Goal: Information Seeking & Learning: Learn about a topic

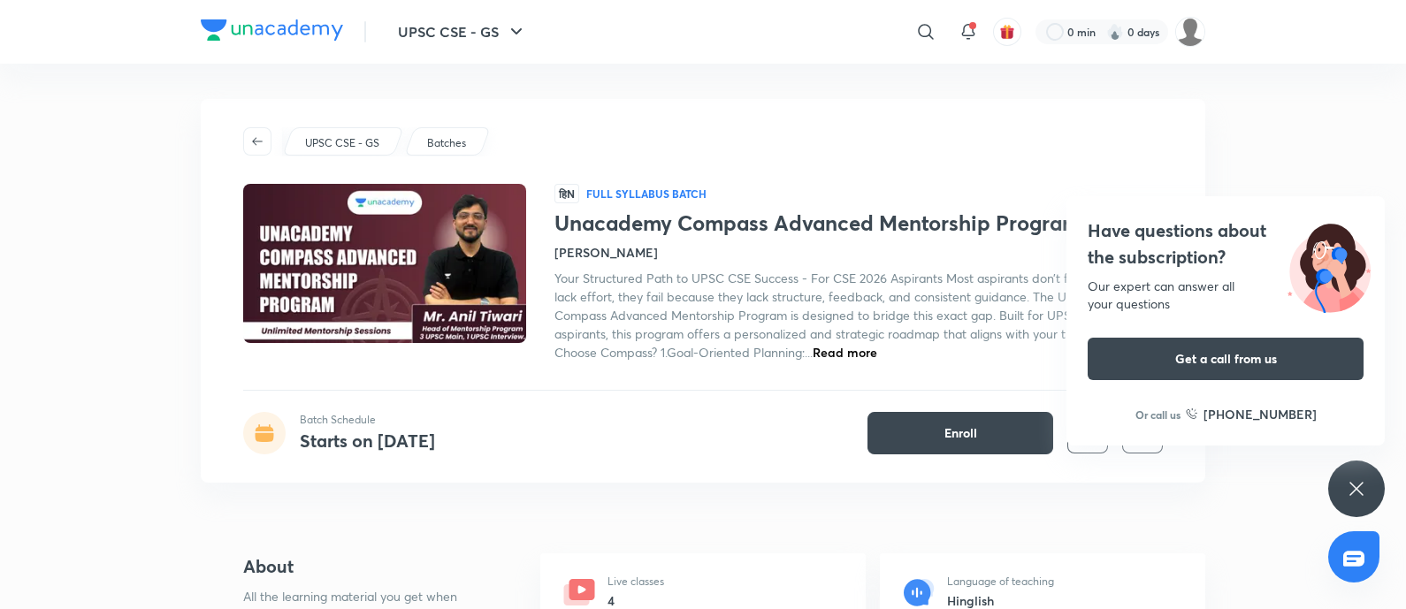
click at [1139, 231] on h4 "Have questions about the subscription?" at bounding box center [1226, 244] width 276 height 53
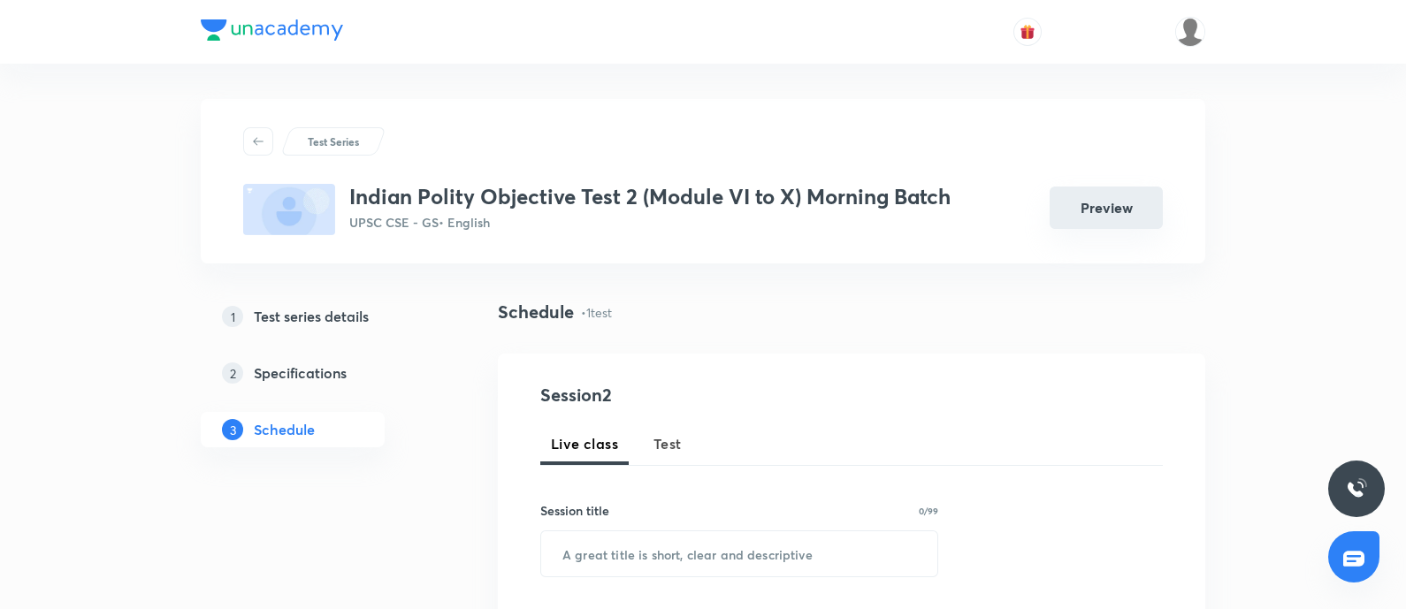
click at [1080, 216] on button "Preview" at bounding box center [1106, 208] width 113 height 42
click at [1089, 220] on button "Preview" at bounding box center [1106, 208] width 113 height 42
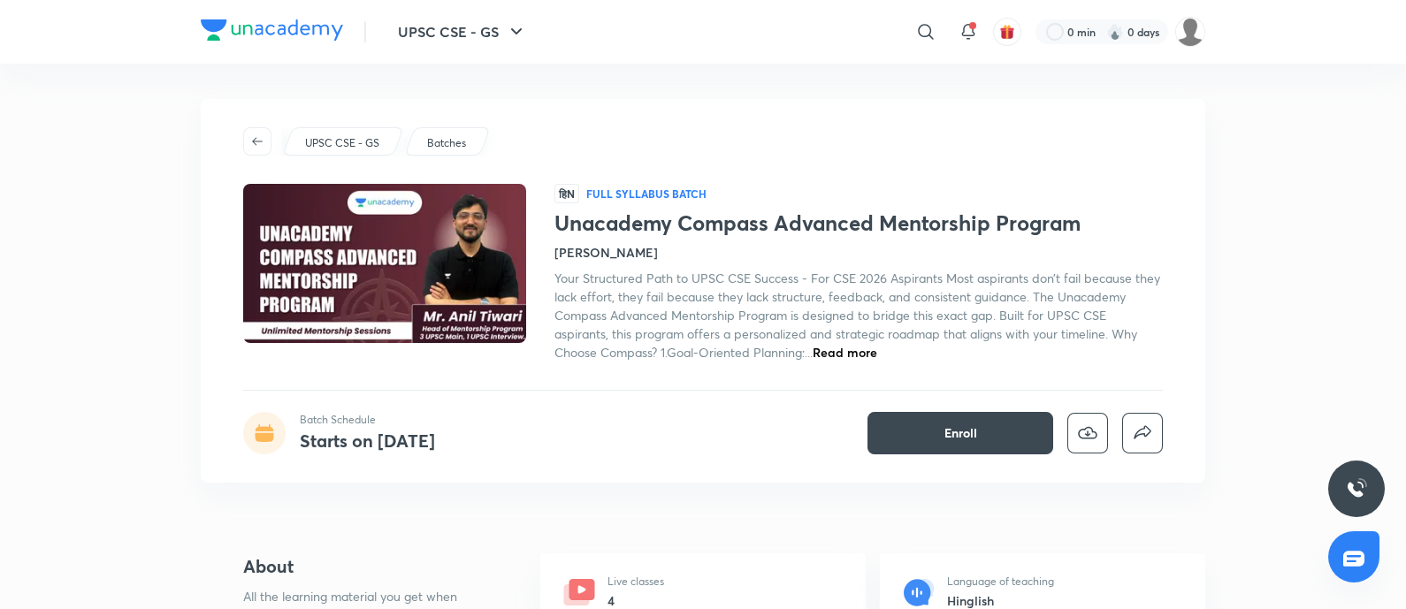
click at [862, 349] on span "Read more" at bounding box center [845, 352] width 65 height 17
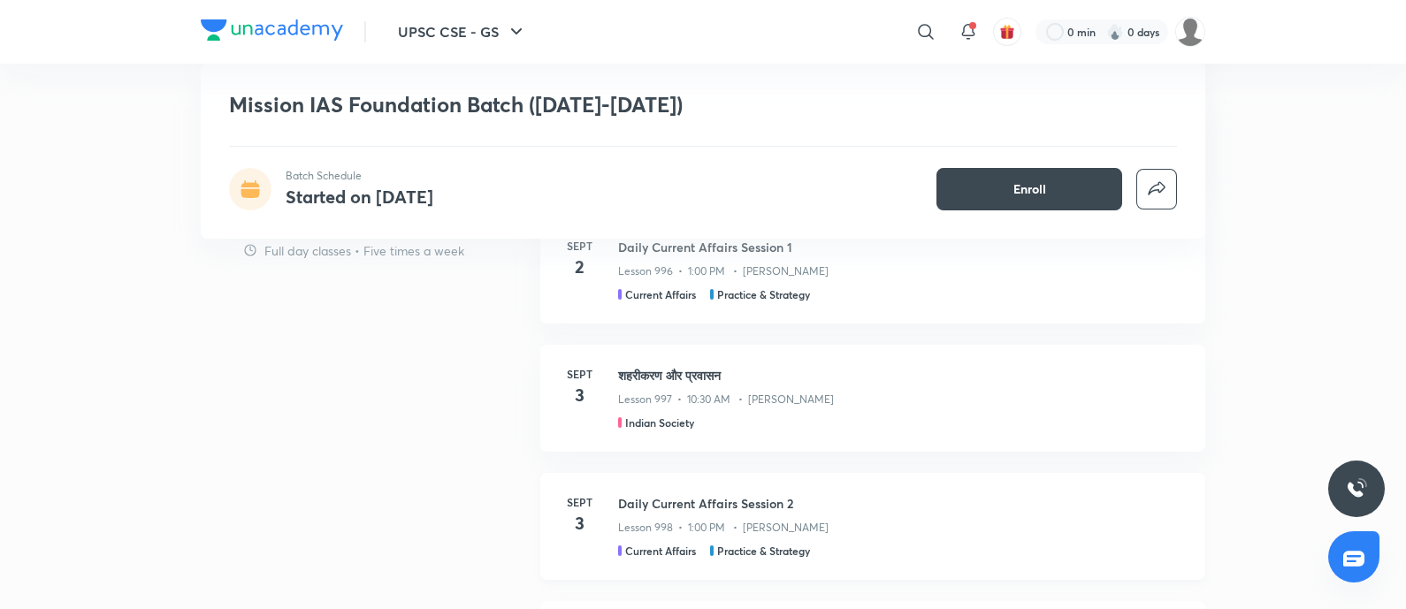
scroll to position [2432, 0]
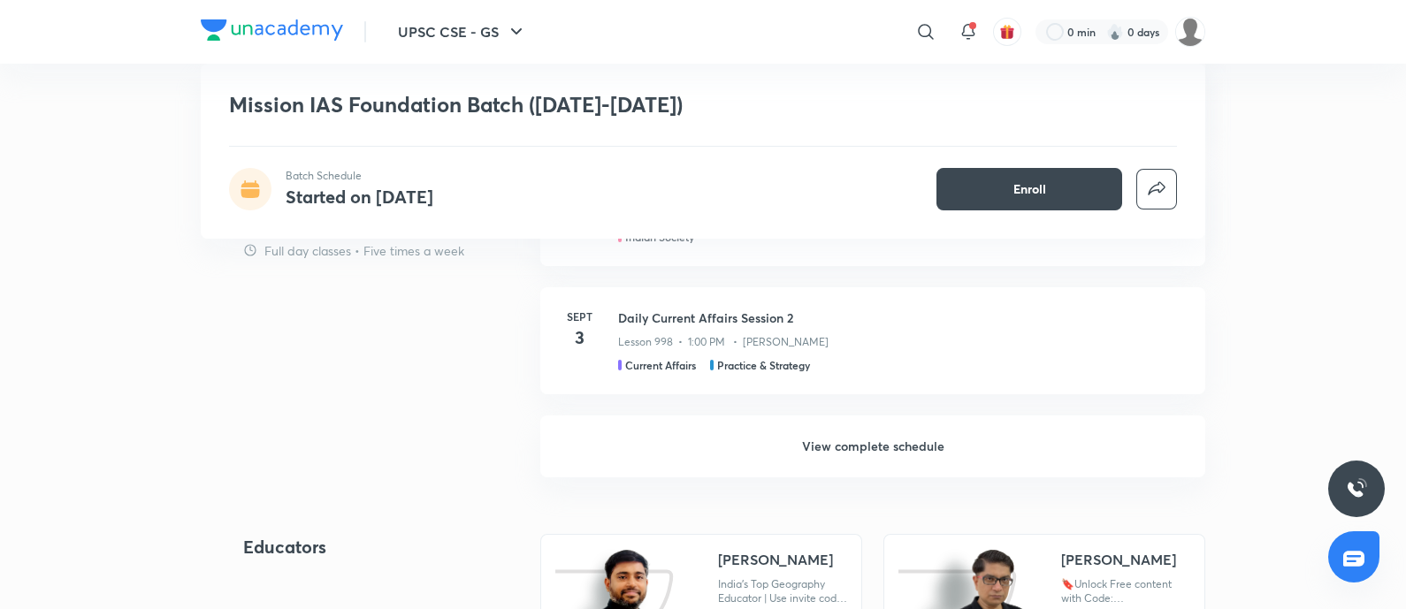
click at [847, 432] on h6 "View complete schedule" at bounding box center [872, 447] width 665 height 62
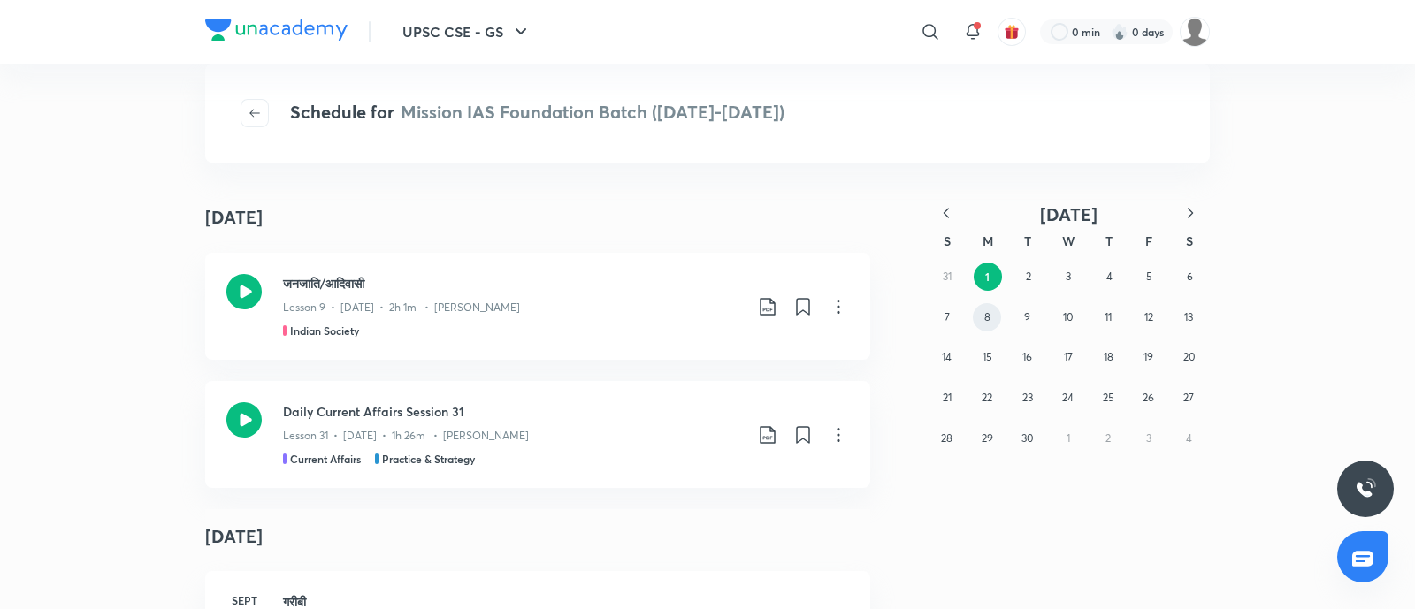
click at [984, 318] on abbr "8" at bounding box center [987, 316] width 6 height 13
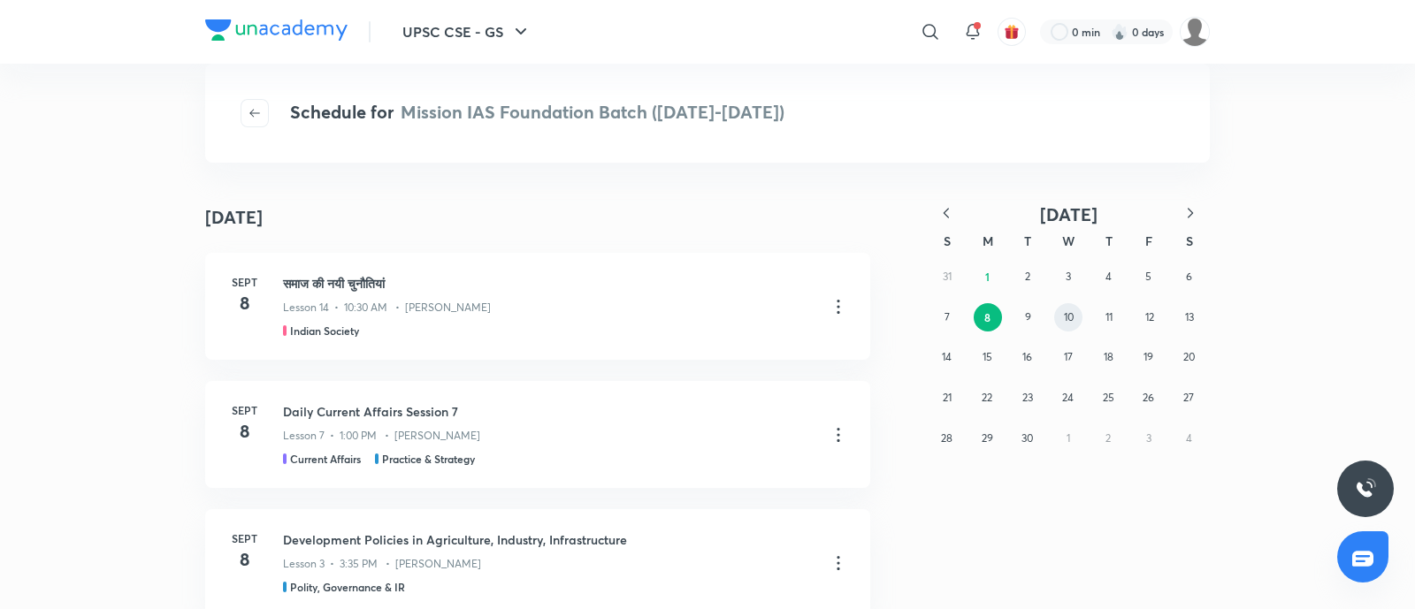
click at [1076, 317] on button "10" at bounding box center [1068, 317] width 28 height 28
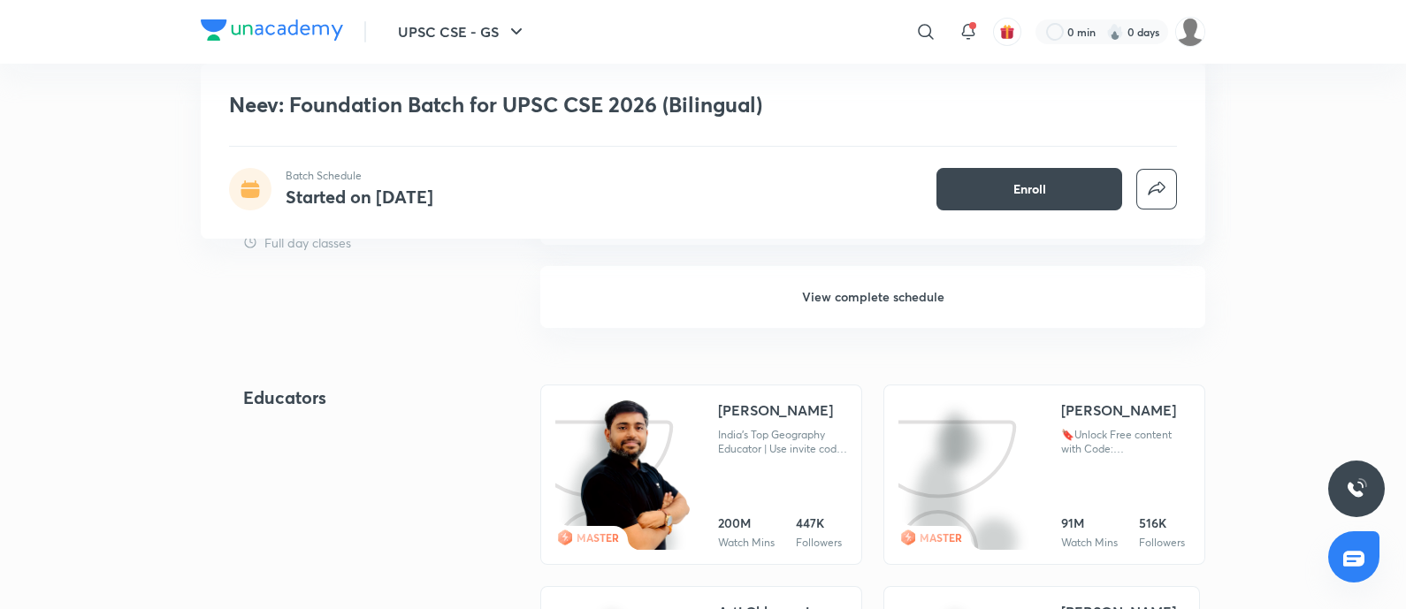
scroll to position [2288, 0]
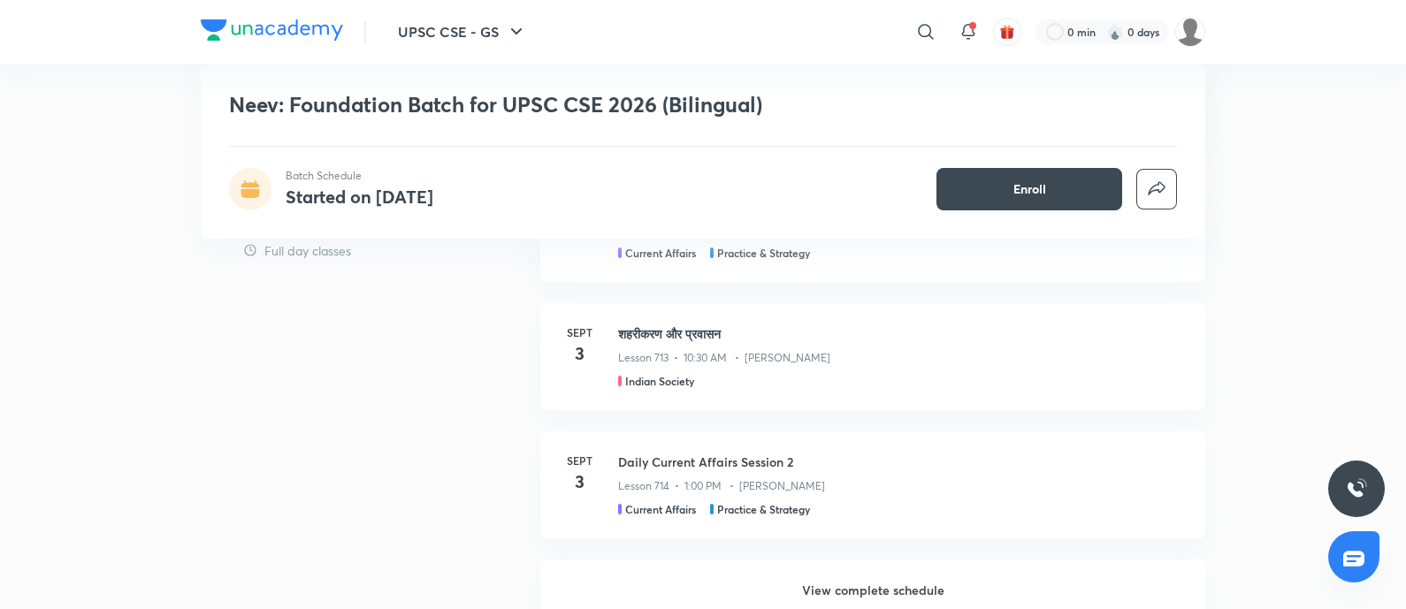
click at [832, 585] on h6 "View complete schedule" at bounding box center [872, 591] width 665 height 62
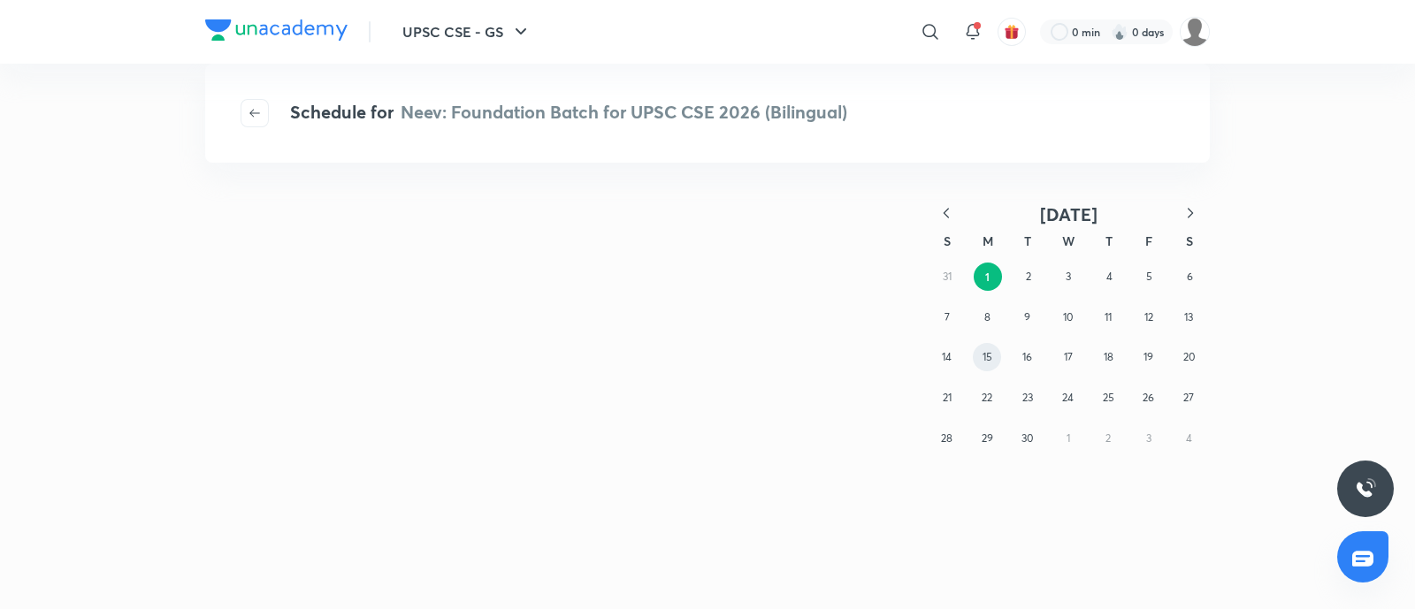
drag, startPoint x: 976, startPoint y: 358, endPoint x: 967, endPoint y: 371, distance: 15.7
click at [977, 358] on button "15" at bounding box center [987, 357] width 28 height 28
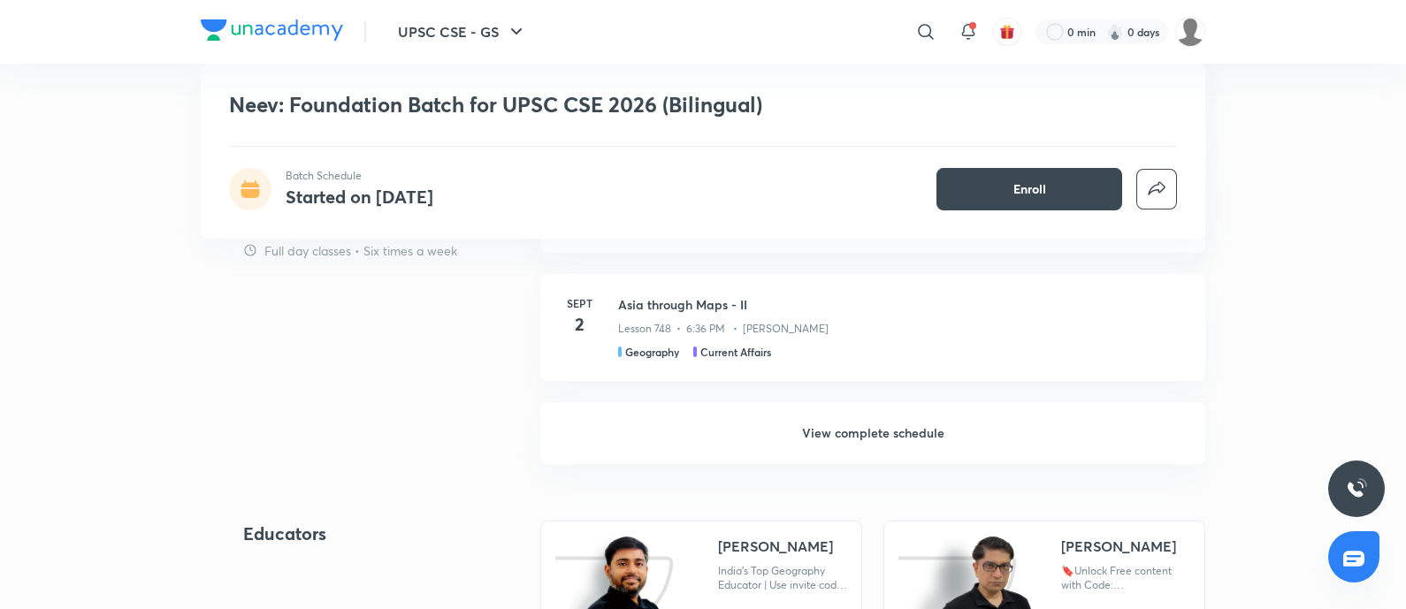
scroll to position [2432, 0]
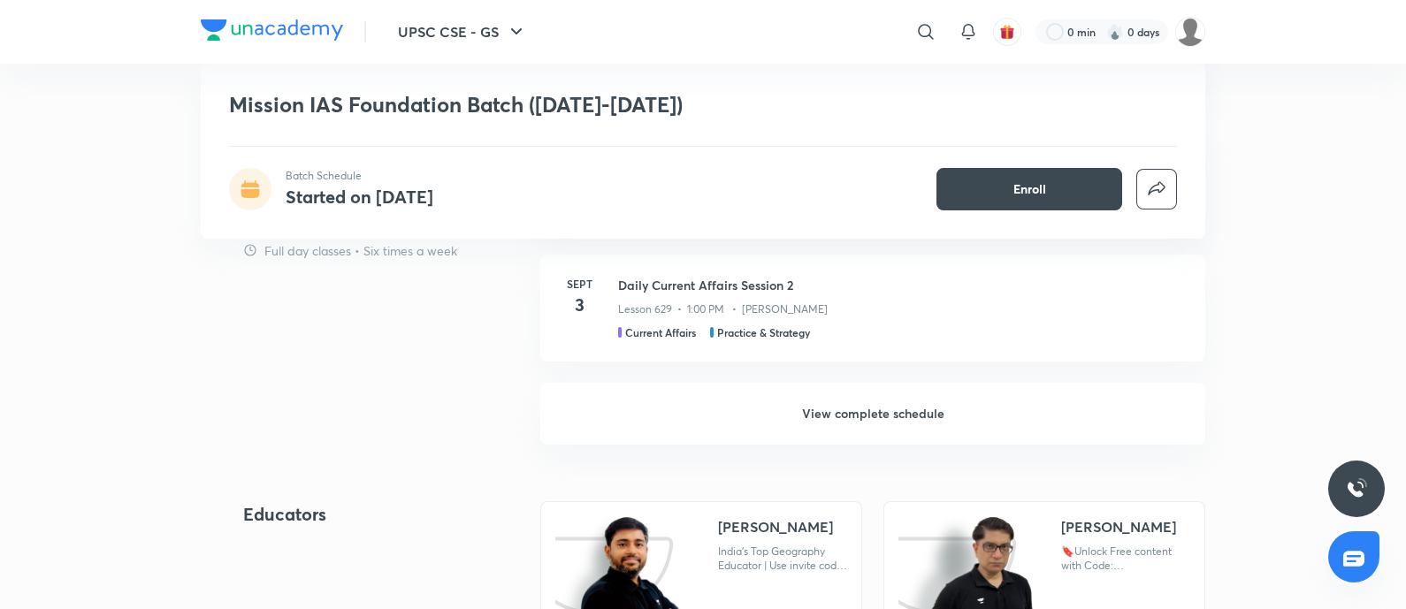
click at [848, 417] on h6 "View complete schedule" at bounding box center [872, 414] width 665 height 62
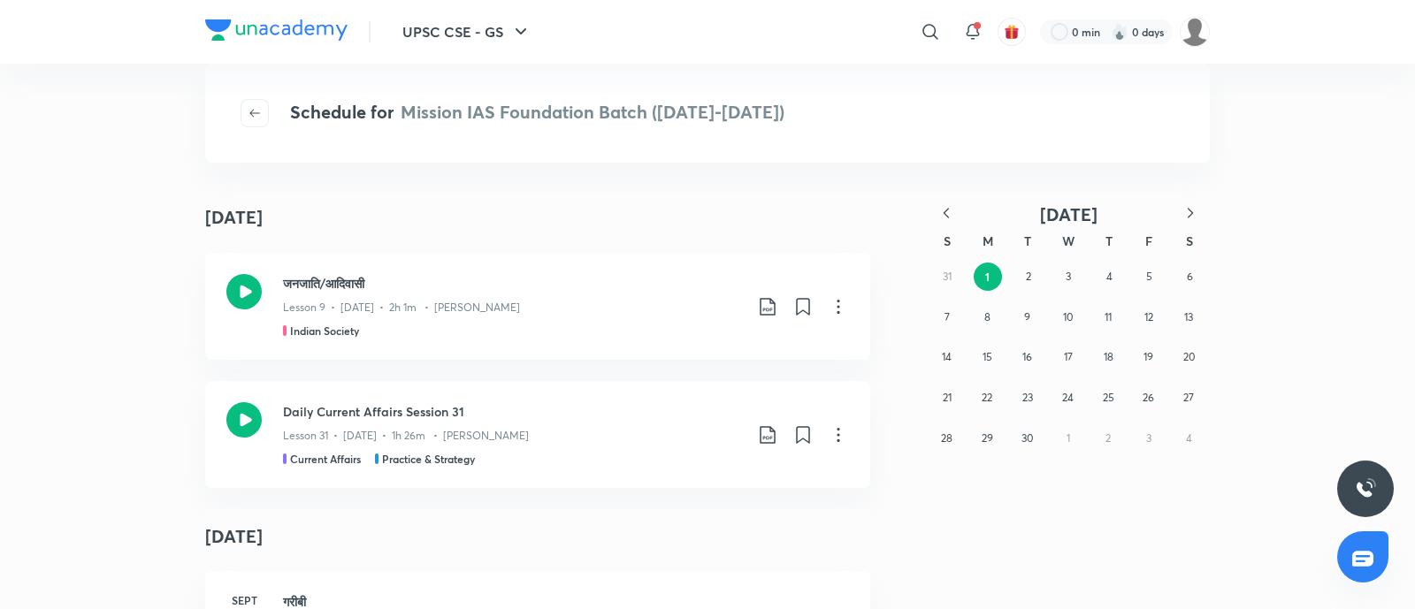
click at [946, 210] on icon "button" at bounding box center [946, 213] width 18 height 18
click at [1105, 439] on abbr "28" at bounding box center [1108, 438] width 11 height 13
click at [1184, 435] on abbr "30" at bounding box center [1189, 438] width 11 height 13
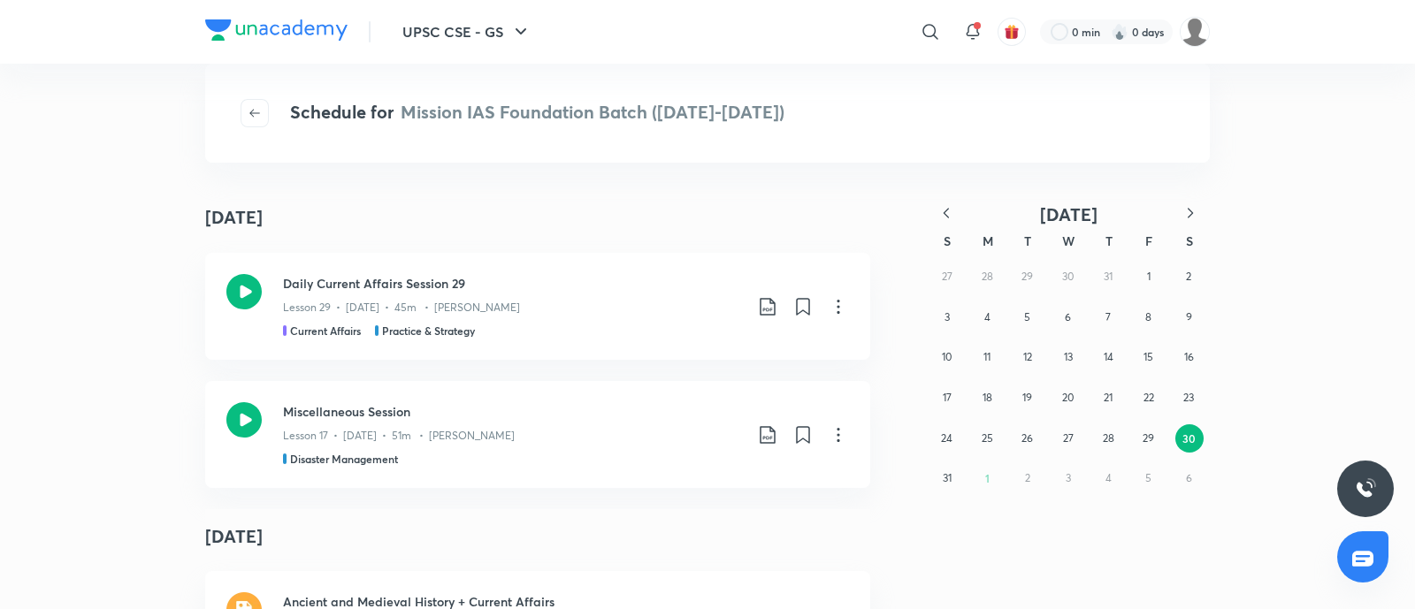
click at [1177, 211] on button "button" at bounding box center [1190, 214] width 39 height 22
click at [985, 277] on abbr "1" at bounding box center [987, 277] width 4 height 14
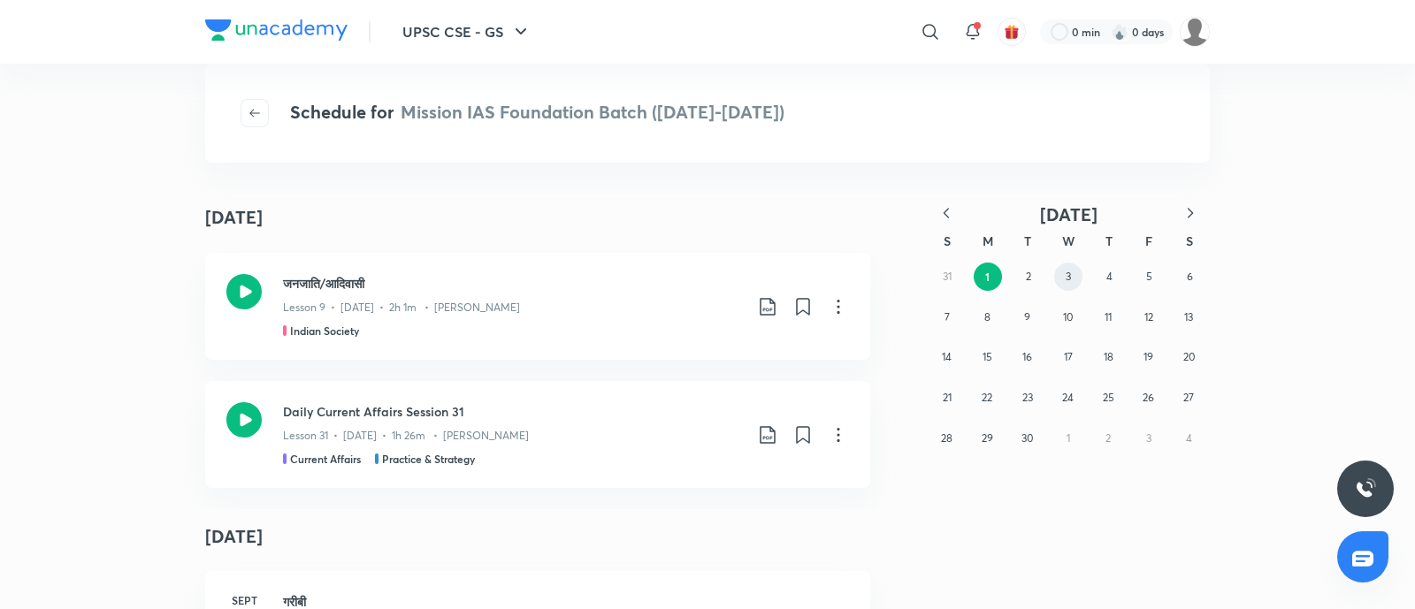
click at [1057, 279] on button "3" at bounding box center [1068, 277] width 28 height 28
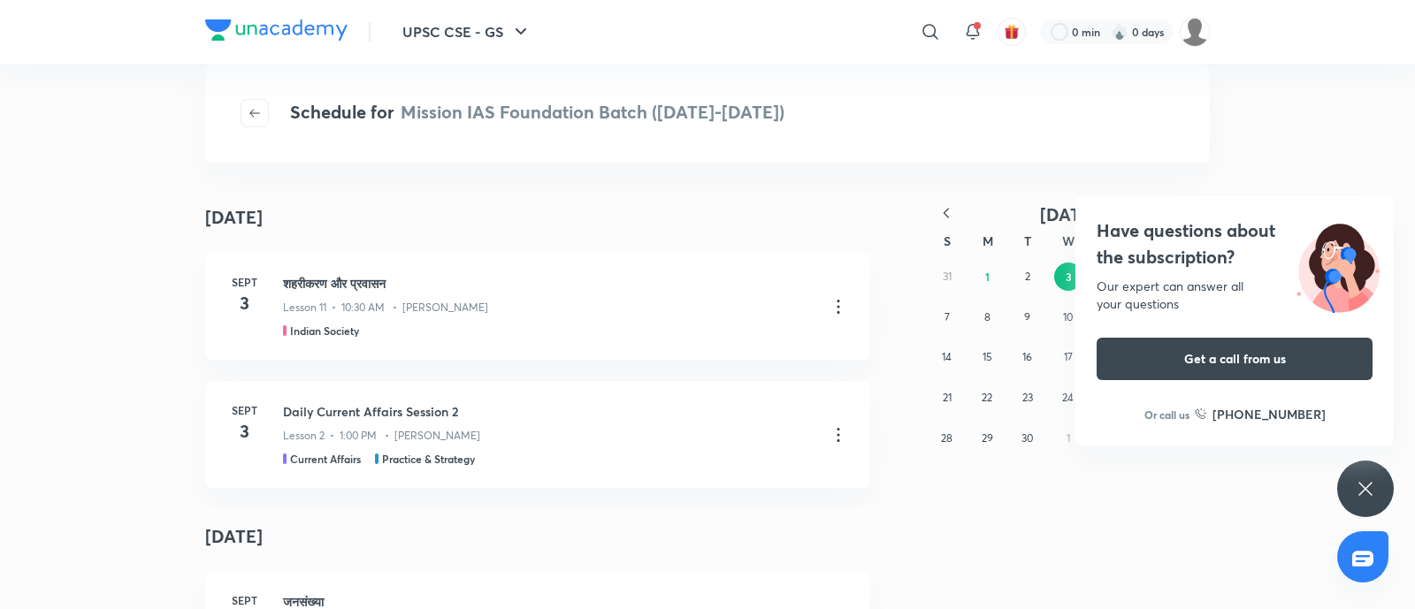
click at [1114, 246] on h4 "Have questions about the subscription?" at bounding box center [1235, 244] width 276 height 53
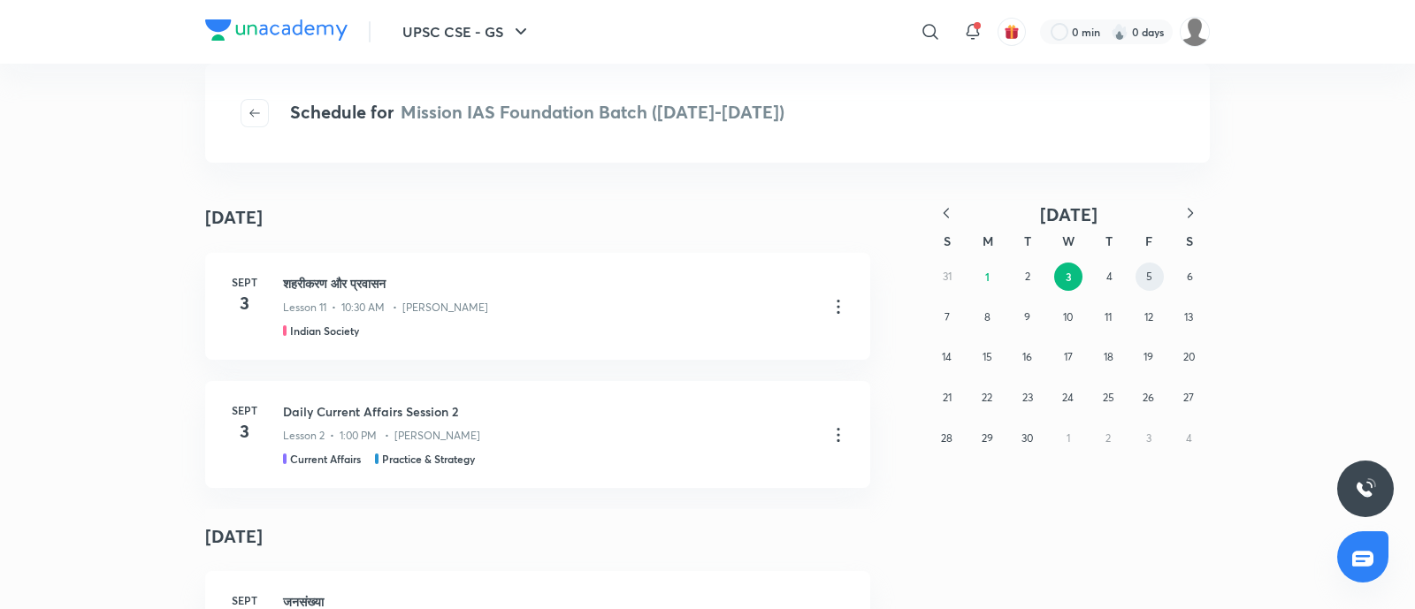
click at [1149, 276] on abbr "5" at bounding box center [1149, 276] width 6 height 13
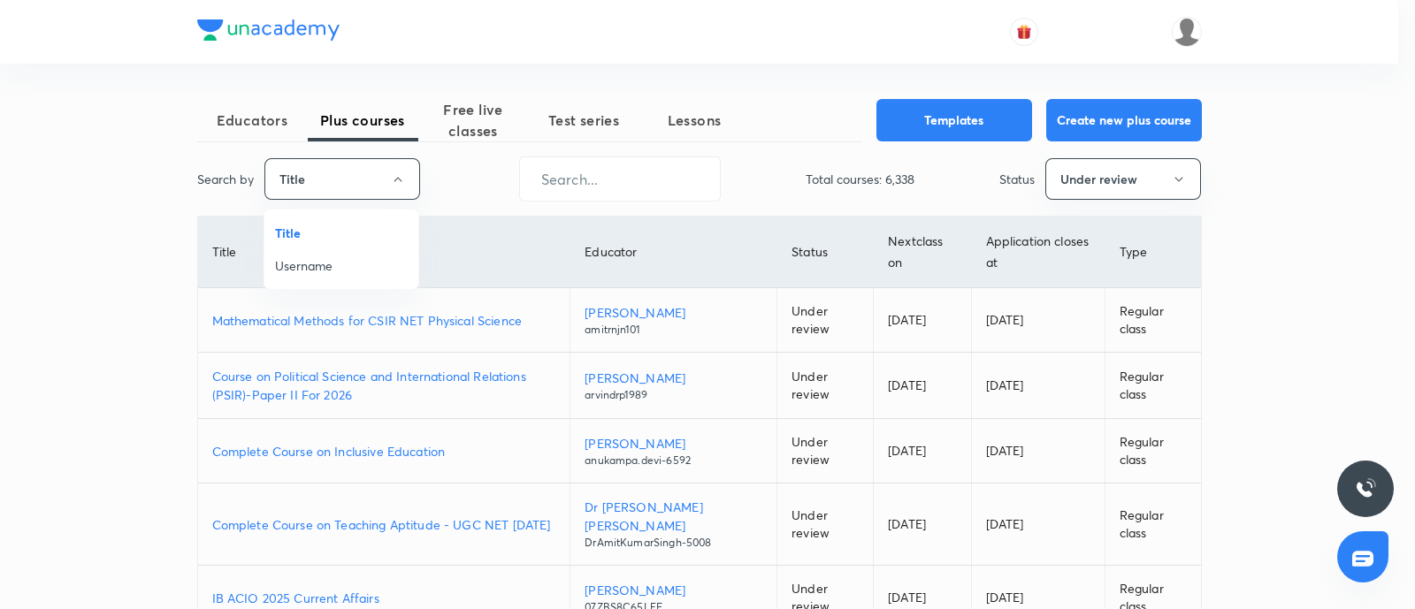
drag, startPoint x: 333, startPoint y: 269, endPoint x: 562, endPoint y: 196, distance: 239.4
click at [333, 267] on span "Username" at bounding box center [341, 265] width 133 height 19
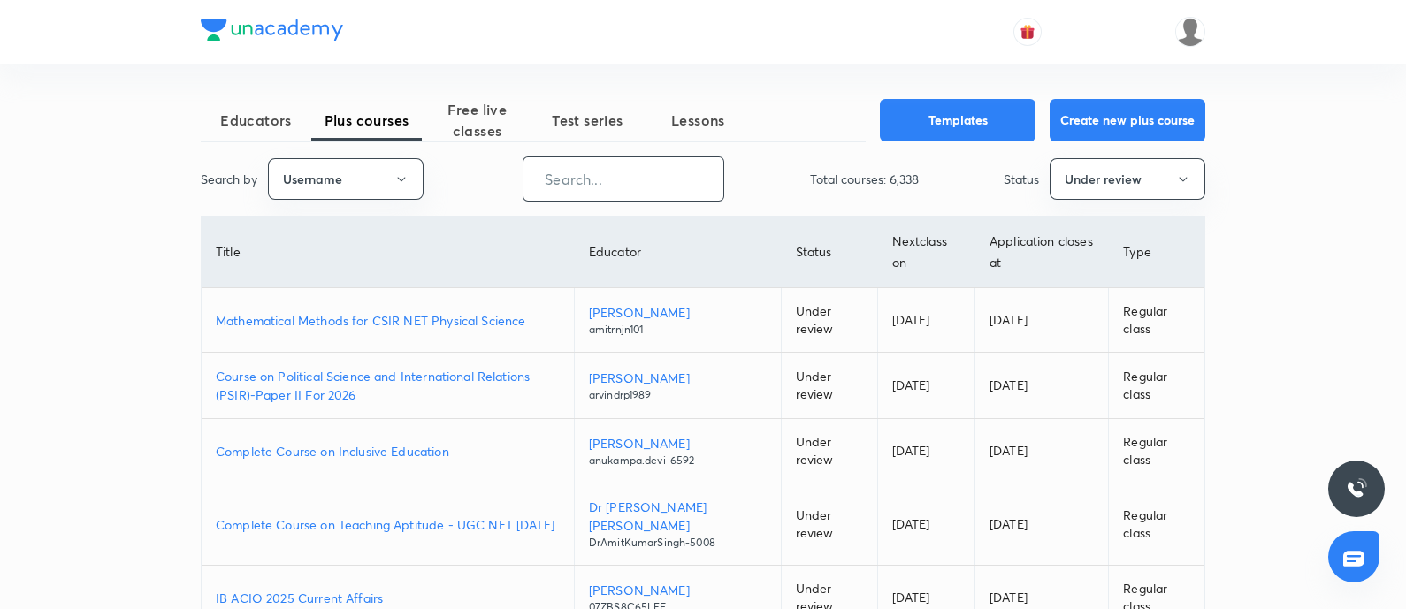
click at [653, 170] on input "text" at bounding box center [623, 179] width 200 height 45
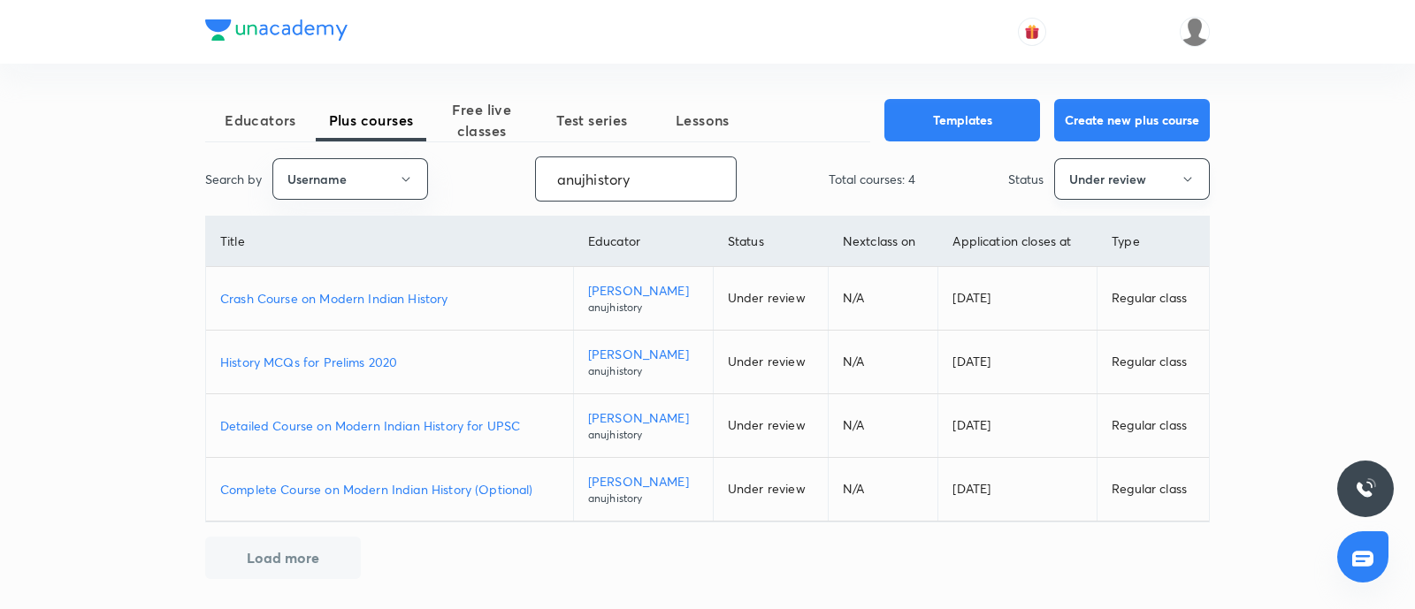
type input "anujhistory"
click at [1099, 178] on button "Under review" at bounding box center [1132, 179] width 156 height 42
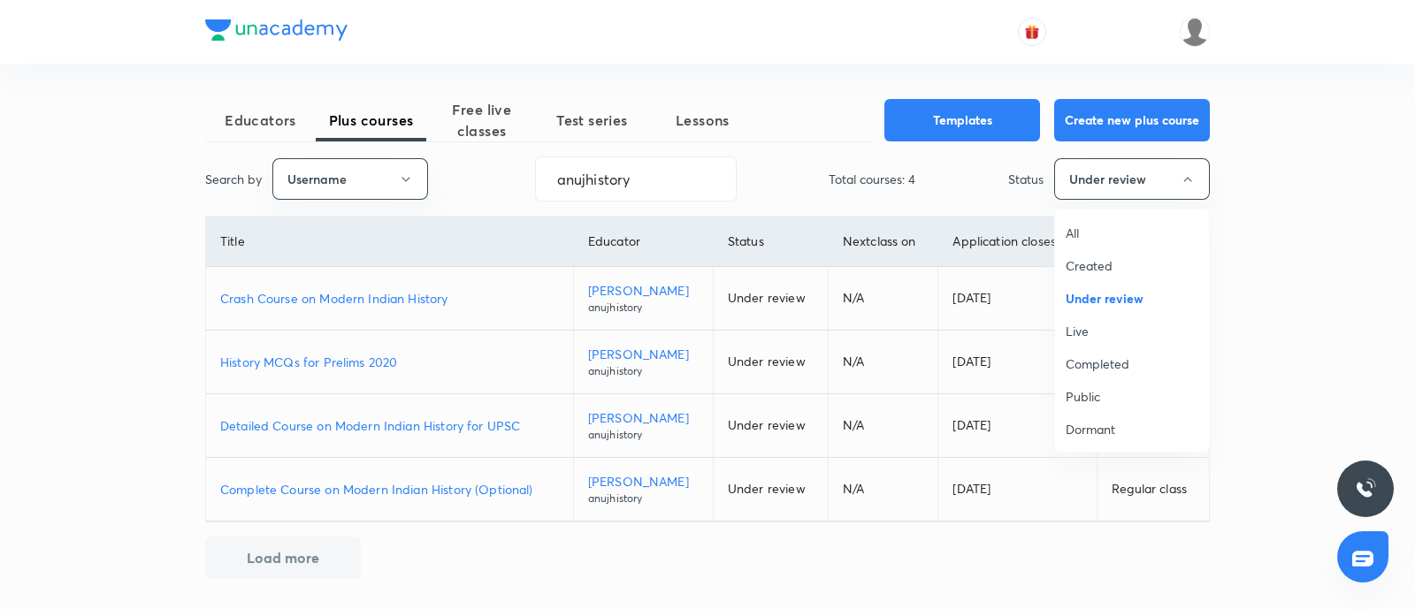
click at [1087, 335] on span "Live" at bounding box center [1132, 331] width 133 height 19
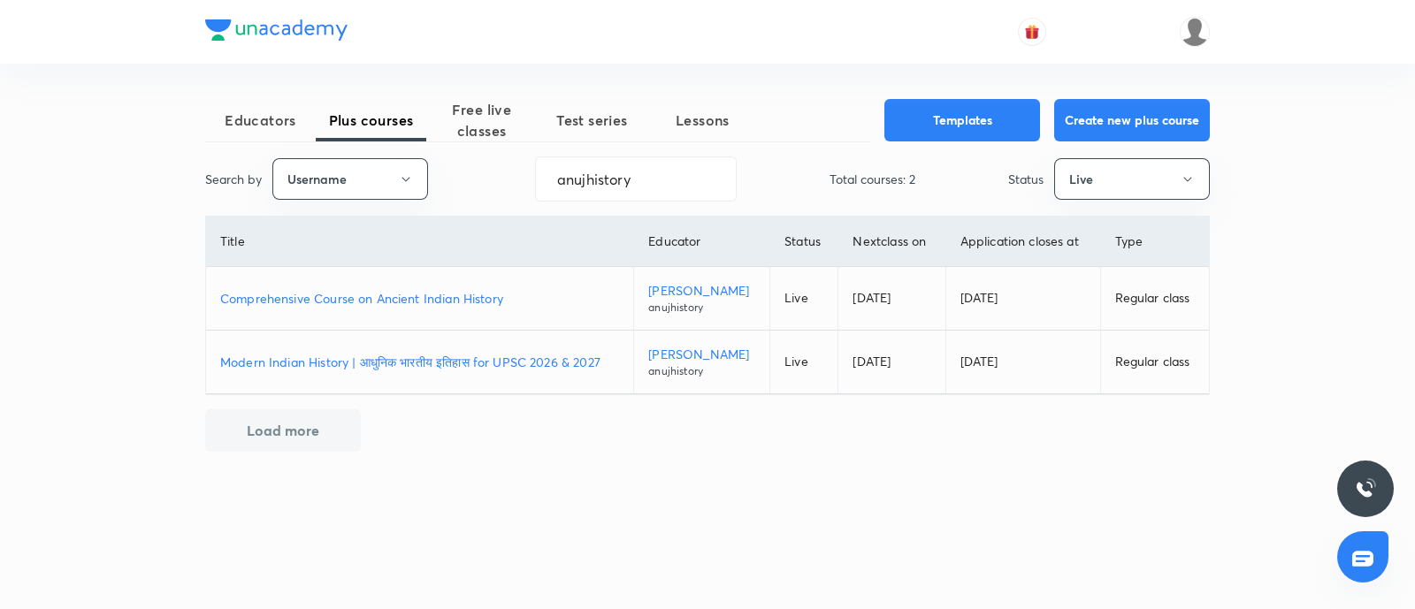
click at [380, 294] on p "Comprehensive Course on Ancient Indian History" at bounding box center [419, 298] width 399 height 19
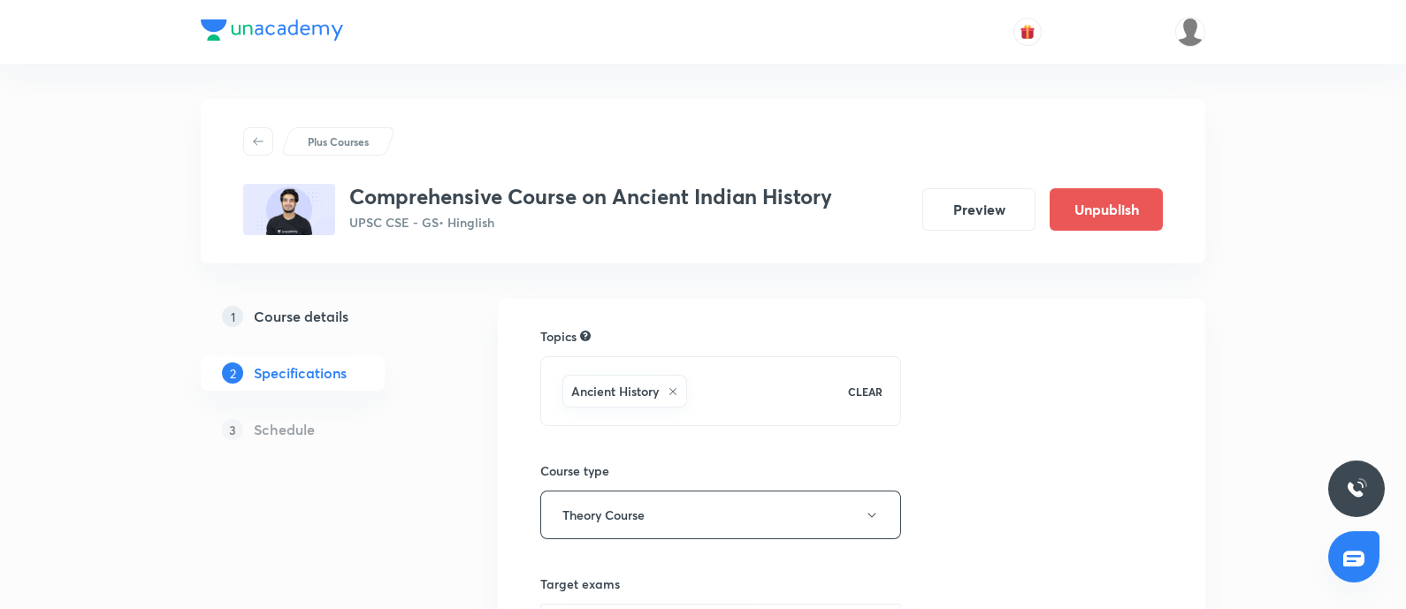
drag, startPoint x: 951, startPoint y: 221, endPoint x: 955, endPoint y: 325, distance: 103.6
click at [949, 219] on button "Preview" at bounding box center [978, 209] width 113 height 42
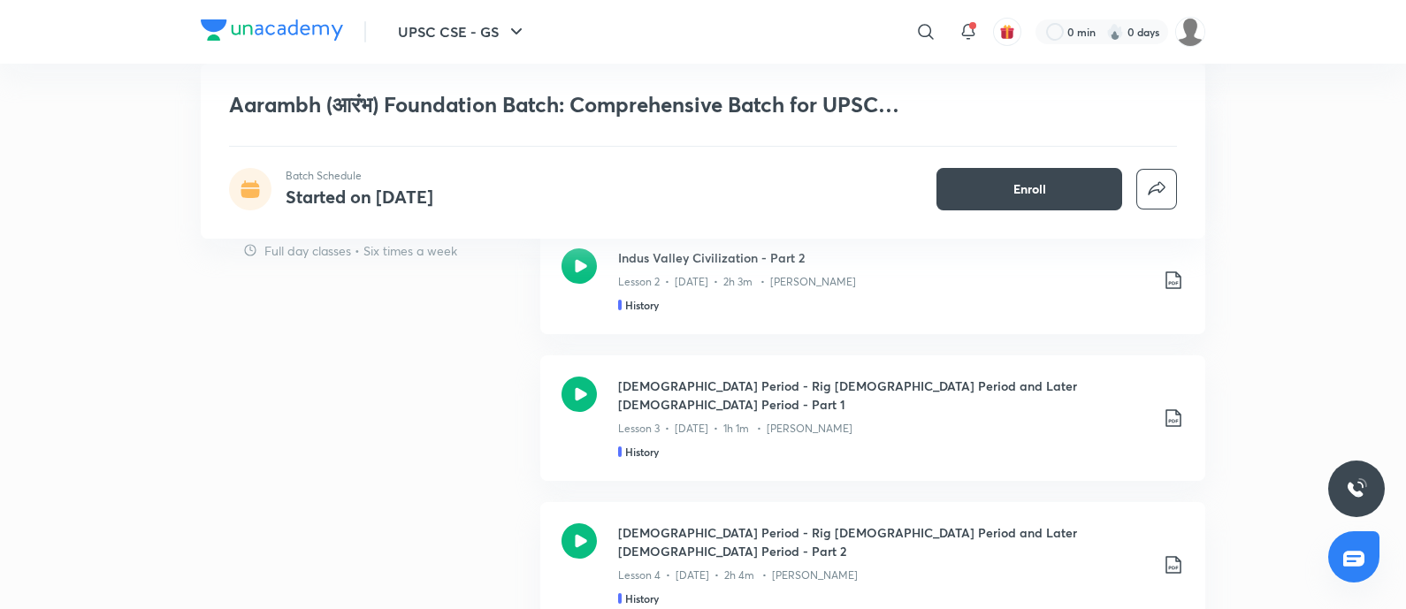
scroll to position [2211, 0]
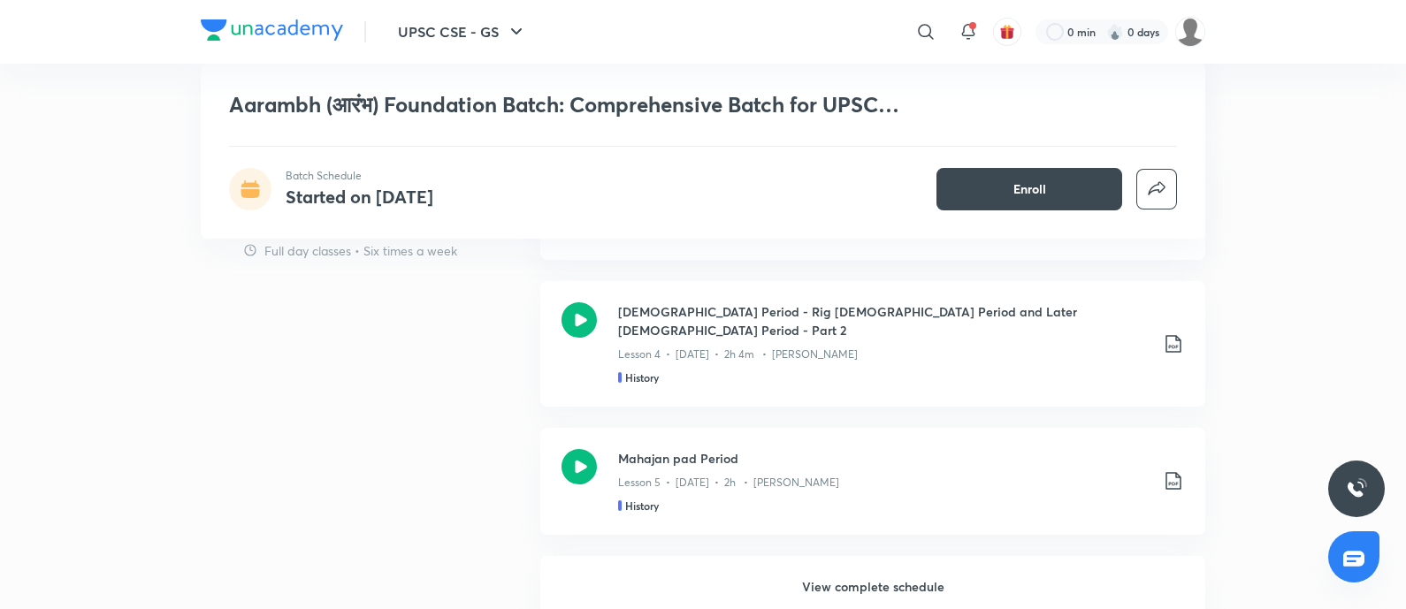
click at [849, 556] on h6 "View complete schedule" at bounding box center [872, 587] width 665 height 62
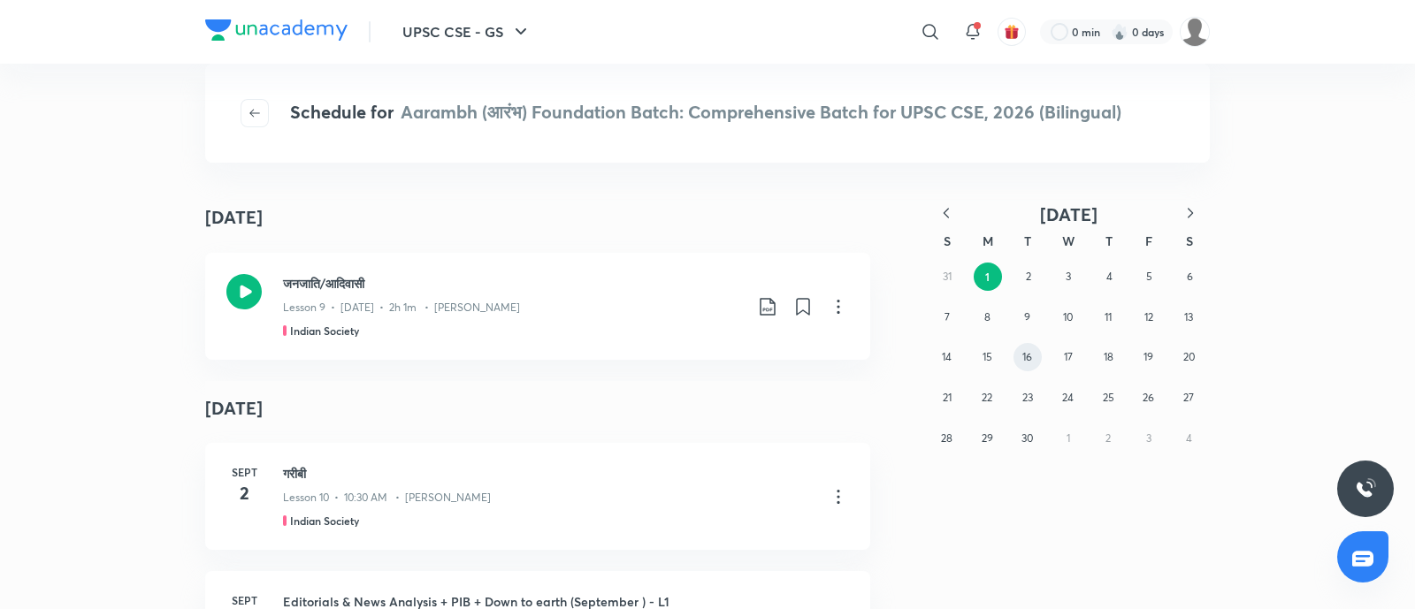
click at [1027, 360] on abbr "16" at bounding box center [1027, 356] width 10 height 13
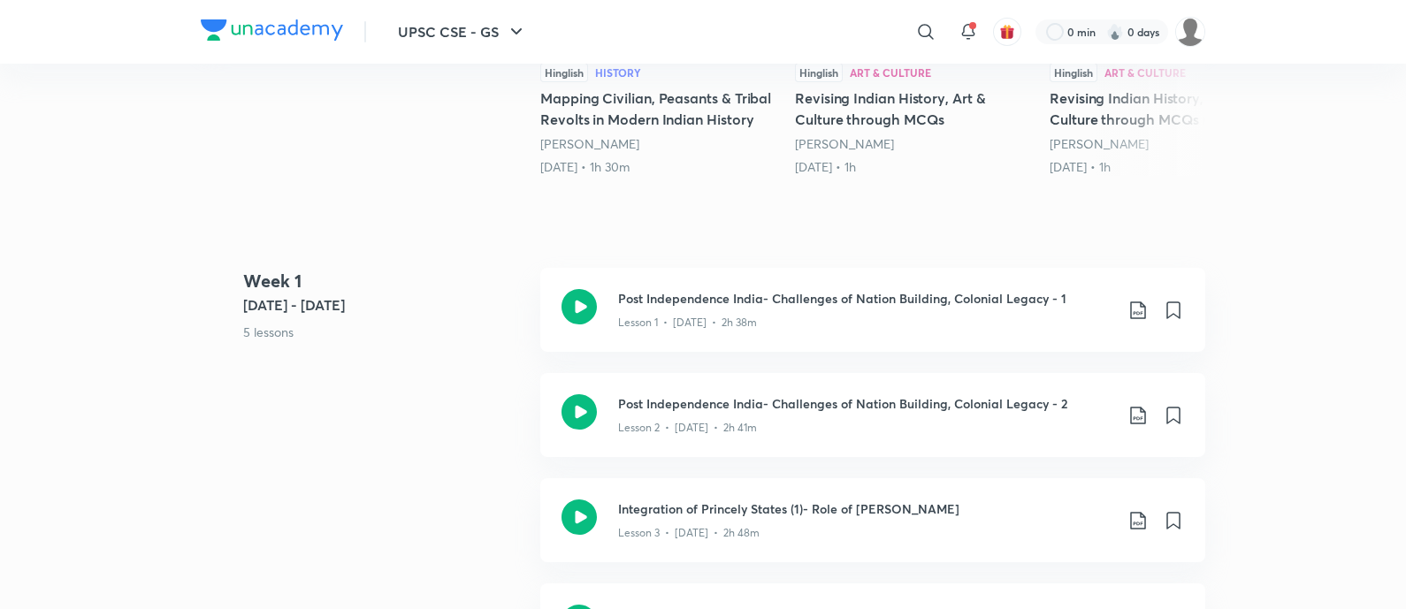
scroll to position [220, 0]
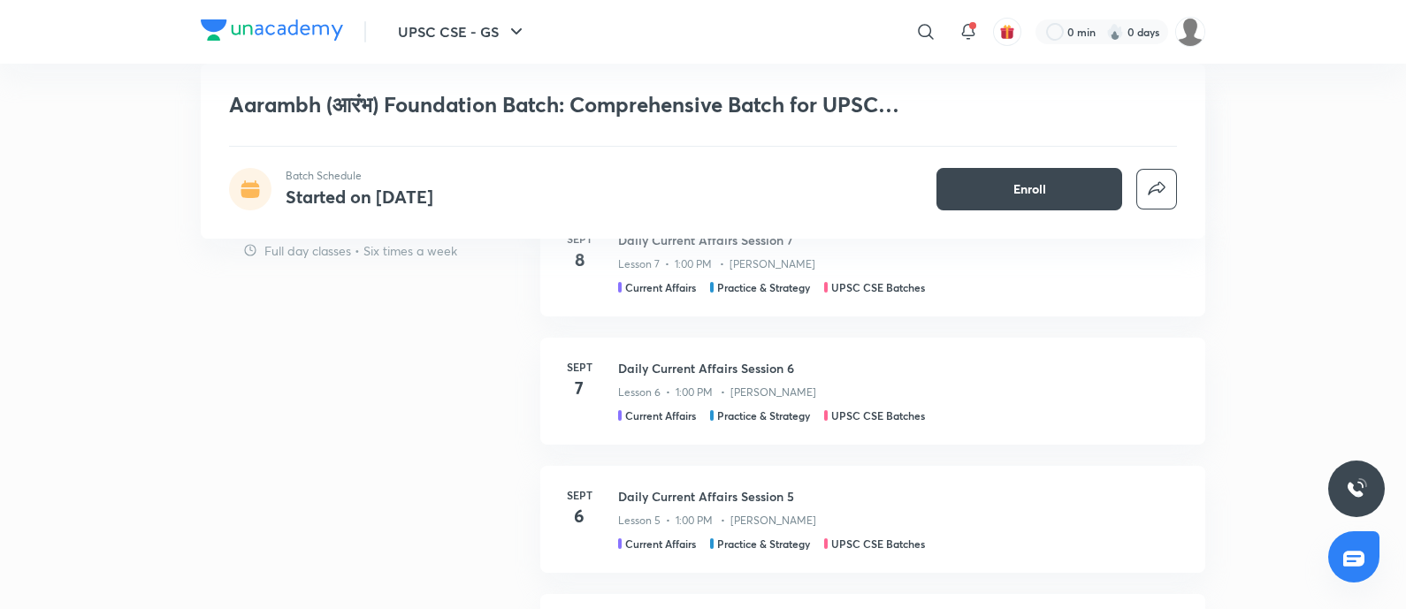
scroll to position [2211, 0]
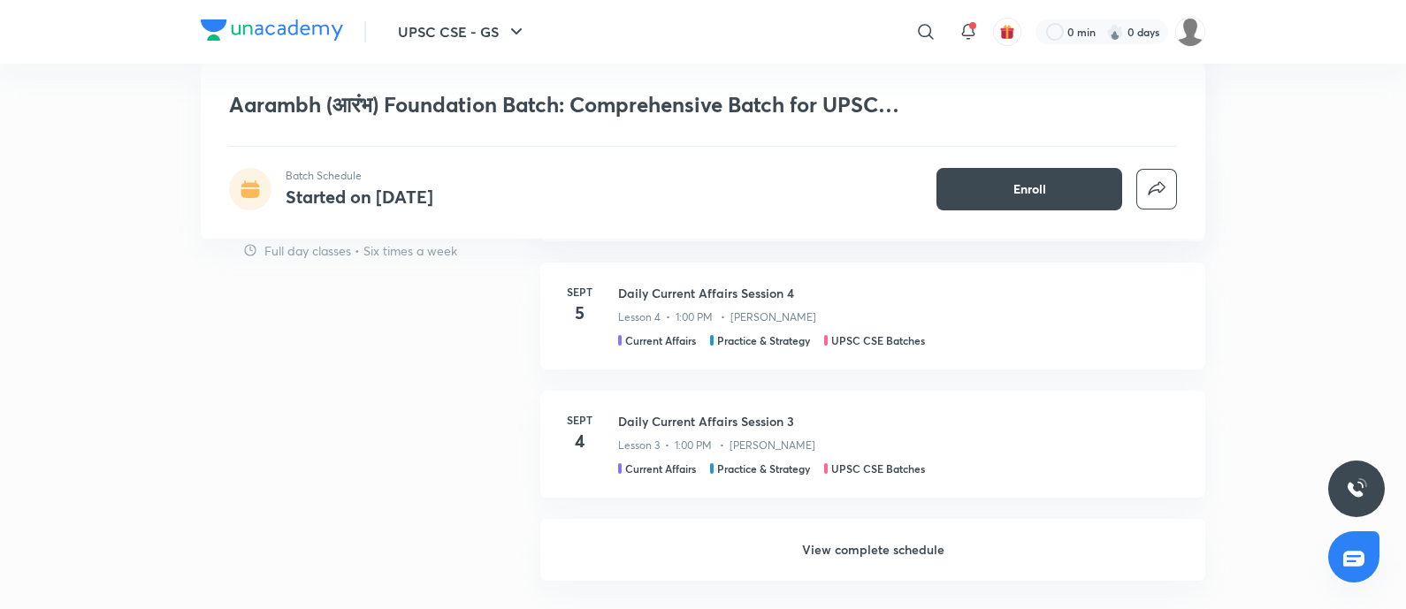
click at [850, 541] on h6 "View complete schedule" at bounding box center [872, 550] width 665 height 62
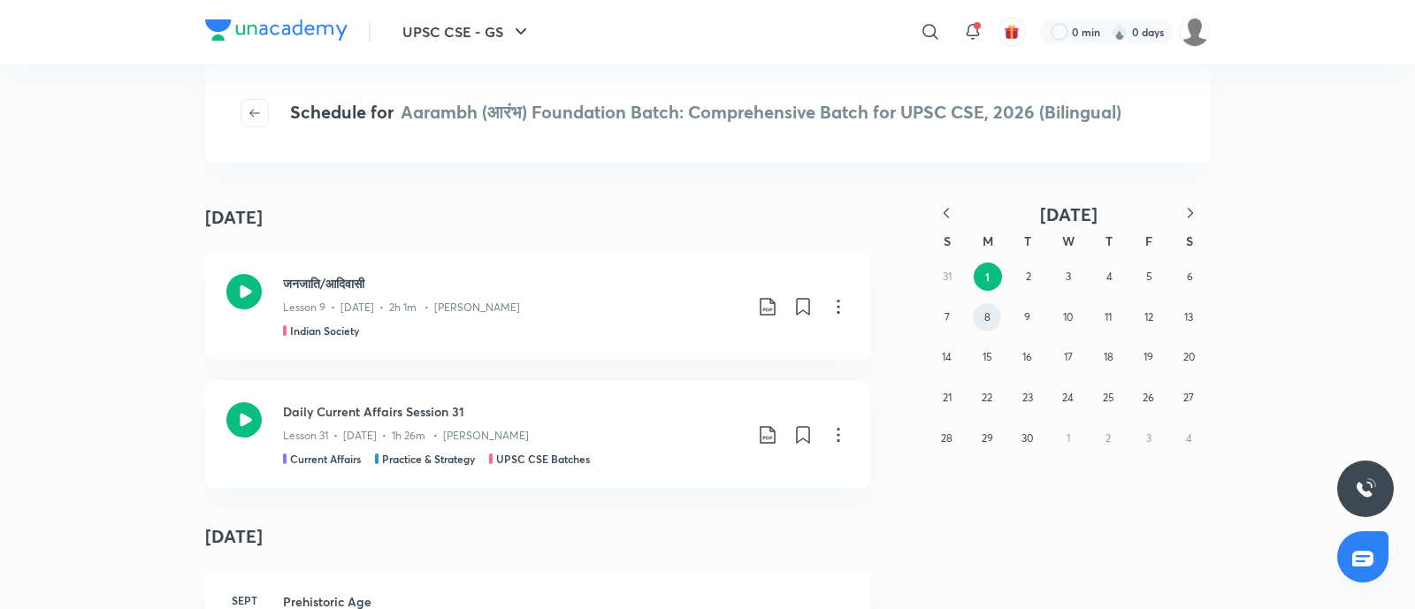
click at [984, 324] on button "8" at bounding box center [987, 317] width 28 height 28
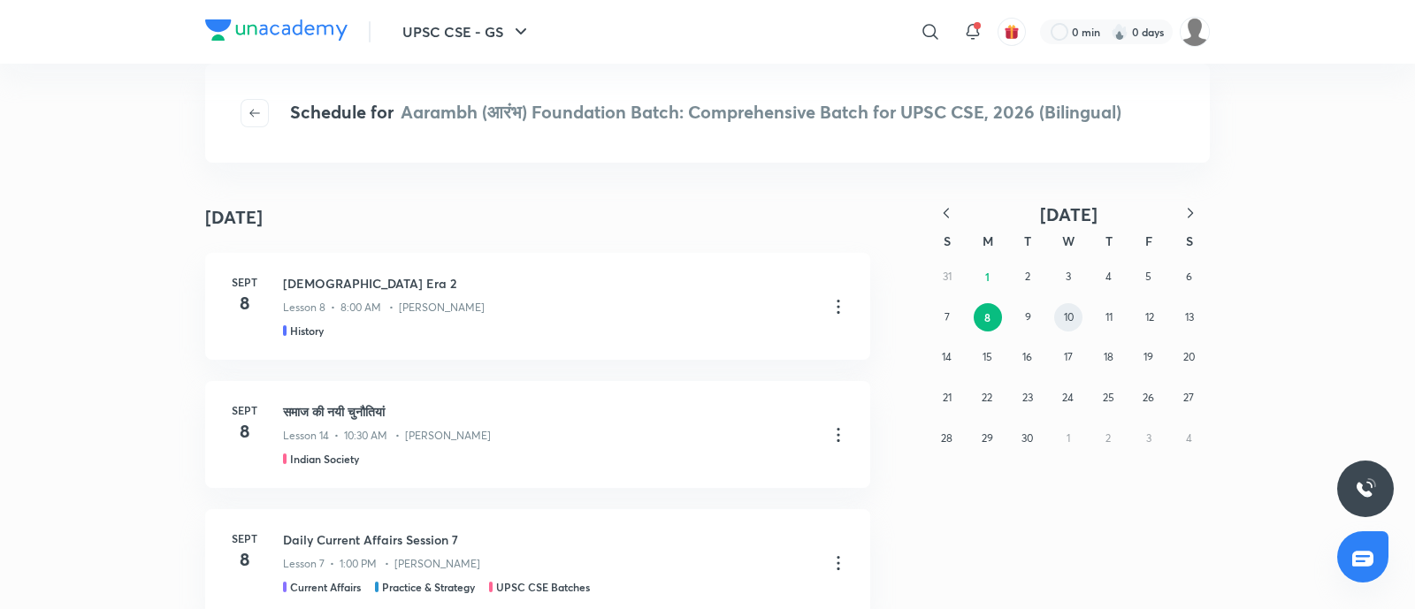
click at [1071, 314] on abbr "10" at bounding box center [1069, 316] width 10 height 13
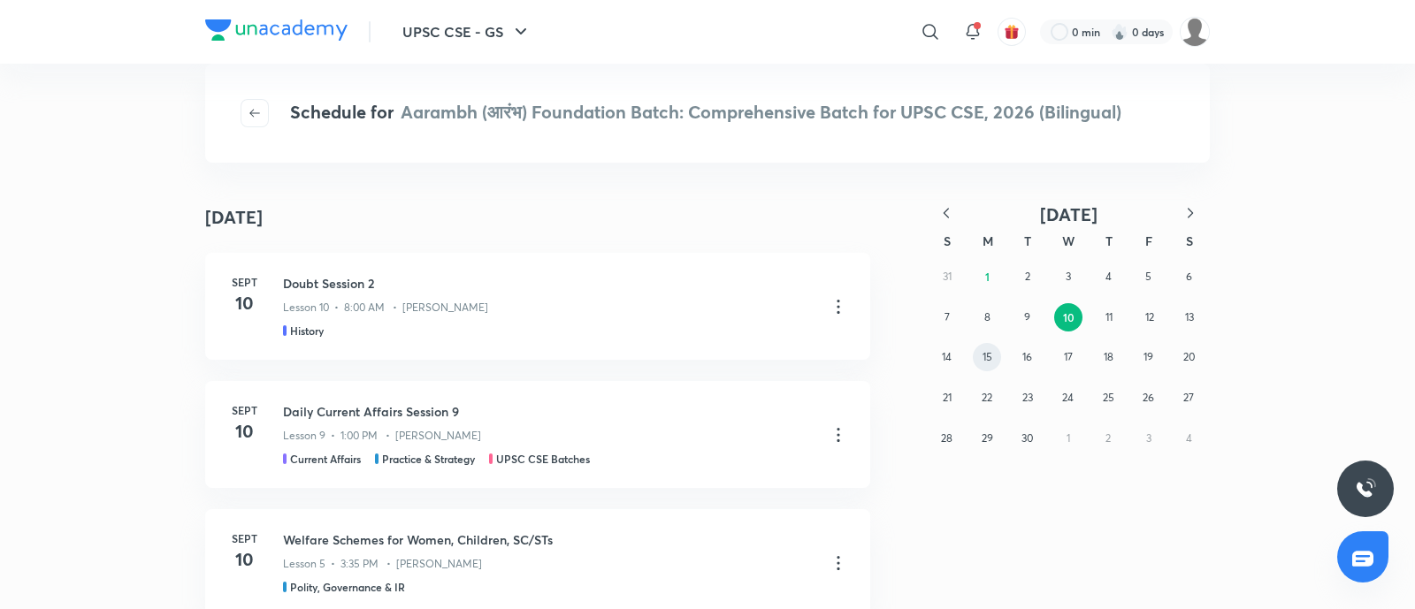
click at [977, 358] on button "15" at bounding box center [987, 357] width 28 height 28
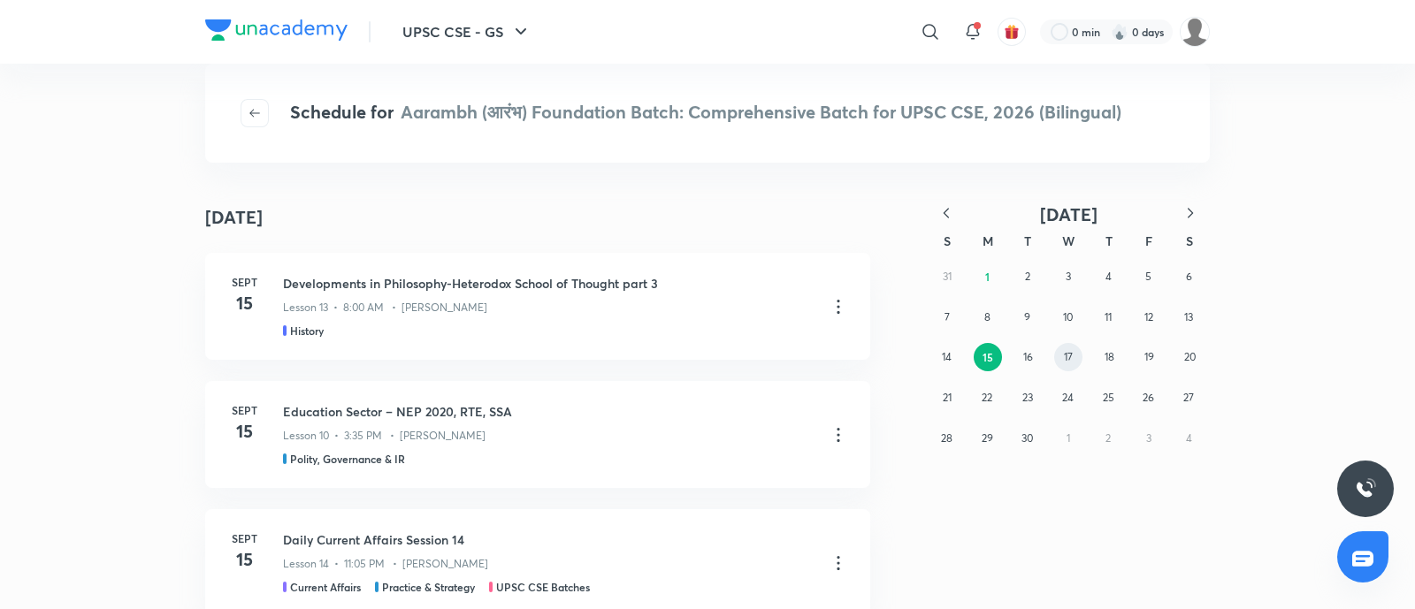
click at [1064, 356] on abbr "17" at bounding box center [1068, 356] width 9 height 13
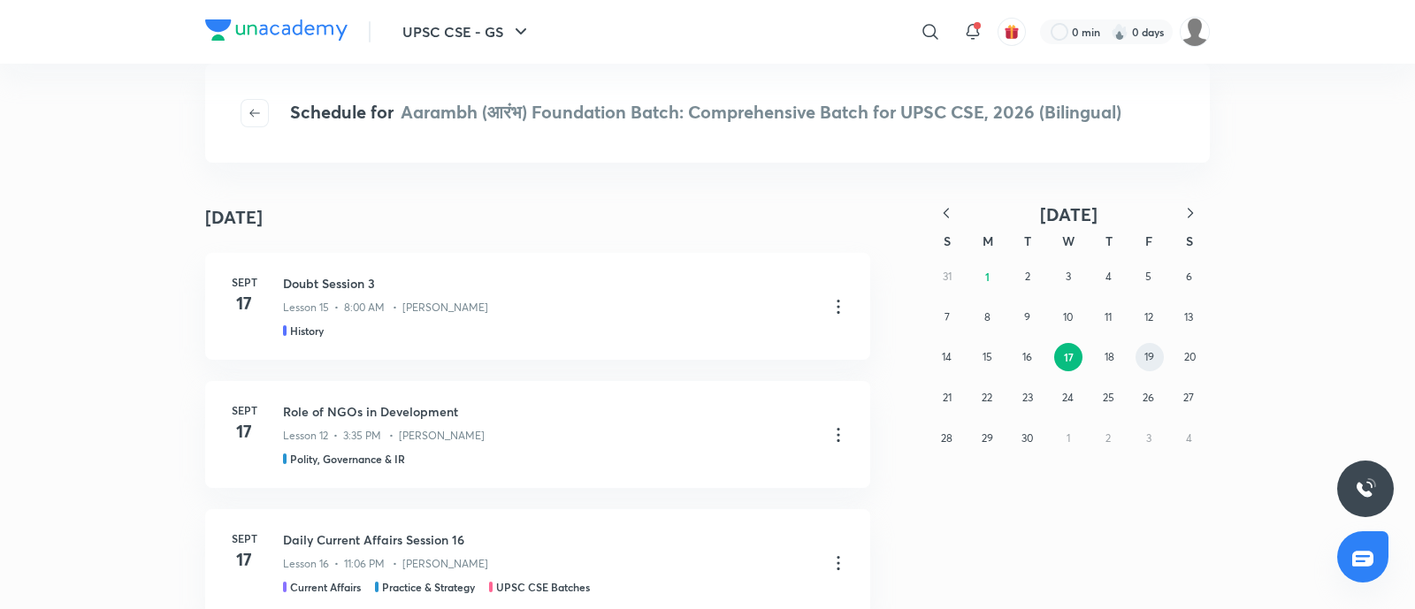
drag, startPoint x: 1150, startPoint y: 364, endPoint x: 813, endPoint y: 448, distance: 348.1
click at [1150, 364] on button "19" at bounding box center [1149, 357] width 28 height 28
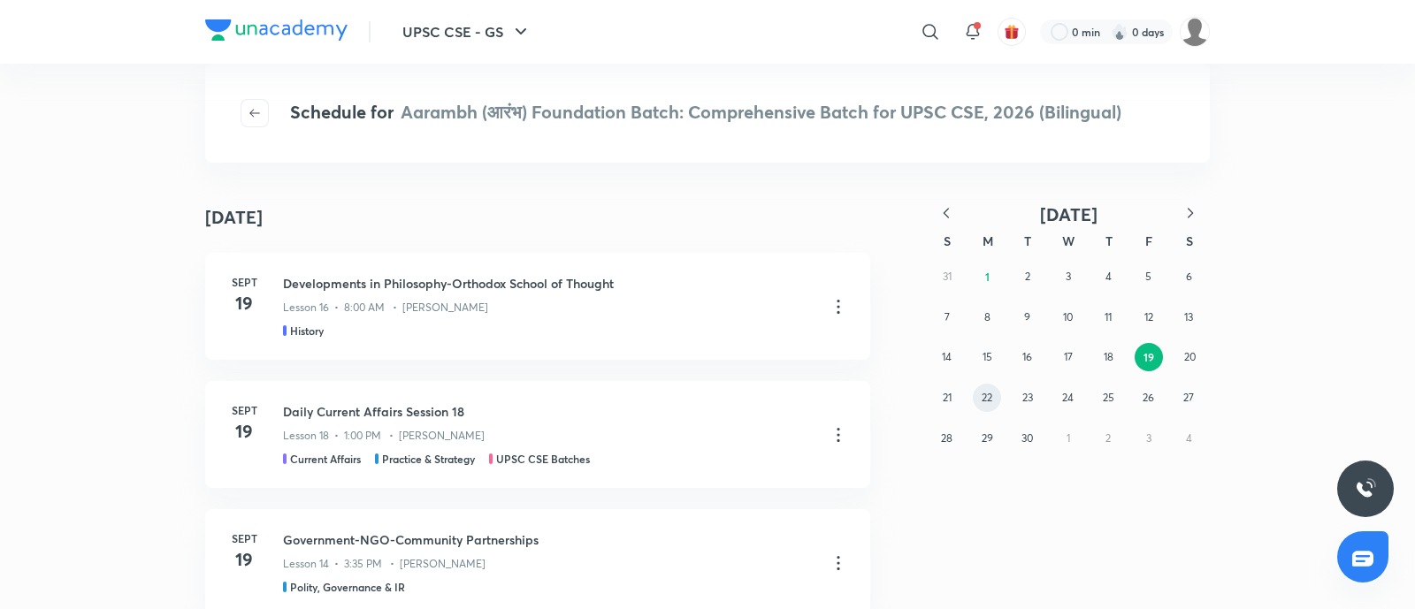
click at [987, 400] on abbr "22" at bounding box center [987, 397] width 11 height 13
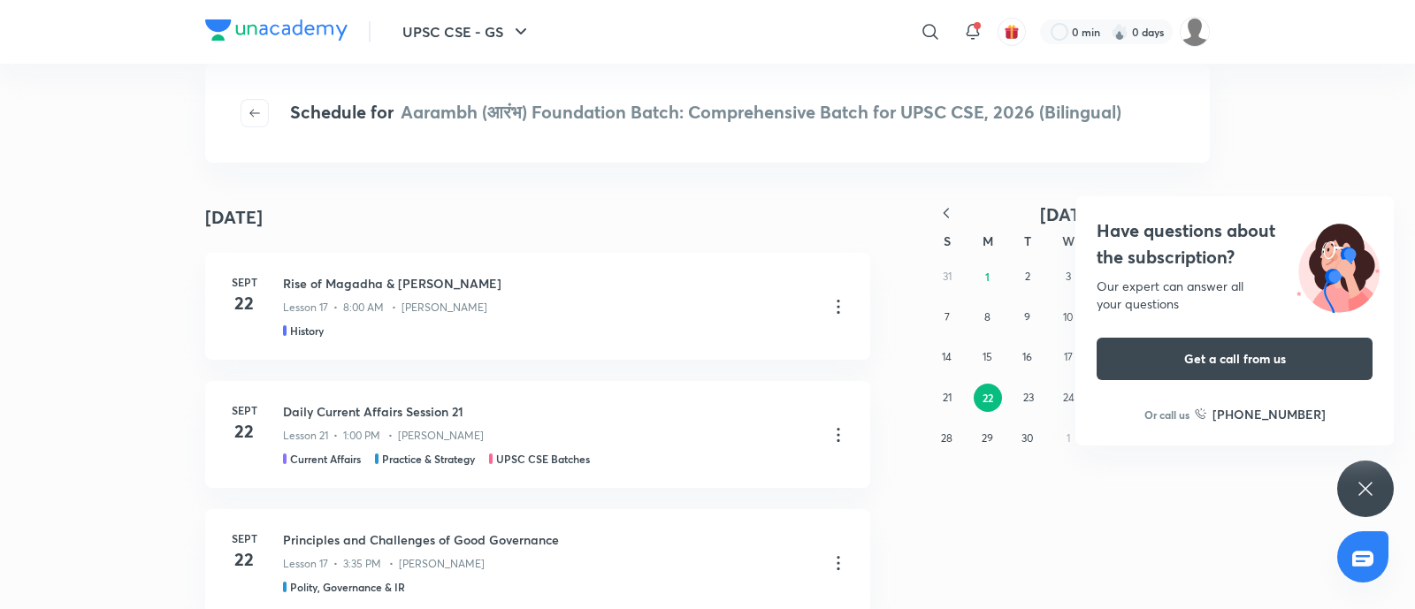
click at [1145, 249] on h4 "Have questions about the subscription?" at bounding box center [1235, 244] width 276 height 53
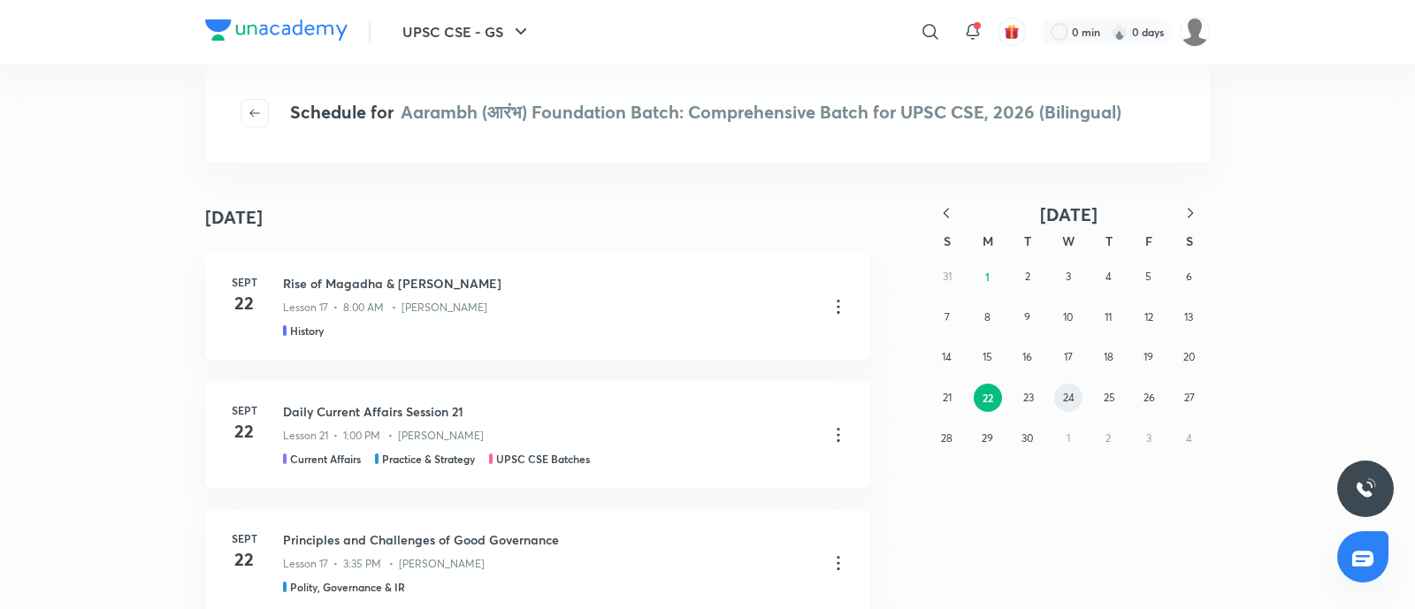
click at [1070, 400] on abbr "24" at bounding box center [1068, 397] width 11 height 13
drag, startPoint x: 1026, startPoint y: 325, endPoint x: 929, endPoint y: 361, distance: 103.8
click at [1027, 325] on button "9" at bounding box center [1027, 317] width 28 height 28
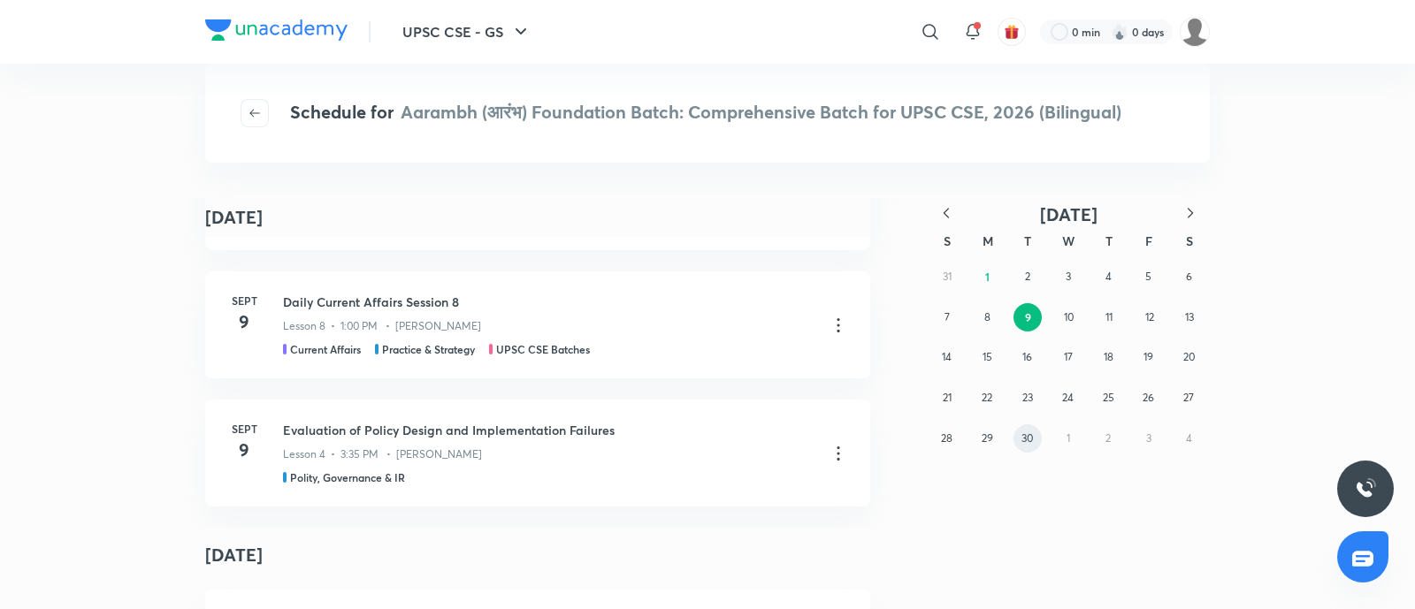
drag, startPoint x: 1028, startPoint y: 444, endPoint x: 783, endPoint y: 470, distance: 247.3
click at [1028, 443] on abbr "30" at bounding box center [1026, 438] width 11 height 13
click at [1017, 395] on button "23" at bounding box center [1027, 398] width 28 height 28
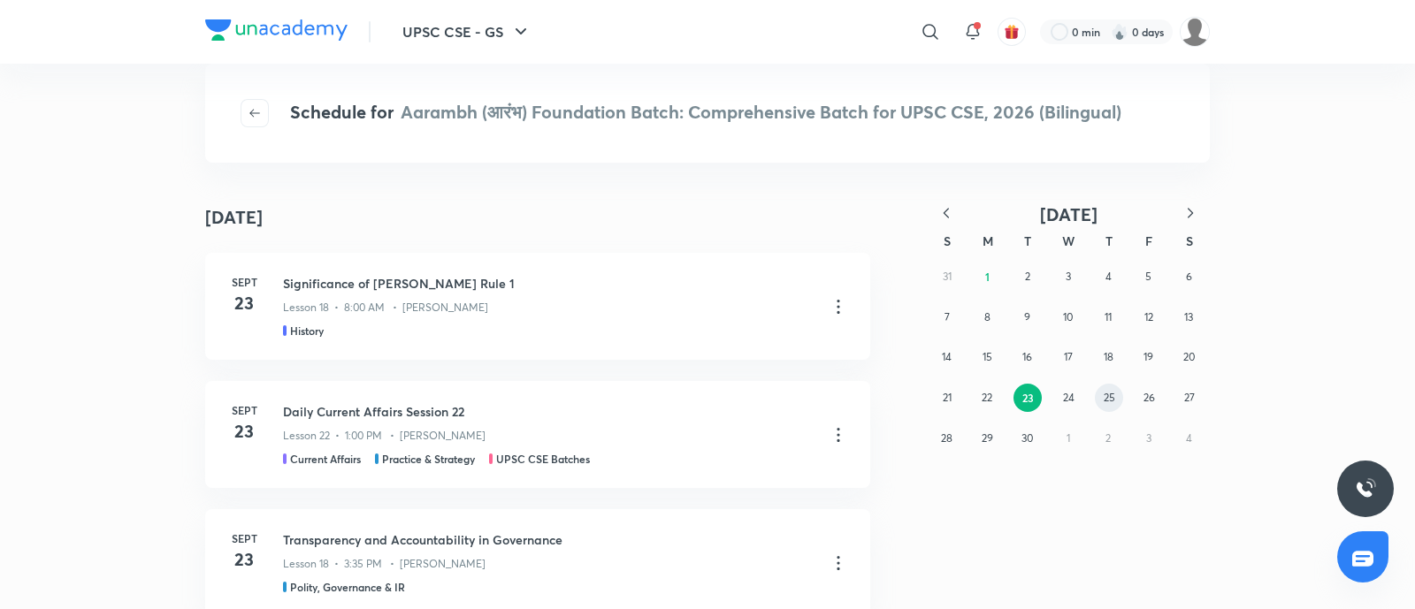
click at [1120, 386] on div "31 1 2 3 4 5 6 7 8 9 10 11 12 13 14 15 16 17 18 19 20 21 22 23 24 25 26 27 28 2…" at bounding box center [1068, 357] width 283 height 202
click at [1095, 409] on div "31 1 2 3 4 5 6 7 8 9 10 11 12 13 14 15 16 17 18 19 20 21 22 23 24 25 26 27 28 2…" at bounding box center [1068, 357] width 283 height 202
drag, startPoint x: 1099, startPoint y: 386, endPoint x: 1090, endPoint y: 389, distance: 9.2
click at [1098, 386] on div "31 1 2 3 4 5 6 7 8 9 10 11 12 13 14 15 16 17 18 19 20 21 22 23 24 25 26 27 28 2…" at bounding box center [1068, 357] width 283 height 202
drag, startPoint x: 1115, startPoint y: 401, endPoint x: 816, endPoint y: 469, distance: 306.4
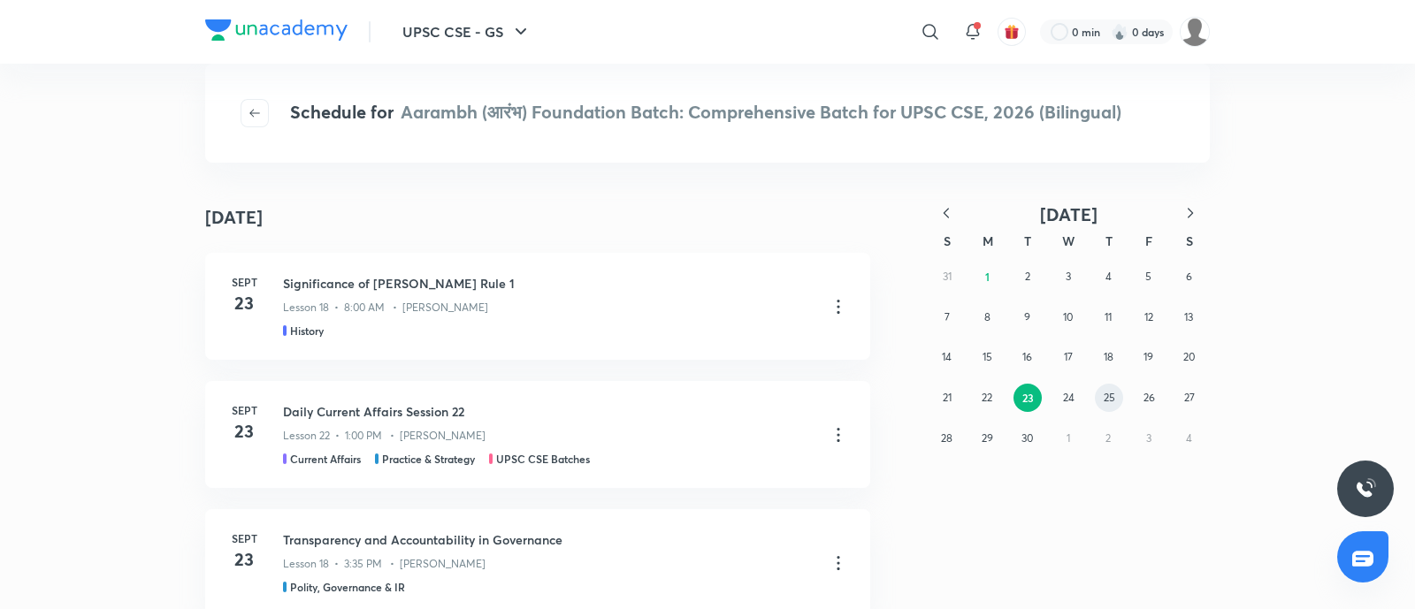
click at [1114, 401] on button "25" at bounding box center [1109, 398] width 28 height 28
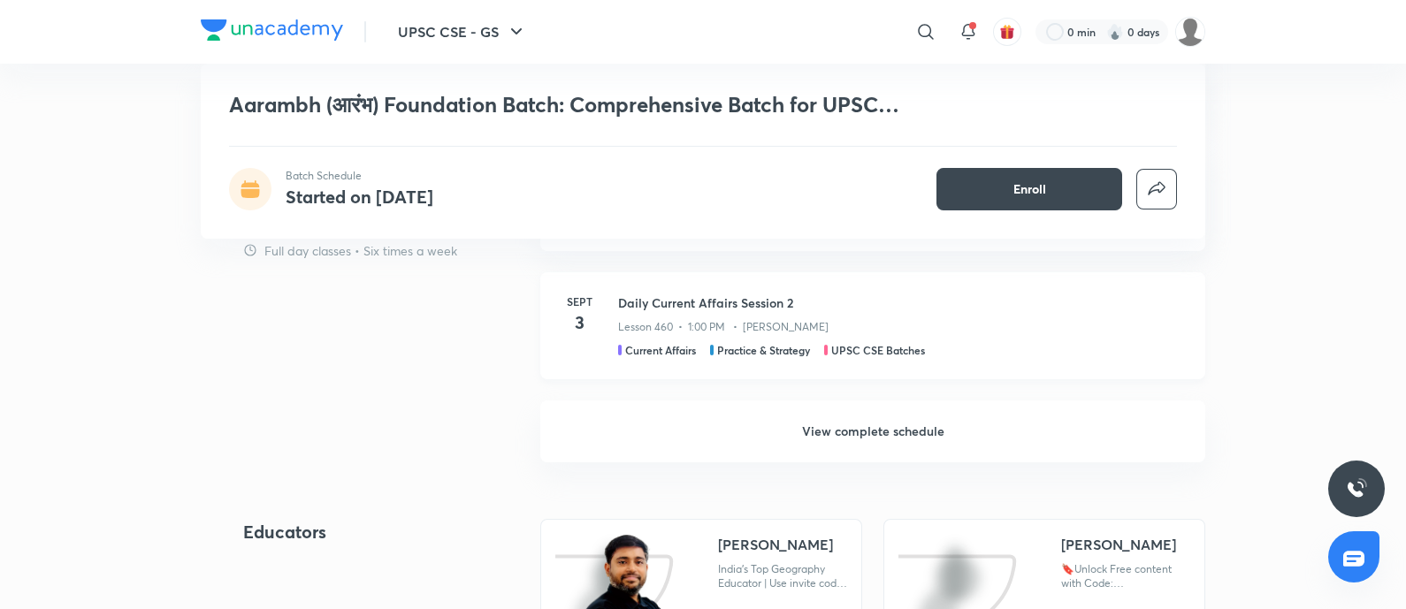
scroll to position [2001, 0]
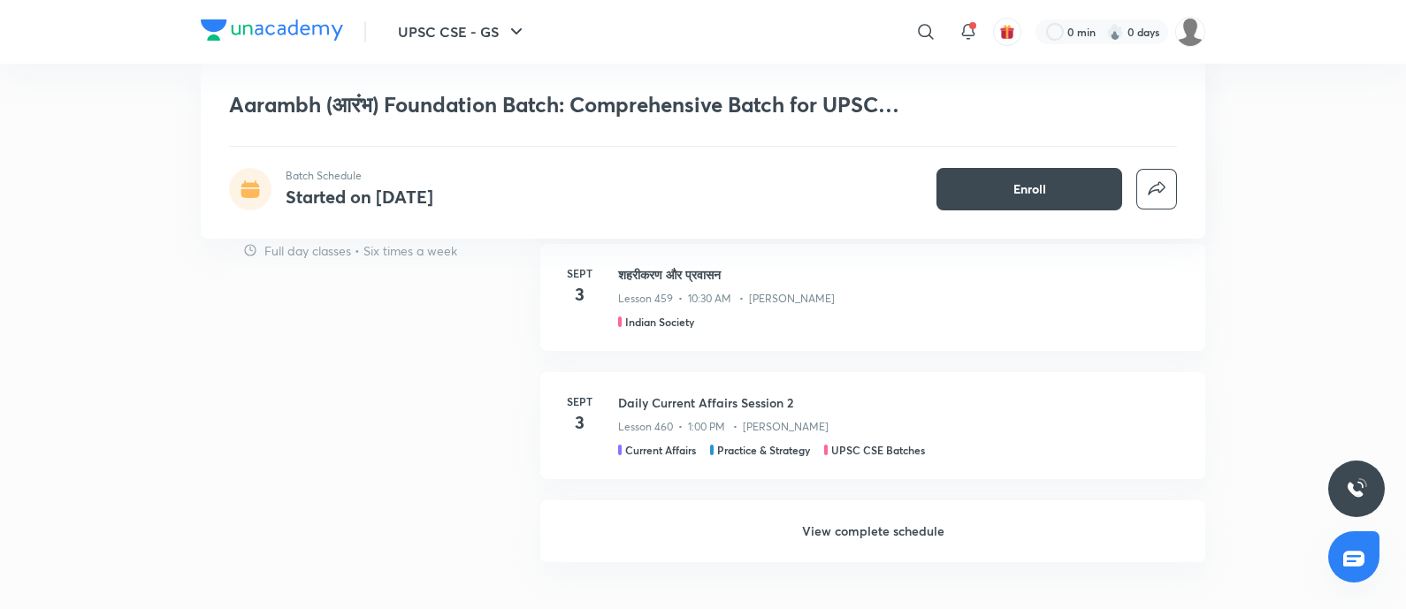
click at [875, 528] on h6 "View complete schedule" at bounding box center [872, 532] width 665 height 62
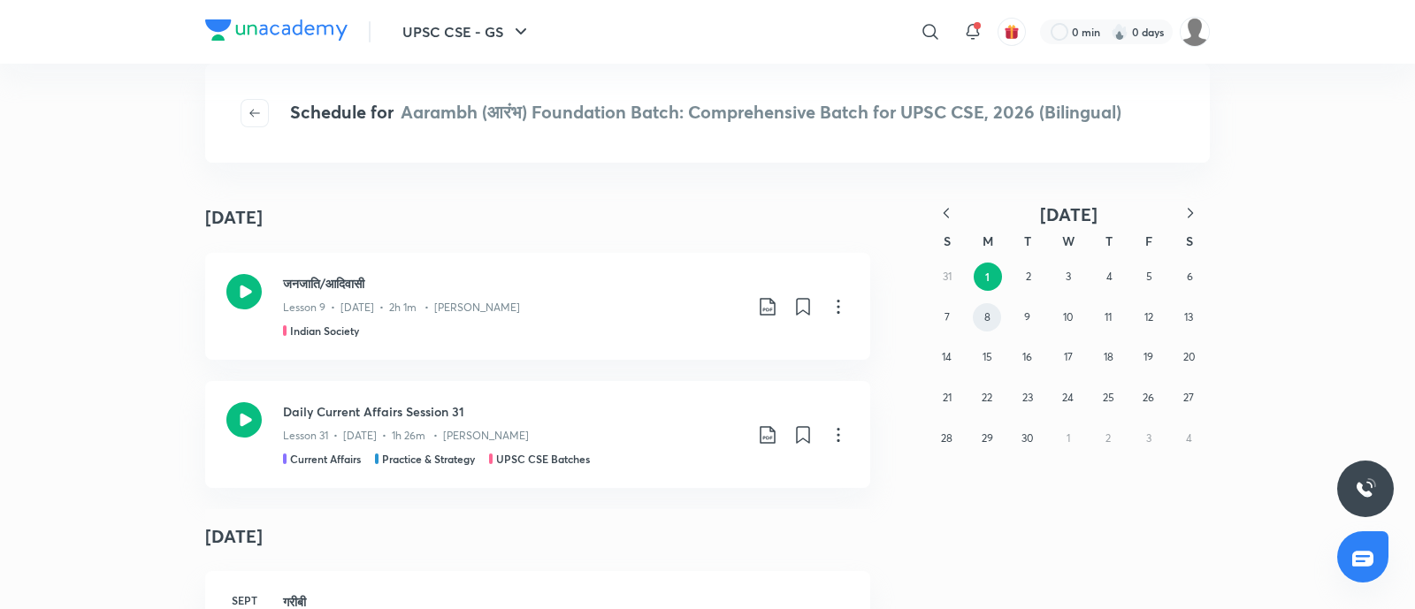
click at [977, 309] on button "8" at bounding box center [987, 317] width 28 height 28
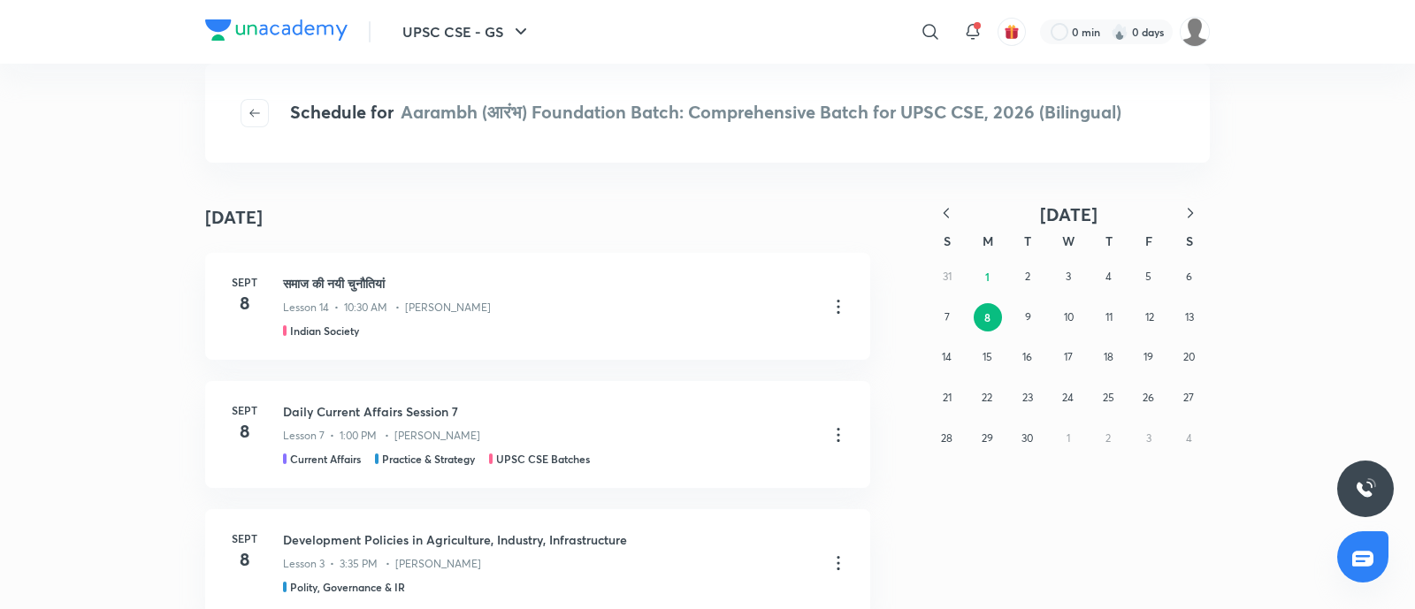
click at [943, 209] on icon "button" at bounding box center [946, 213] width 18 height 18
click at [1027, 437] on abbr "26" at bounding box center [1026, 438] width 11 height 13
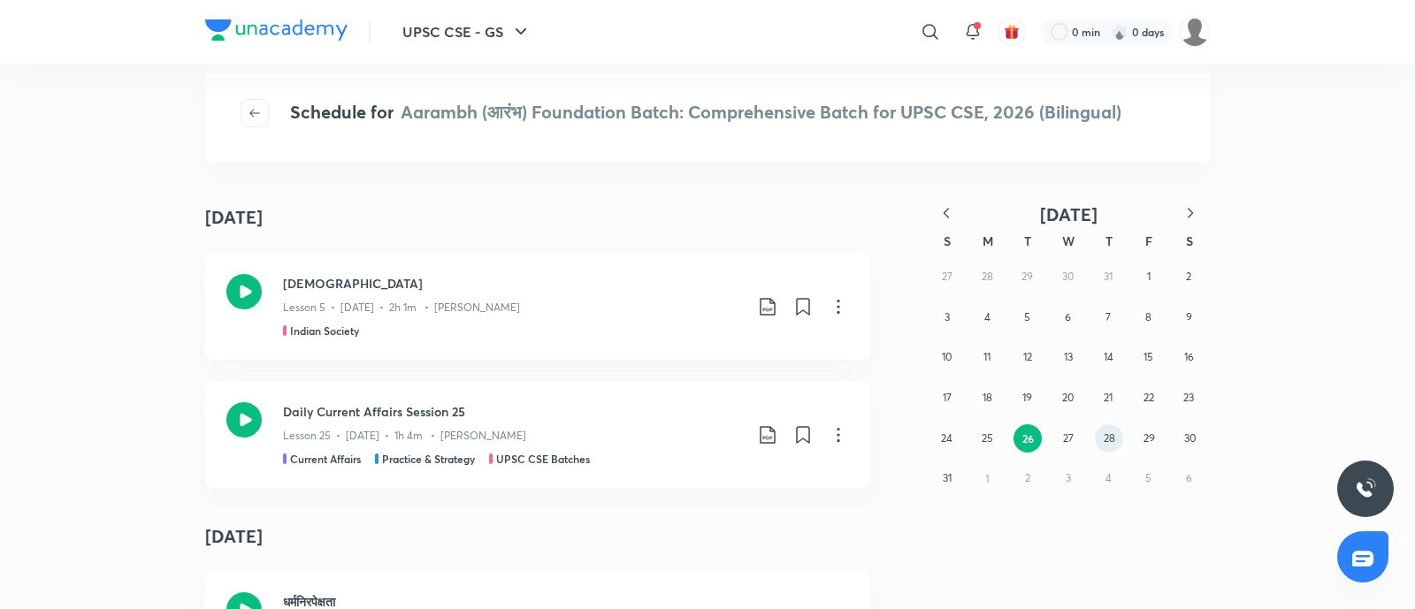
click at [1101, 432] on button "28" at bounding box center [1109, 438] width 28 height 28
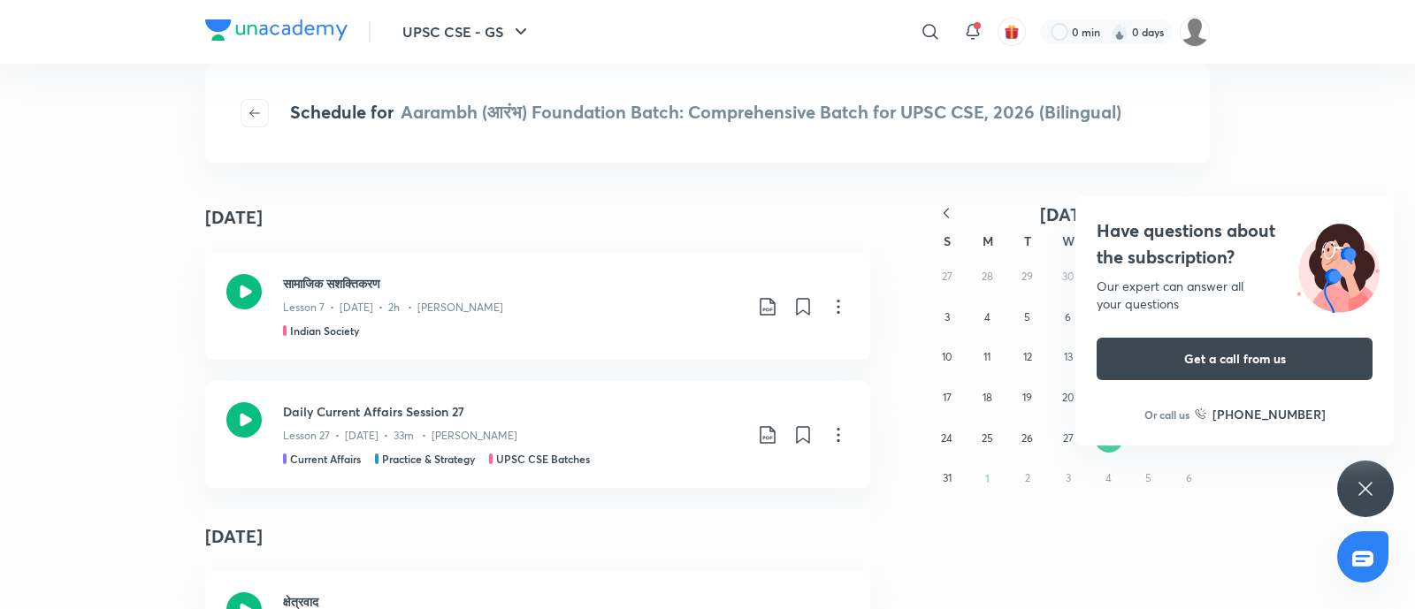
click at [1189, 218] on h4 "Have questions about the subscription?" at bounding box center [1235, 244] width 276 height 53
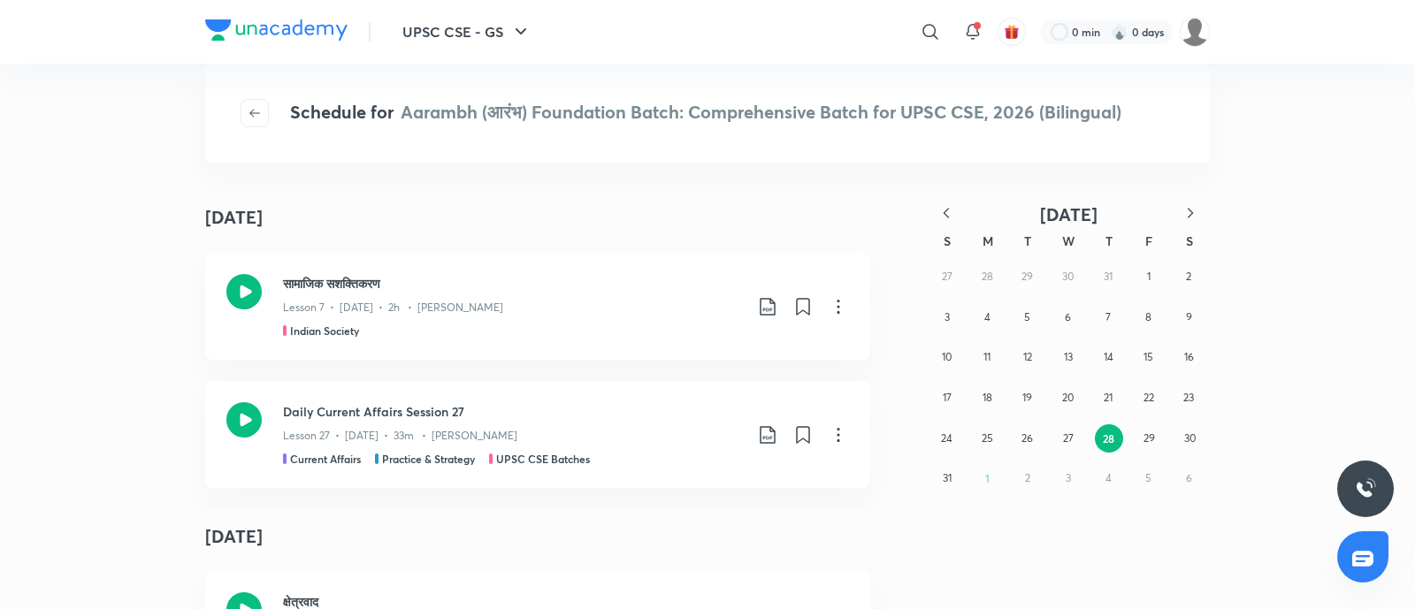
click at [1179, 225] on div "S" at bounding box center [1189, 240] width 41 height 31
click at [986, 325] on button "4" at bounding box center [987, 317] width 28 height 28
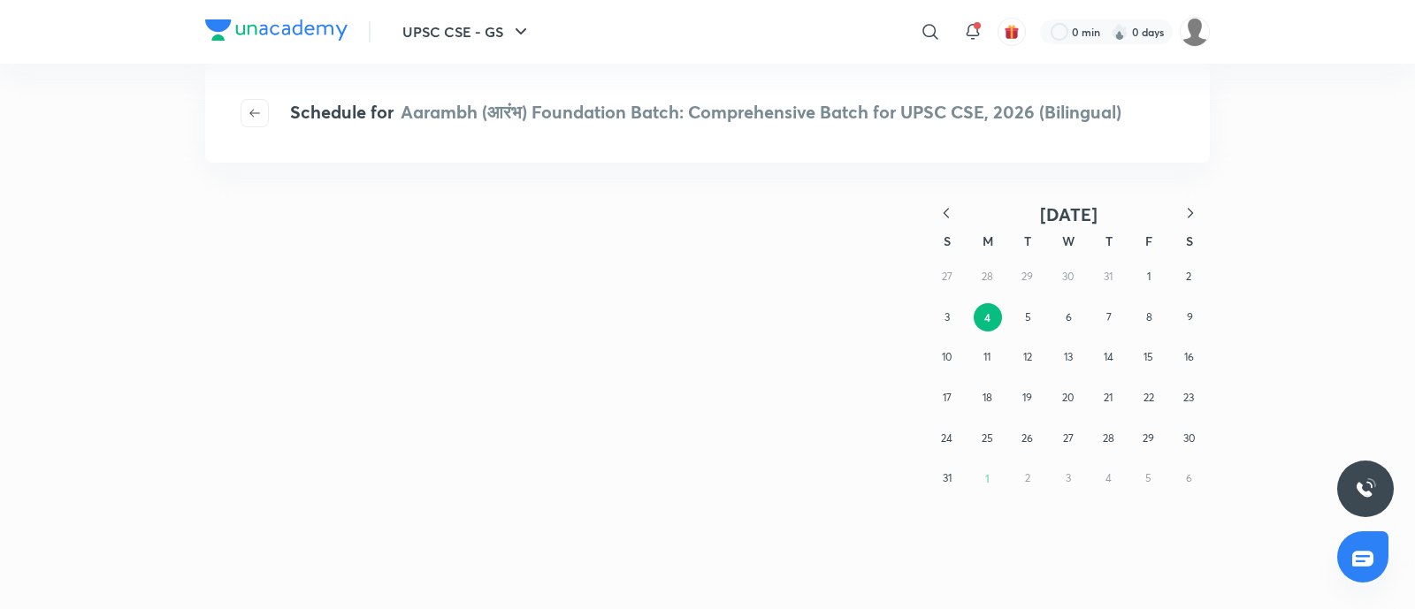
click at [1193, 210] on icon "button" at bounding box center [1190, 213] width 18 height 18
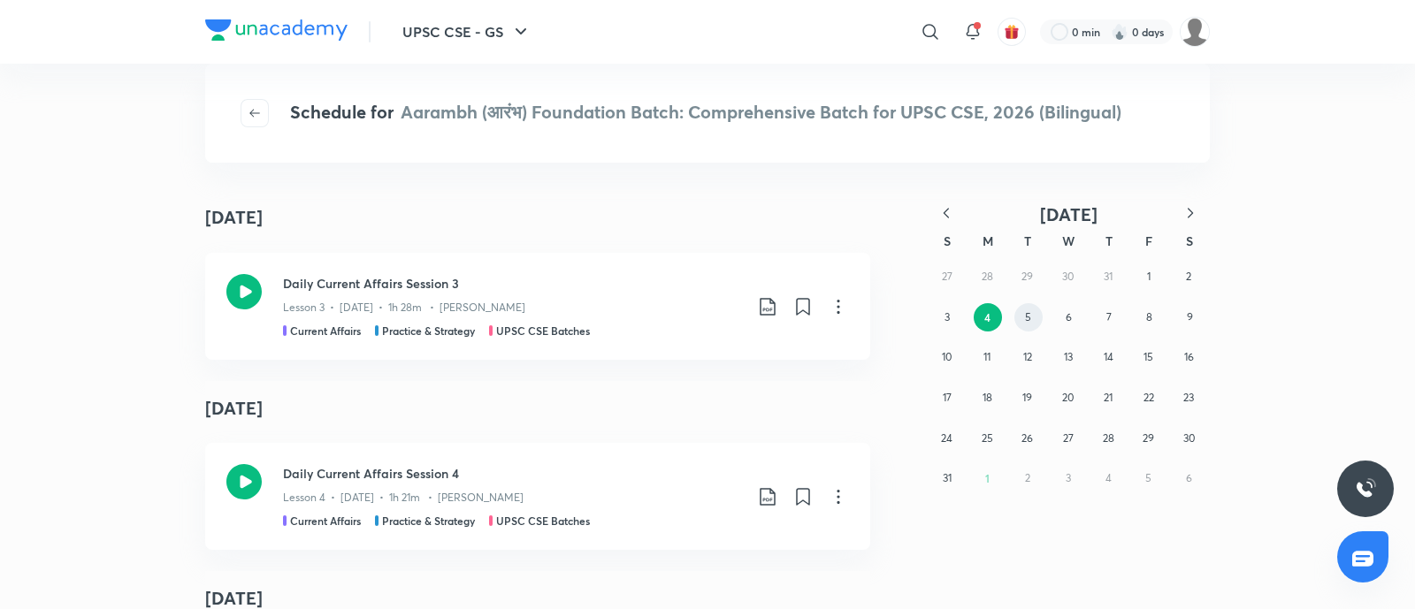
click at [1017, 324] on button "5" at bounding box center [1028, 317] width 28 height 28
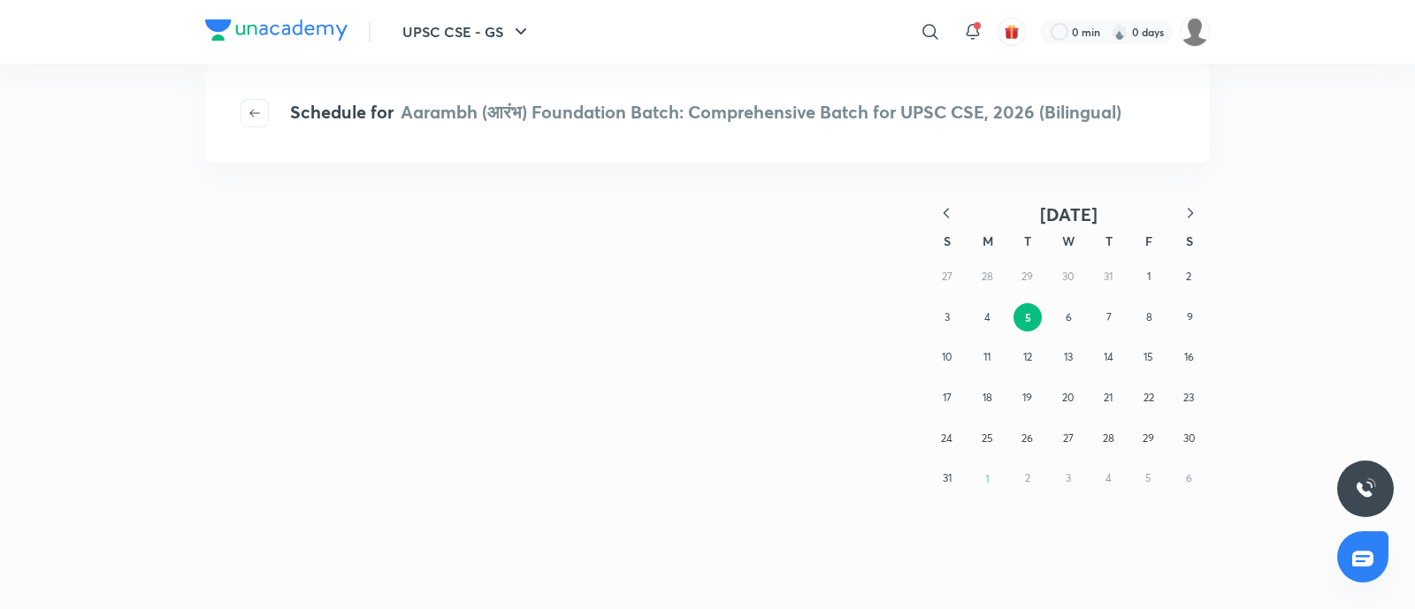
click at [1192, 210] on icon "button" at bounding box center [1190, 213] width 18 height 18
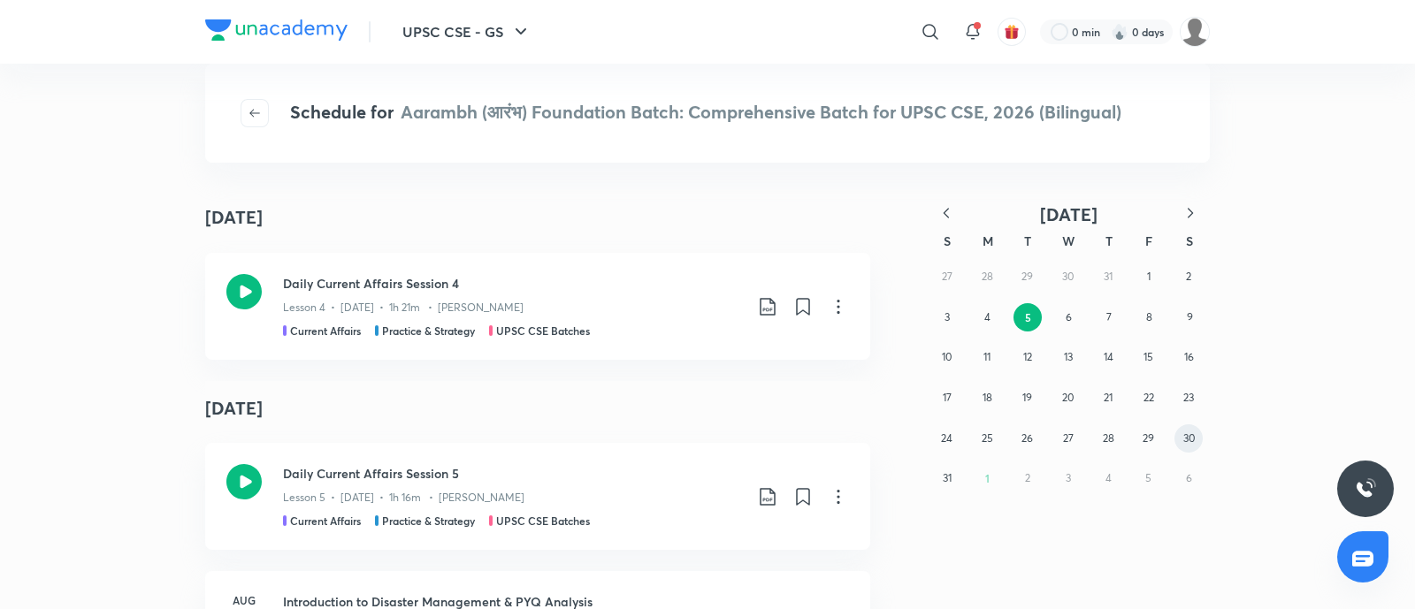
click at [1176, 439] on button "30" at bounding box center [1188, 438] width 28 height 28
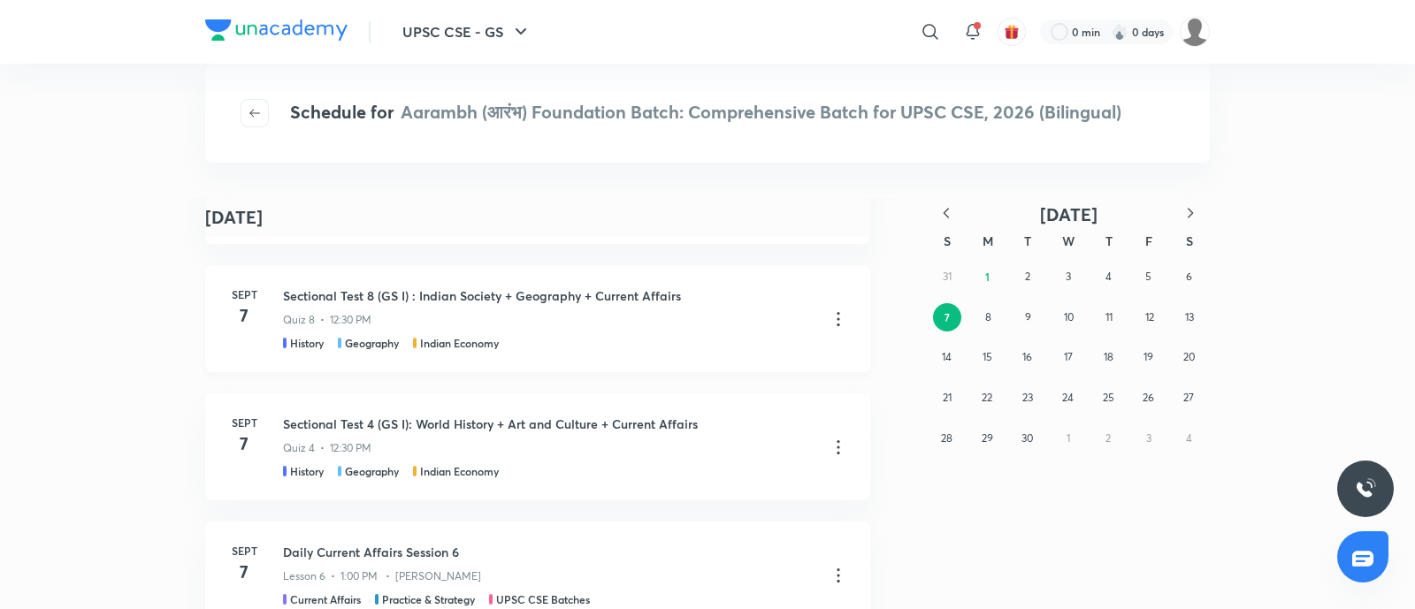
scroll to position [3205, 0]
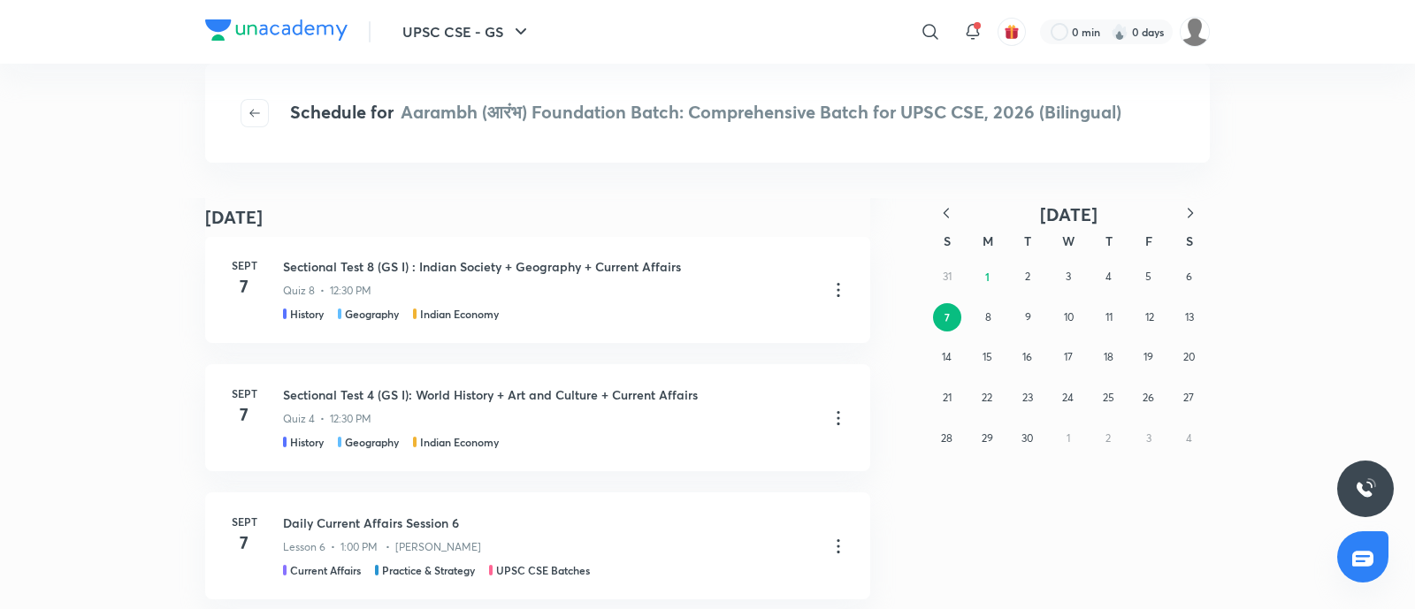
click at [970, 322] on div "31 1 2 3 4 5 6 7 8 9 10 11 12 13 14 15 16 17 18 19 20 21 22 23 24 25 26 27 28 2…" at bounding box center [1068, 357] width 283 height 202
click at [991, 315] on button "8" at bounding box center [988, 317] width 28 height 28
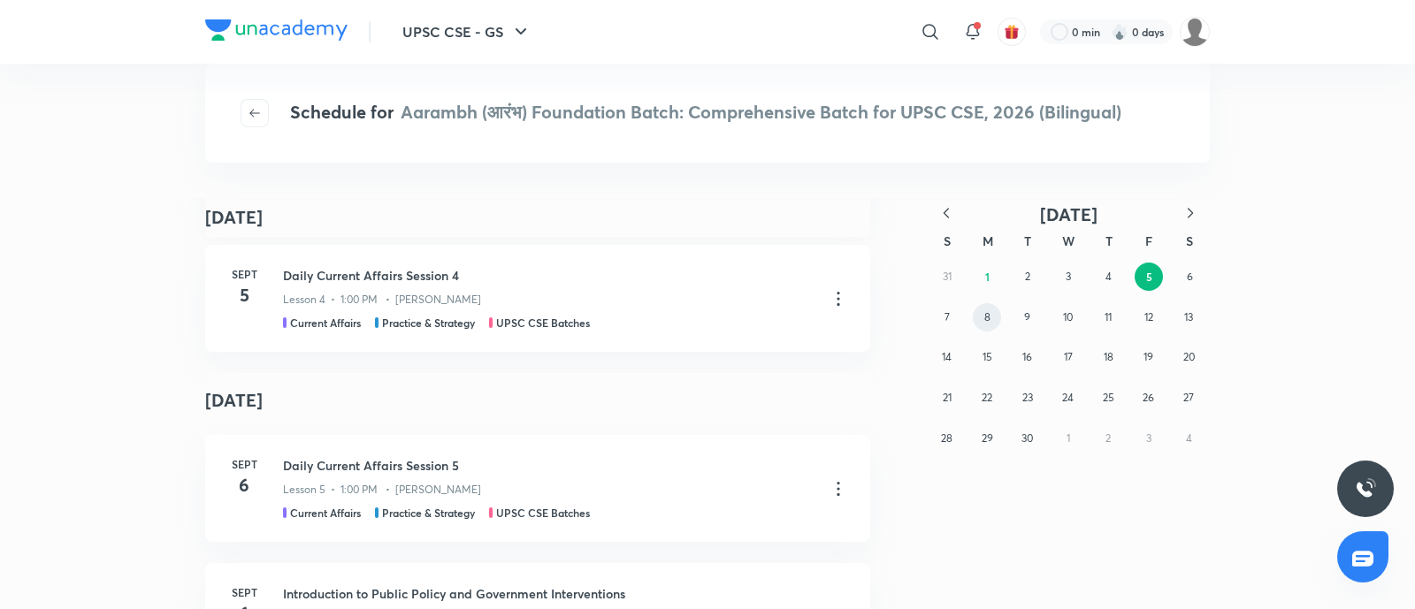
scroll to position [995, 0]
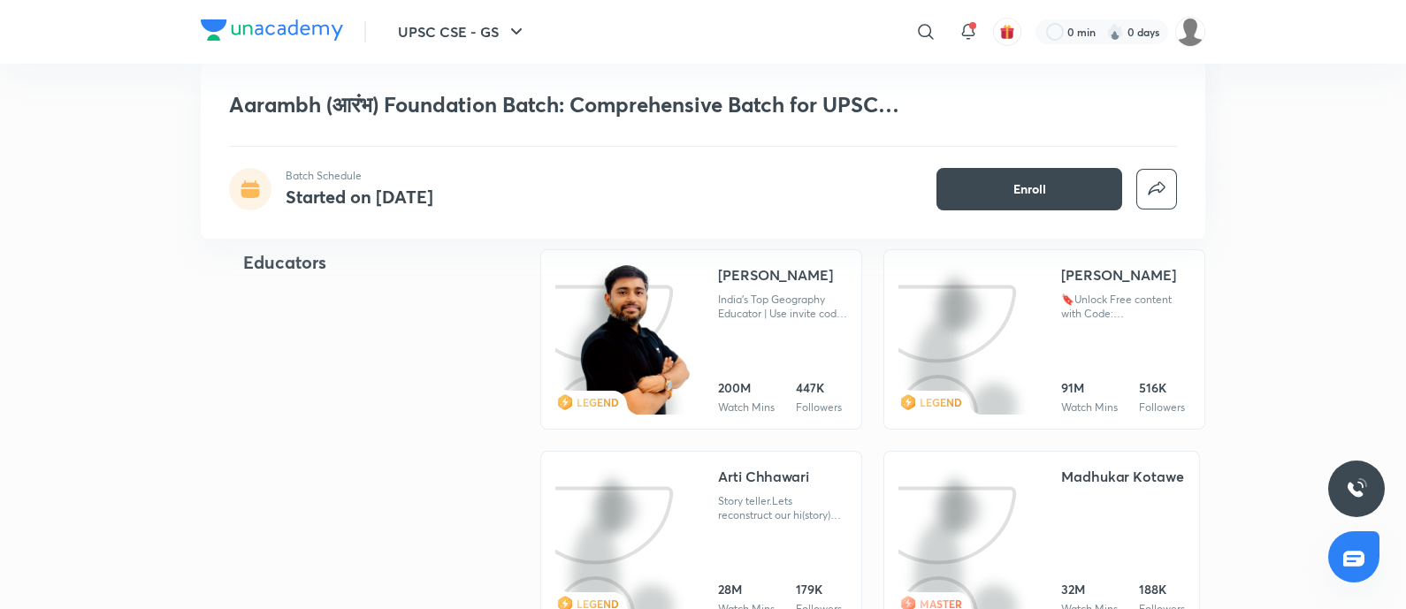
scroll to position [2211, 0]
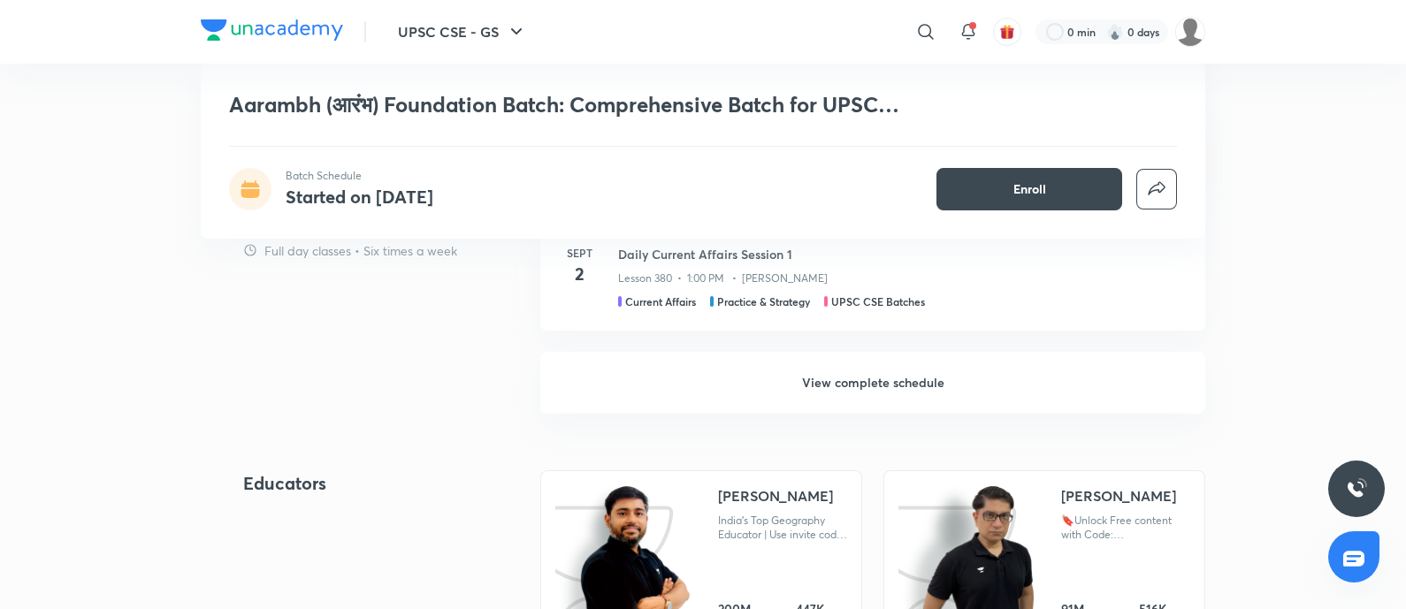
drag, startPoint x: 864, startPoint y: 382, endPoint x: 577, endPoint y: 471, distance: 301.0
click at [867, 382] on h6 "View complete schedule" at bounding box center [872, 383] width 665 height 62
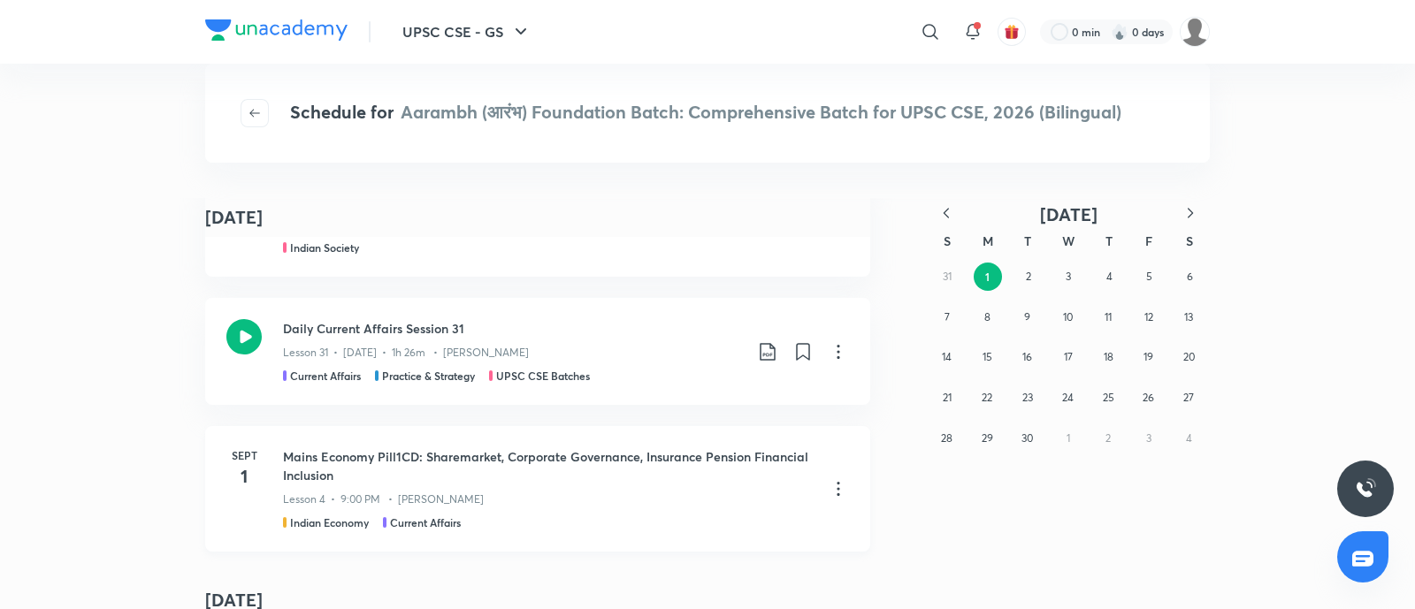
scroll to position [110, 0]
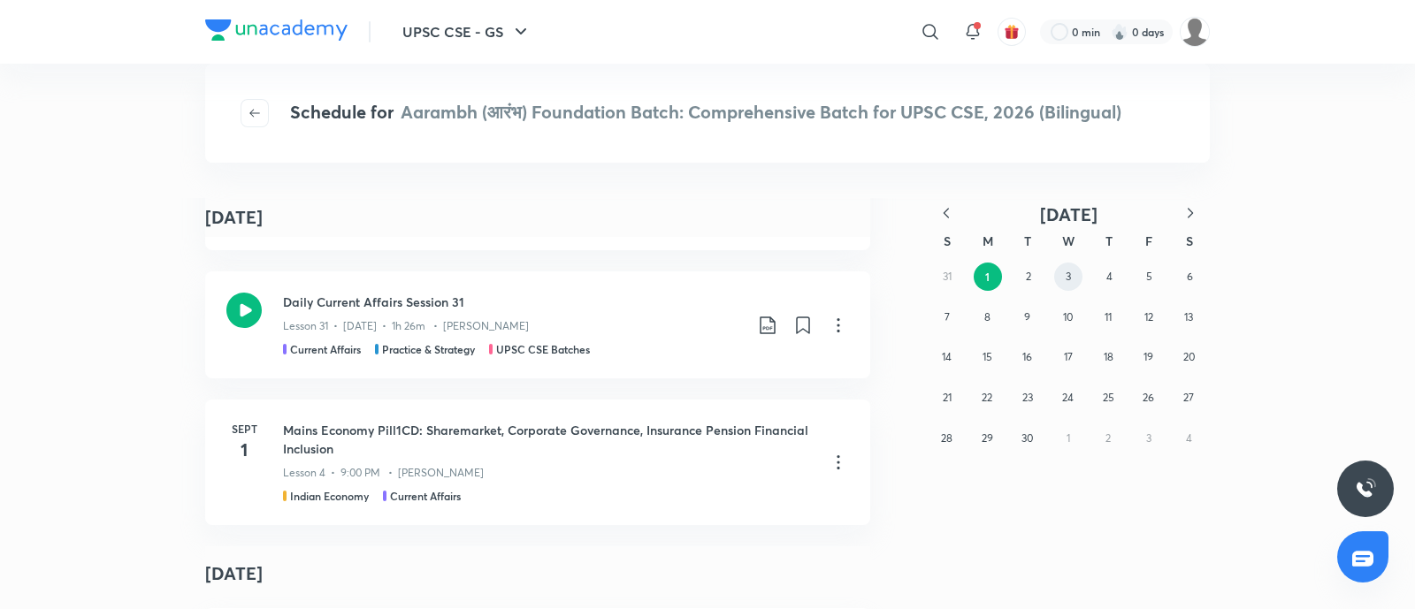
drag, startPoint x: 1061, startPoint y: 279, endPoint x: 924, endPoint y: 395, distance: 179.5
click at [1061, 279] on button "3" at bounding box center [1068, 277] width 28 height 28
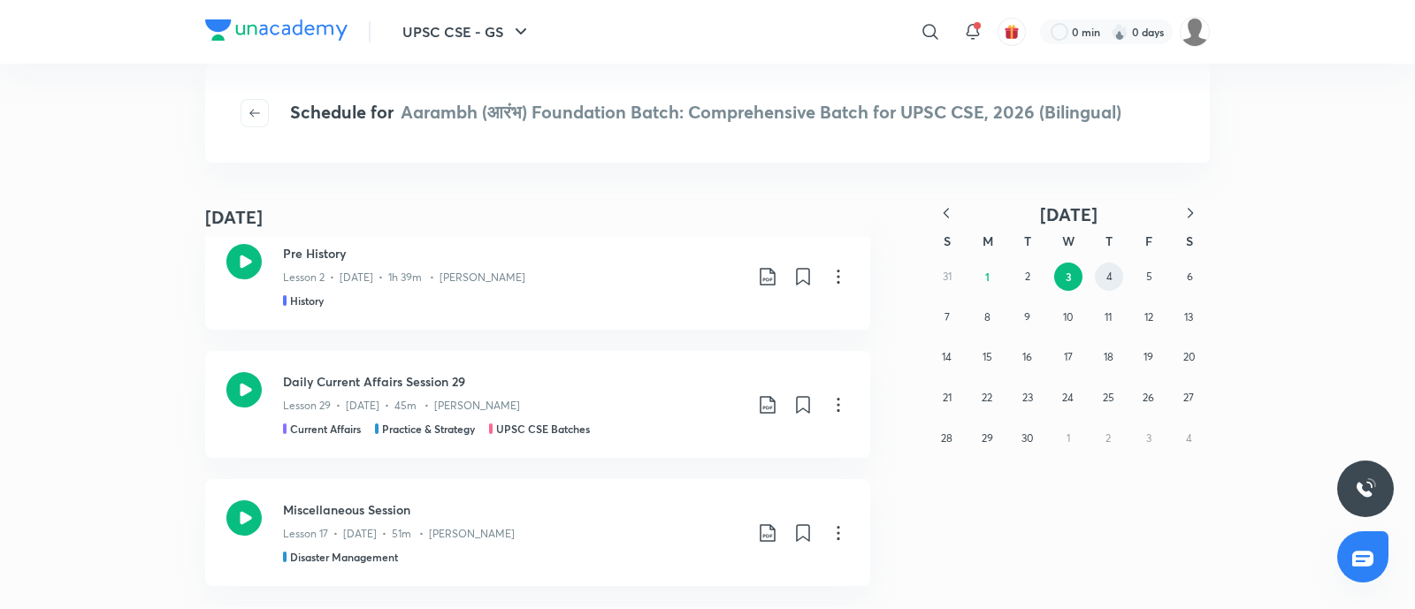
scroll to position [4722, 0]
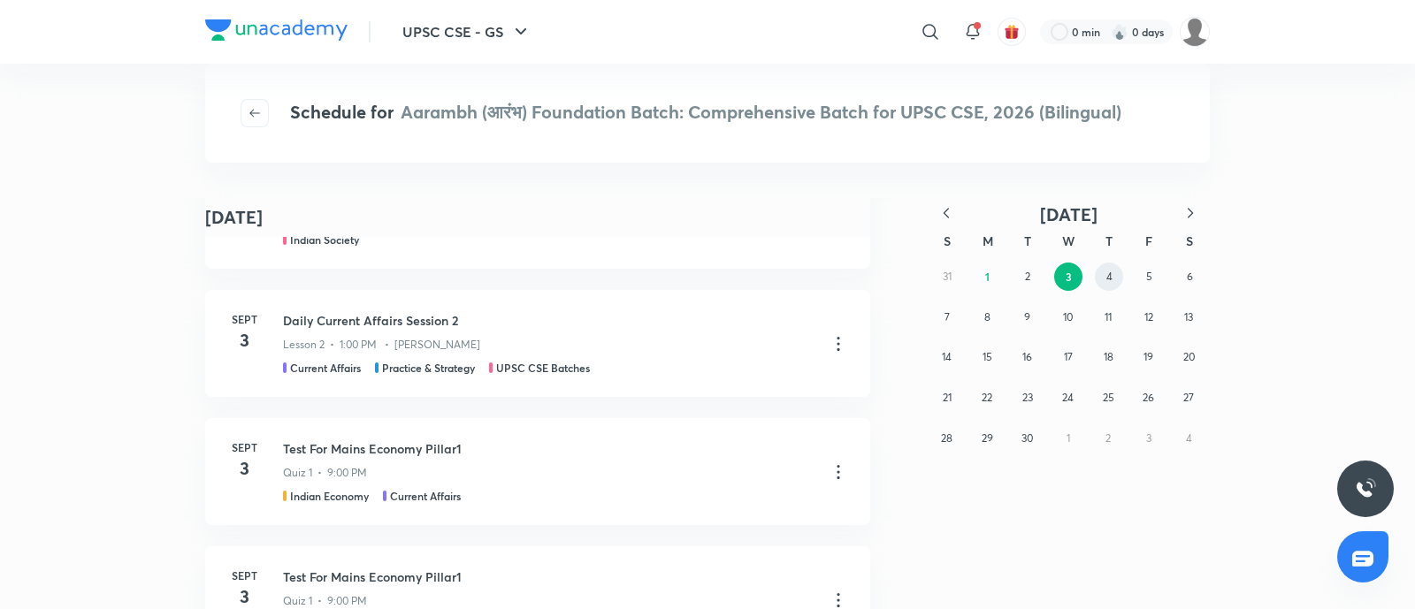
click at [1106, 279] on abbr "4" at bounding box center [1109, 276] width 6 height 13
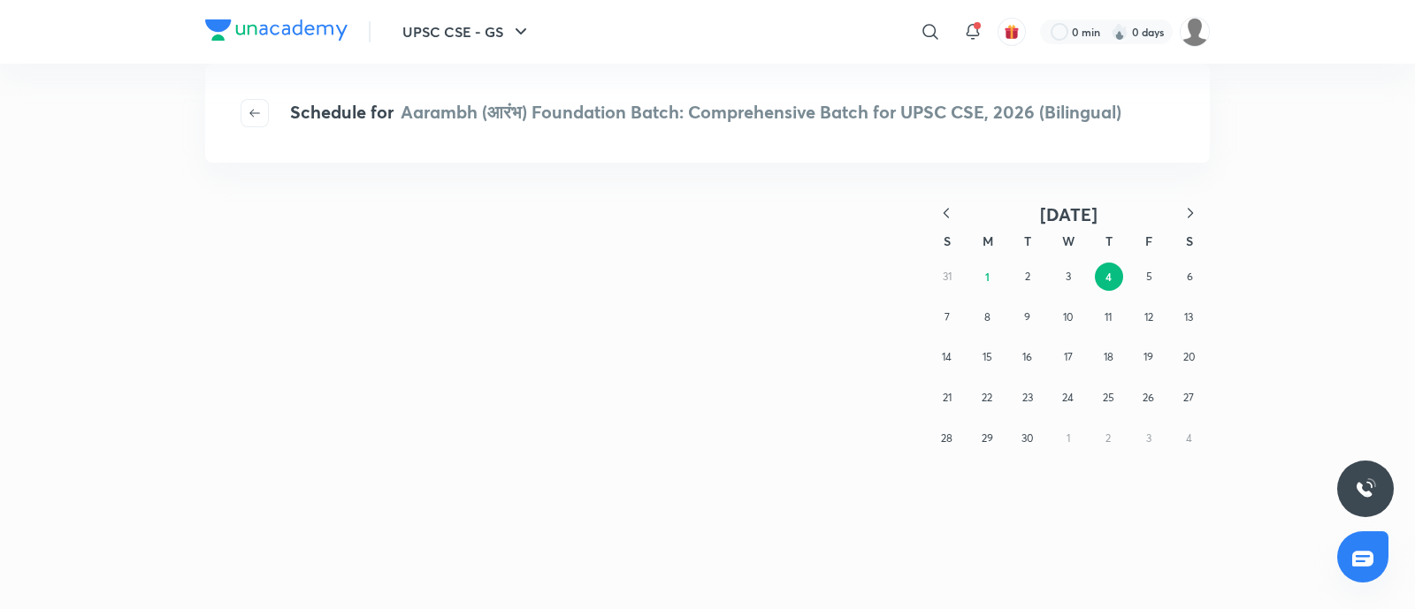
scroll to position [0, 0]
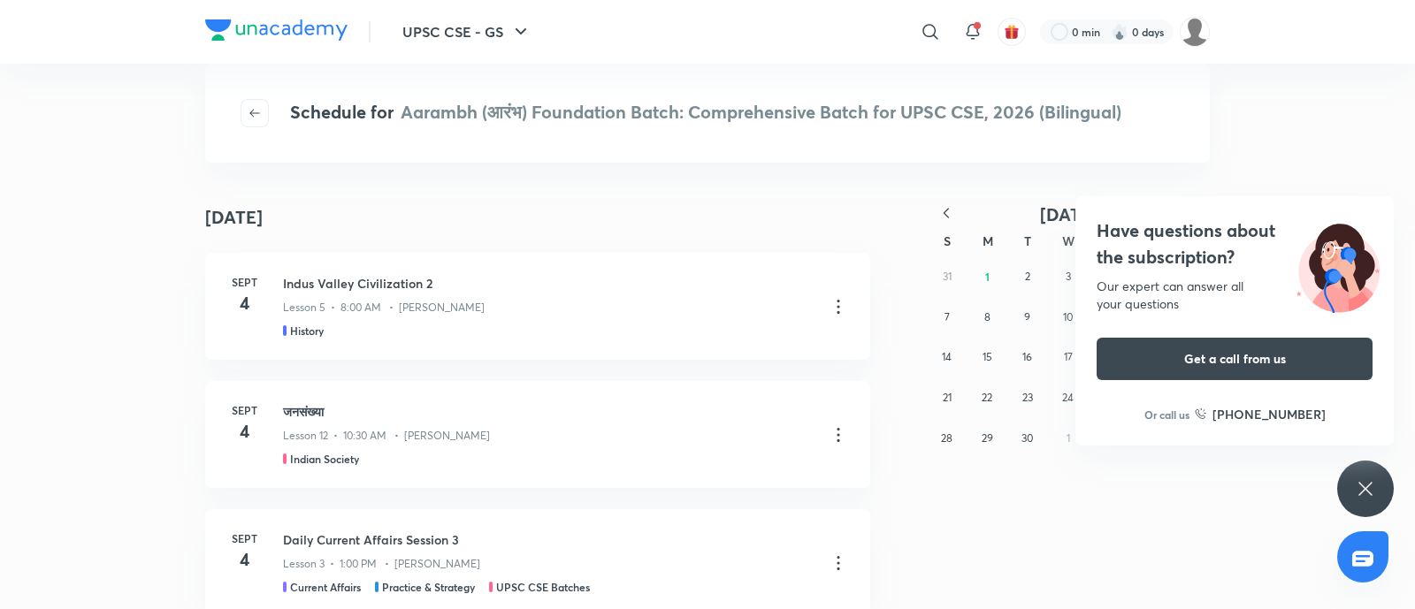
click at [1168, 230] on h4 "Have questions about the subscription?" at bounding box center [1235, 244] width 276 height 53
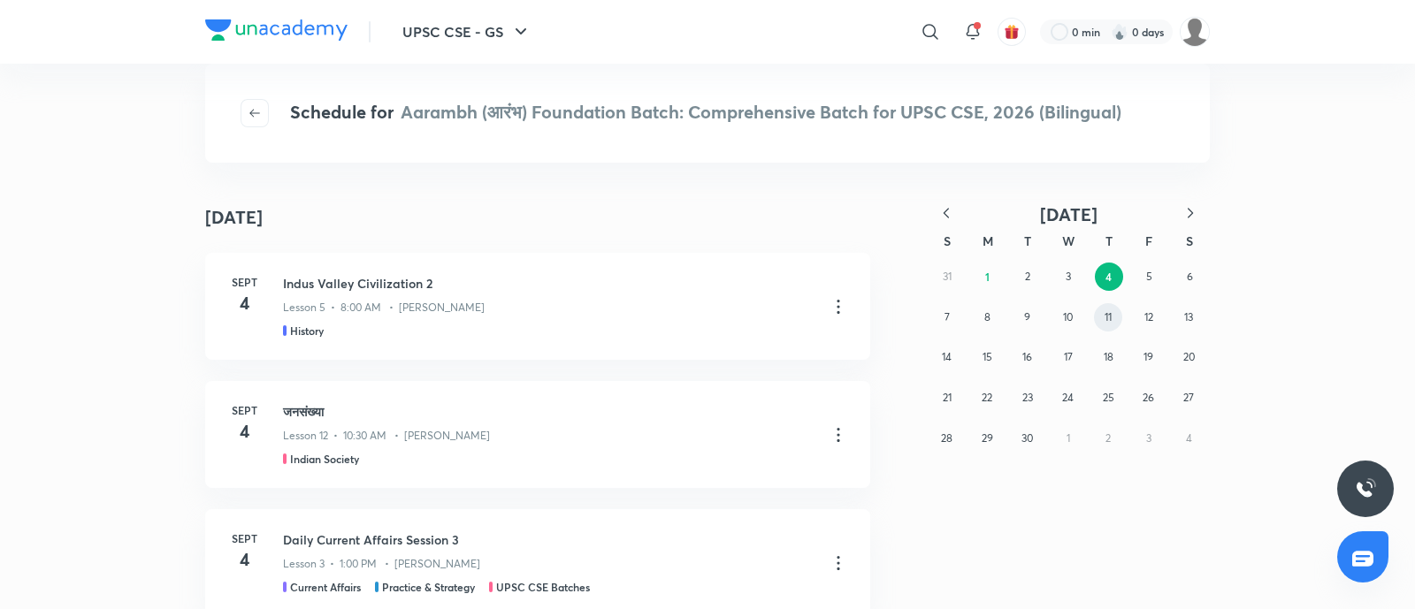
click at [1112, 307] on button "11" at bounding box center [1108, 317] width 28 height 28
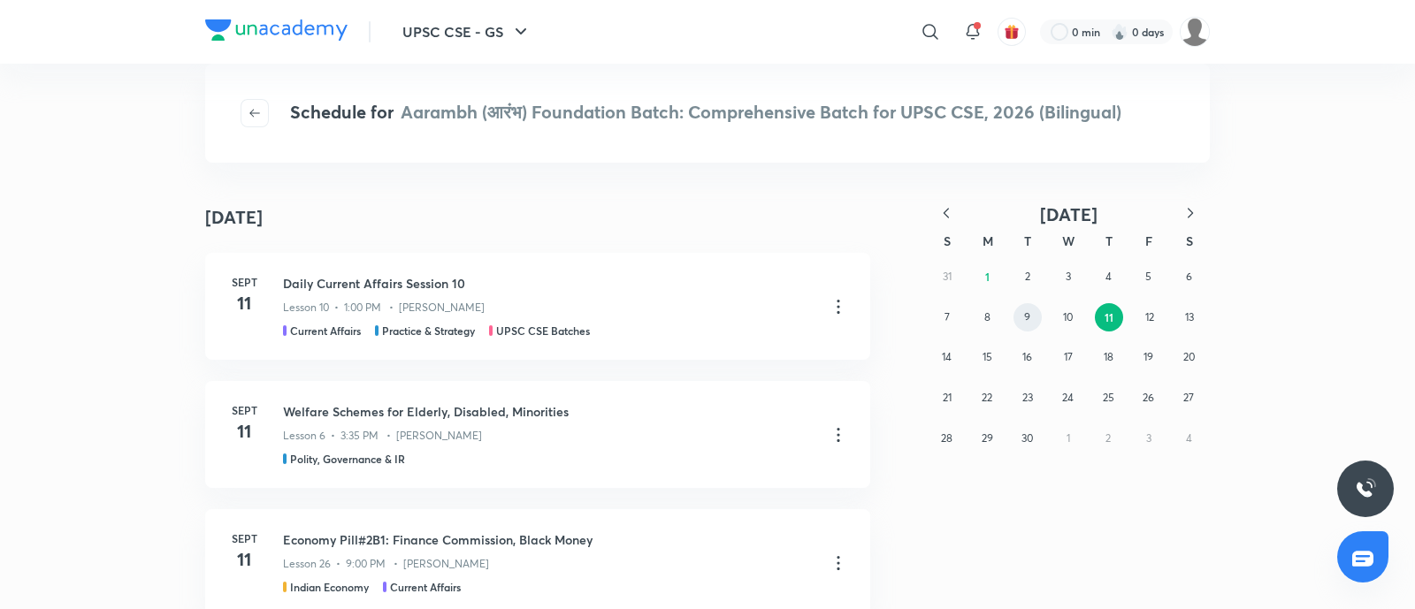
click at [1020, 317] on button "9" at bounding box center [1027, 317] width 28 height 28
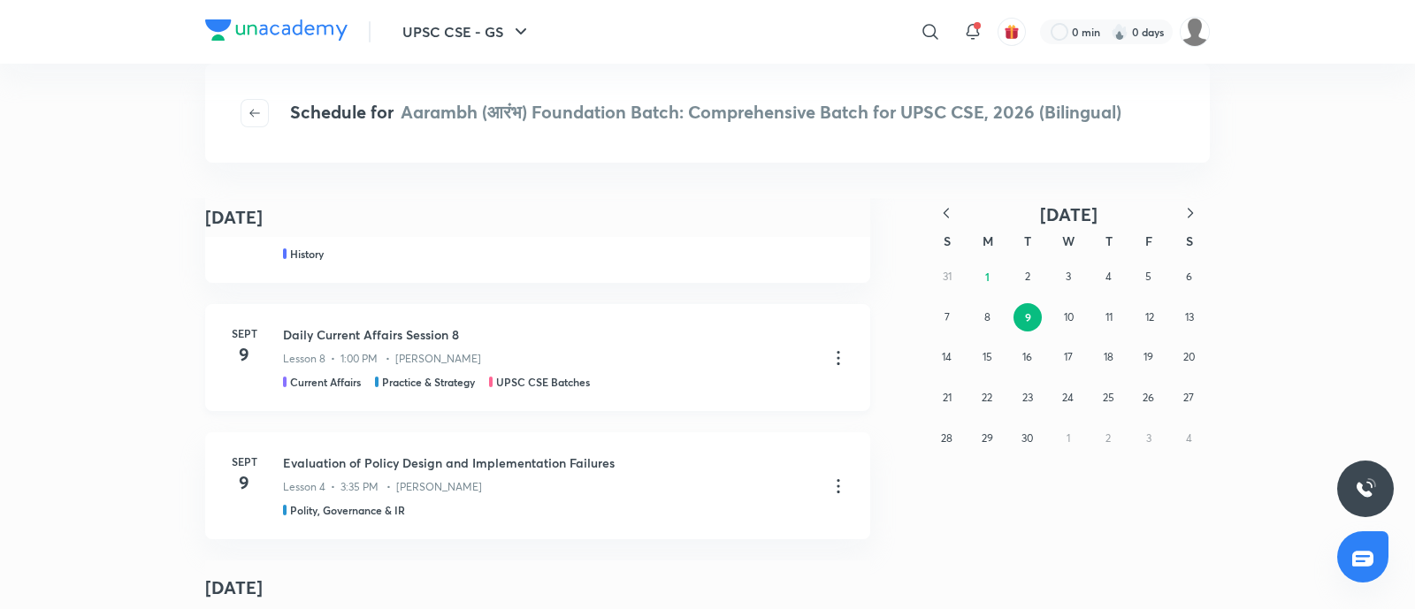
scroll to position [110, 0]
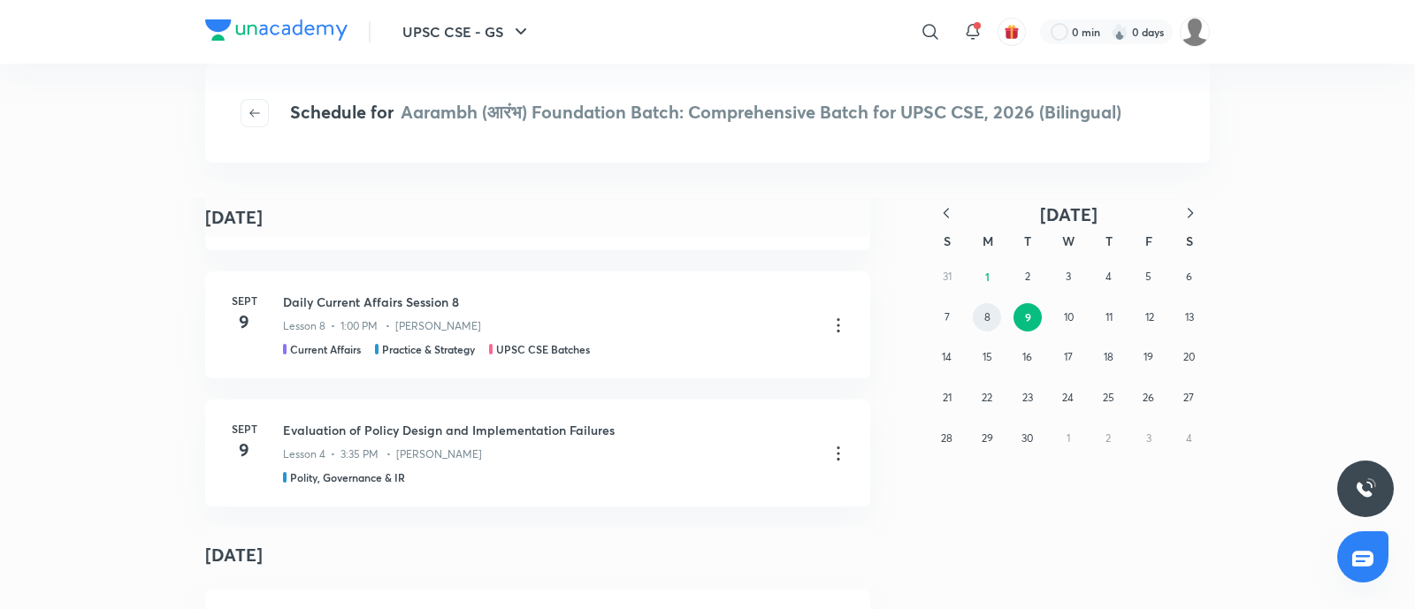
click at [986, 325] on button "8" at bounding box center [987, 317] width 28 height 28
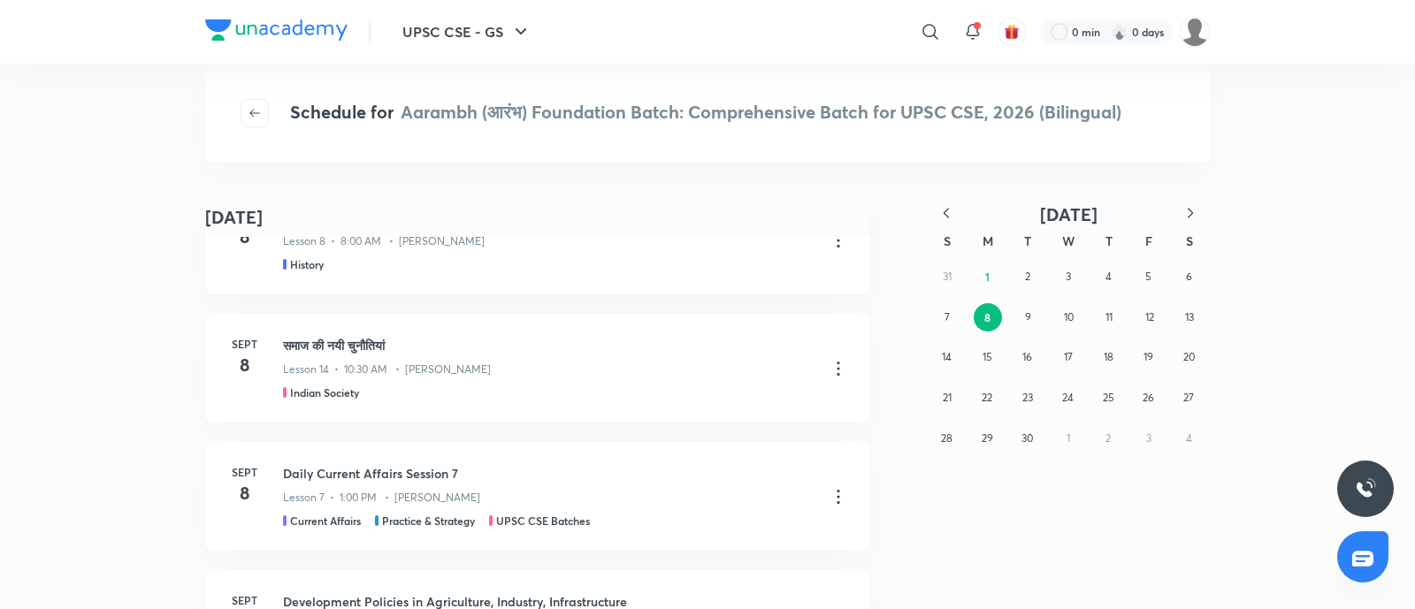
scroll to position [0, 0]
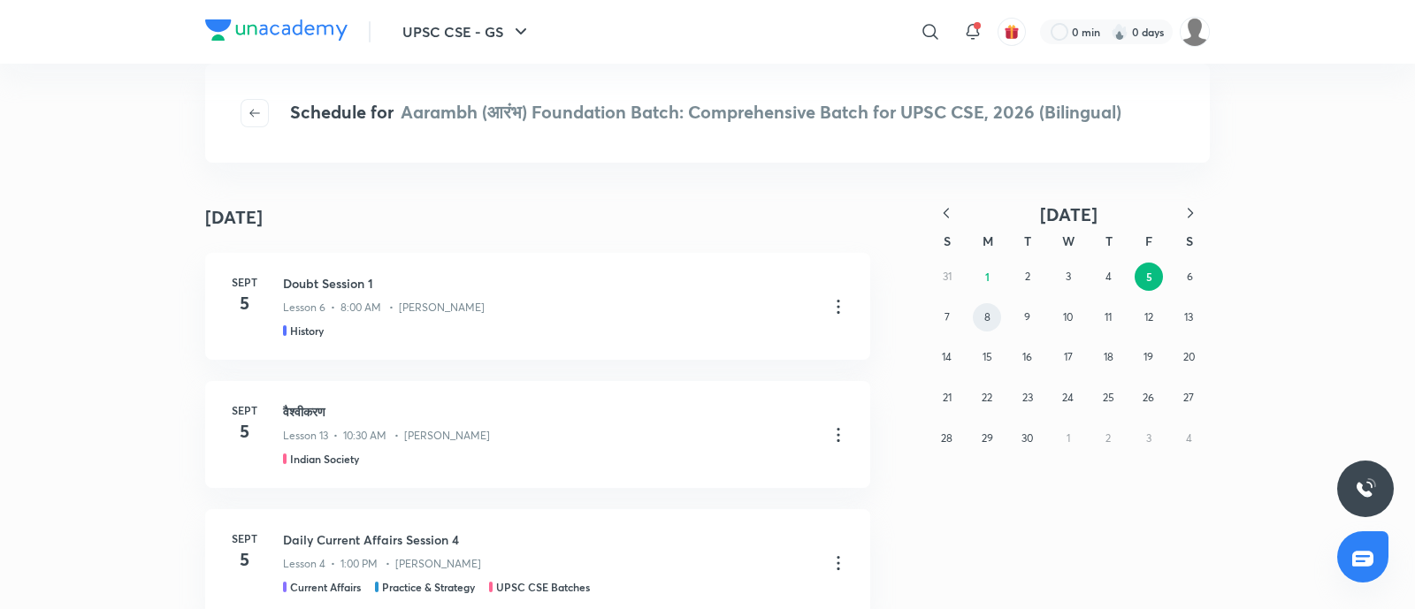
click at [977, 325] on button "8" at bounding box center [987, 317] width 28 height 28
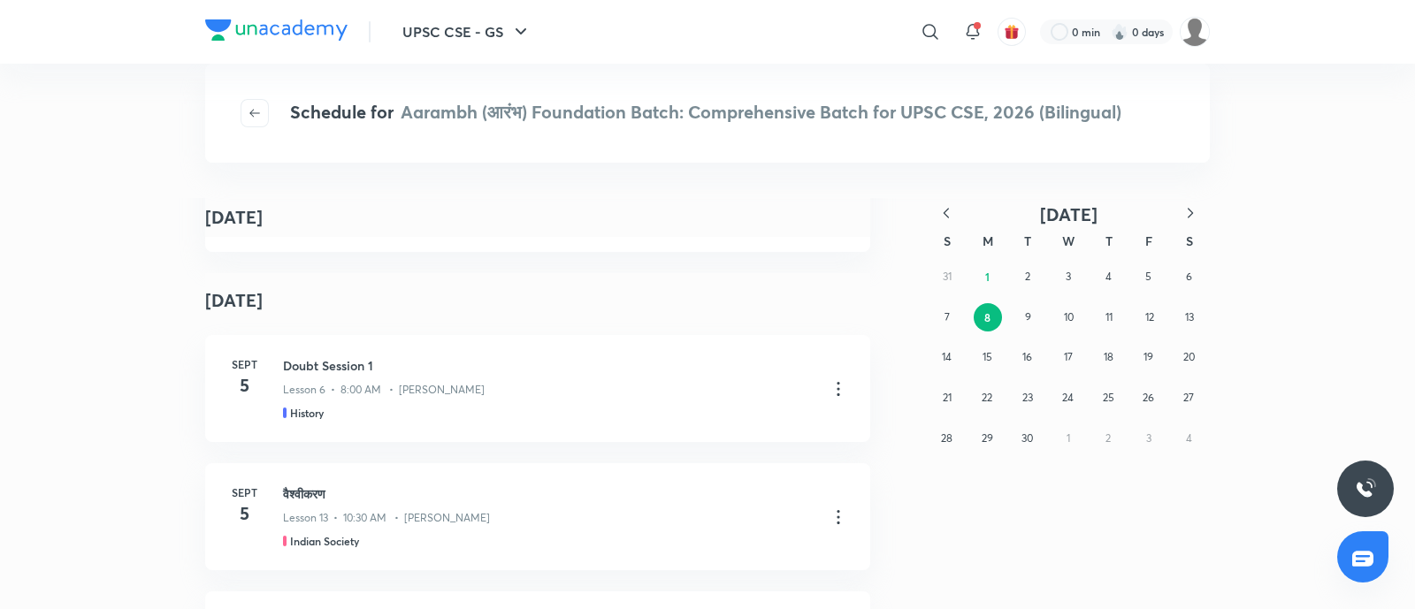
scroll to position [12731, 0]
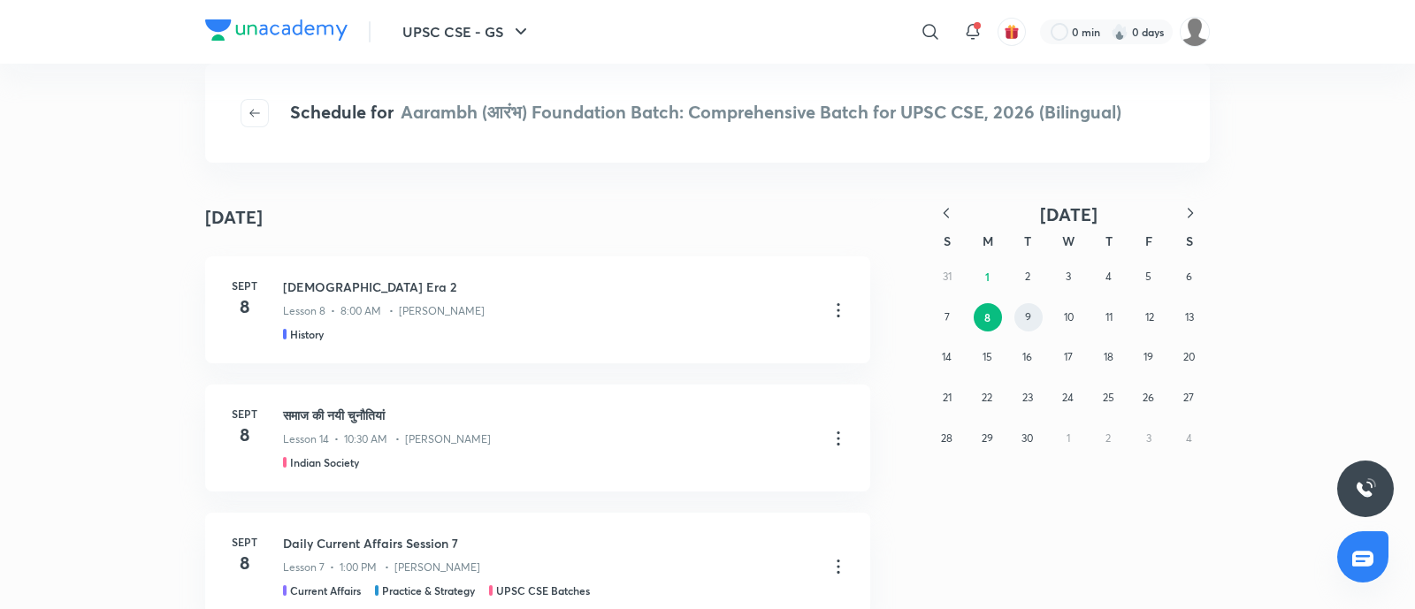
click at [1031, 323] on button "9" at bounding box center [1028, 317] width 28 height 28
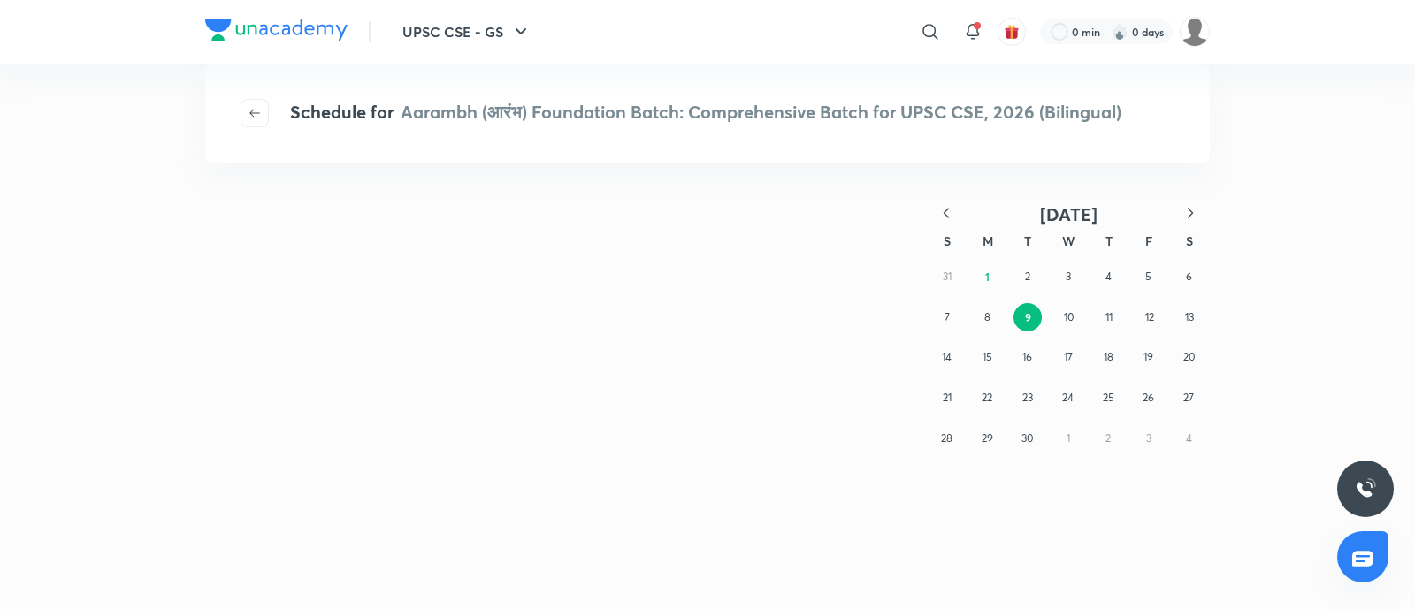
scroll to position [0, 0]
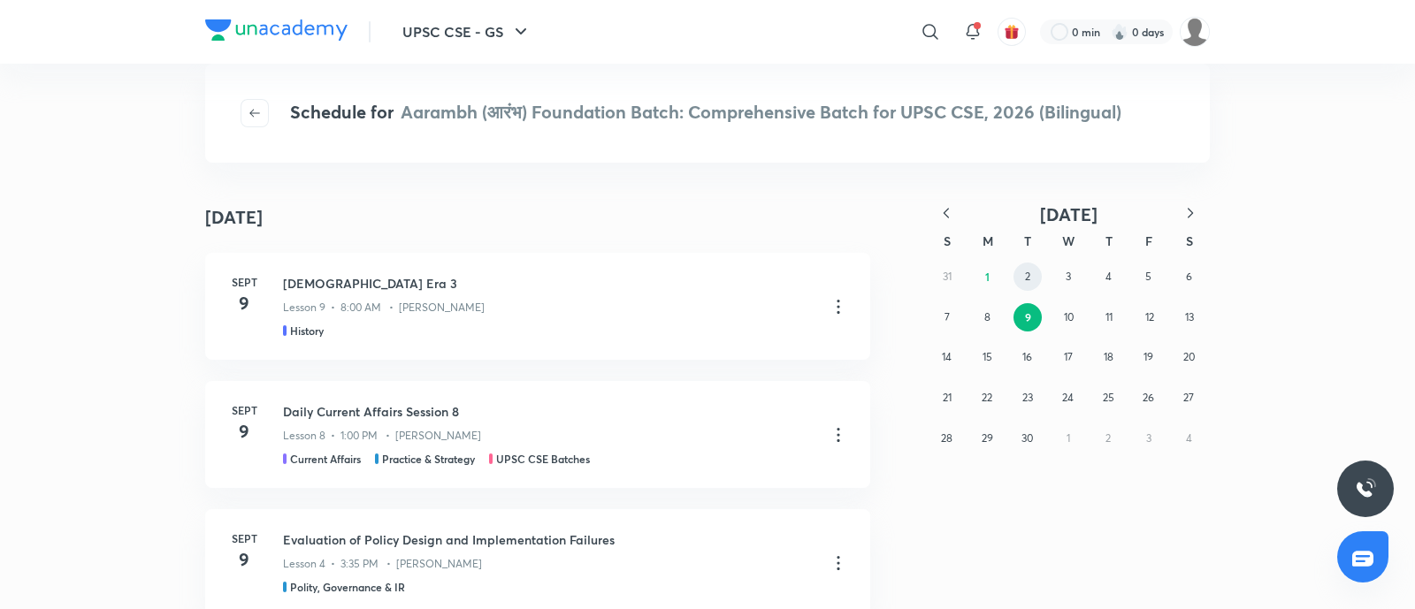
click at [1022, 283] on button "2" at bounding box center [1027, 277] width 28 height 28
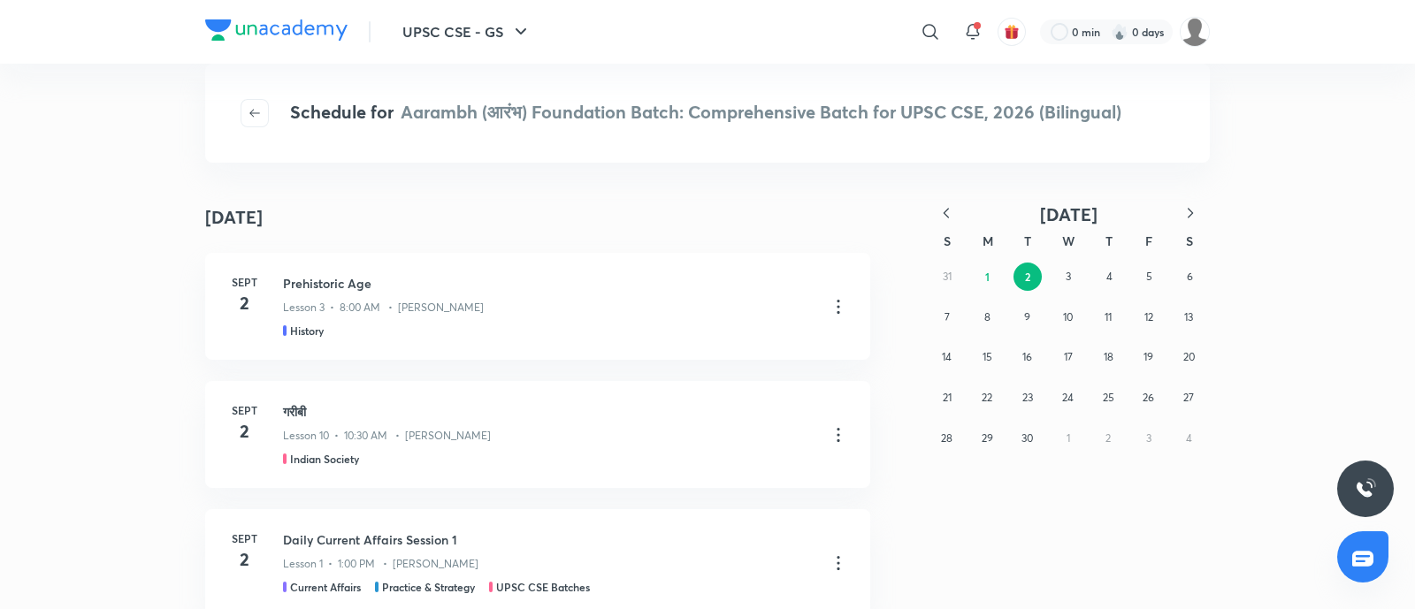
scroll to position [110, 0]
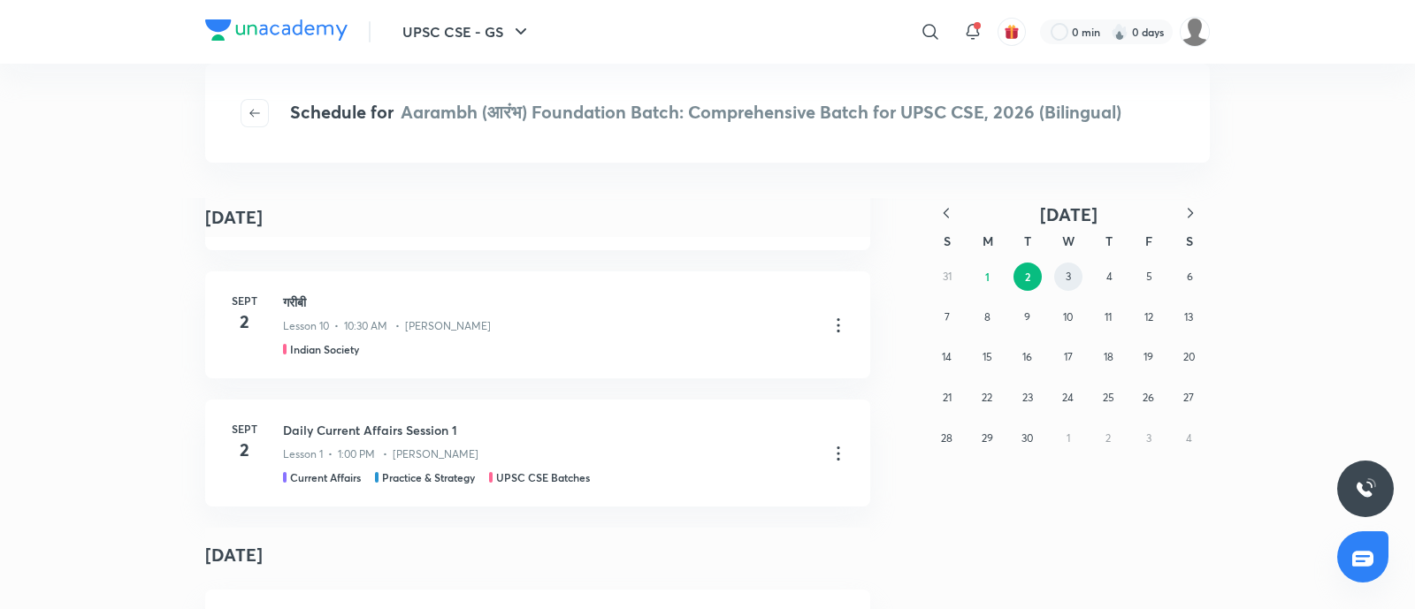
click at [1064, 280] on button "3" at bounding box center [1068, 277] width 28 height 28
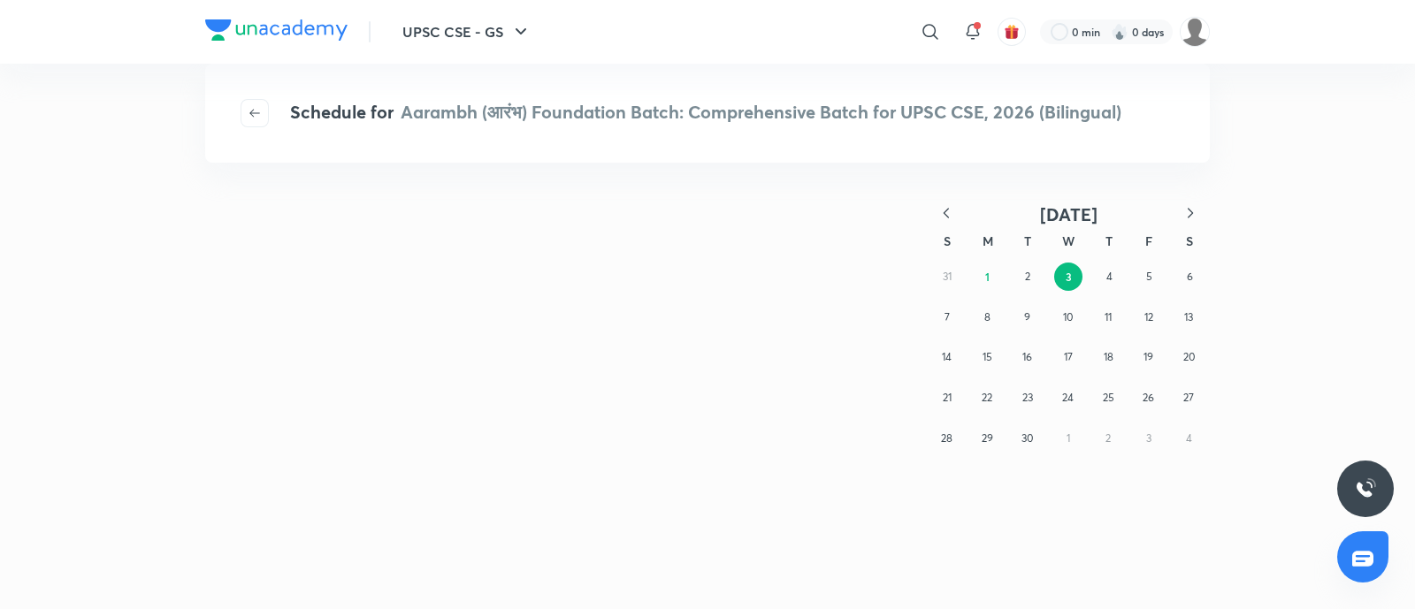
scroll to position [0, 0]
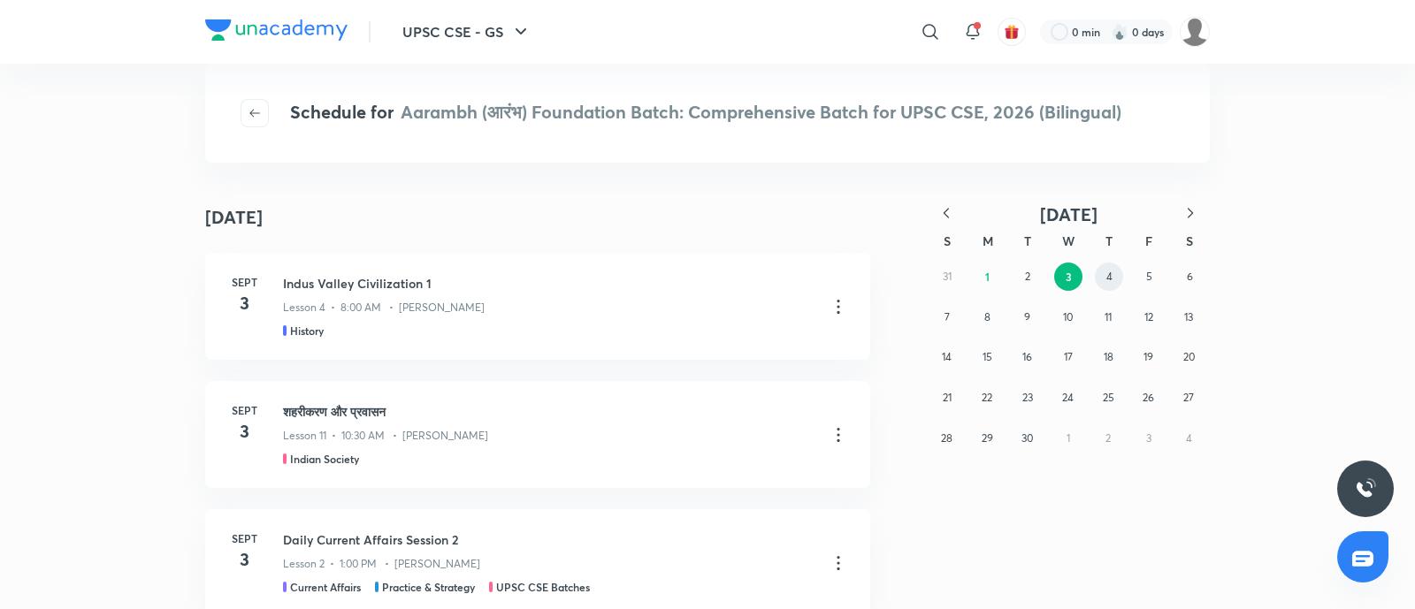
click at [1109, 272] on abbr "4" at bounding box center [1109, 276] width 6 height 13
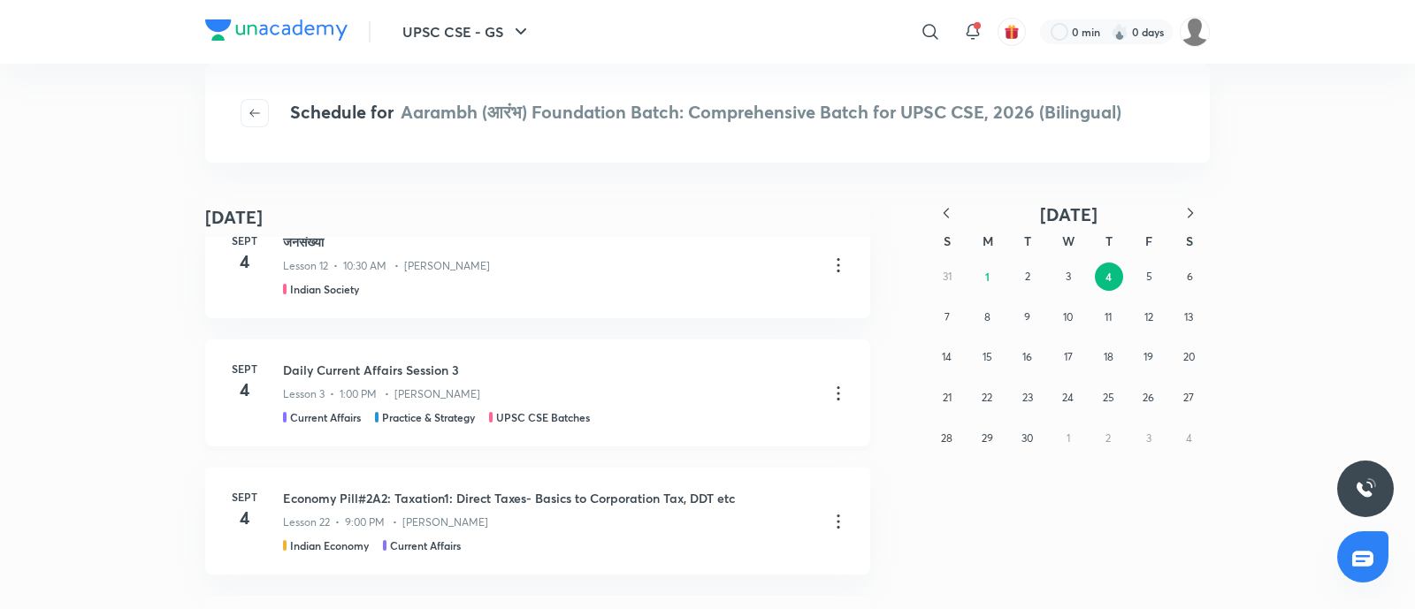
scroll to position [4598, 0]
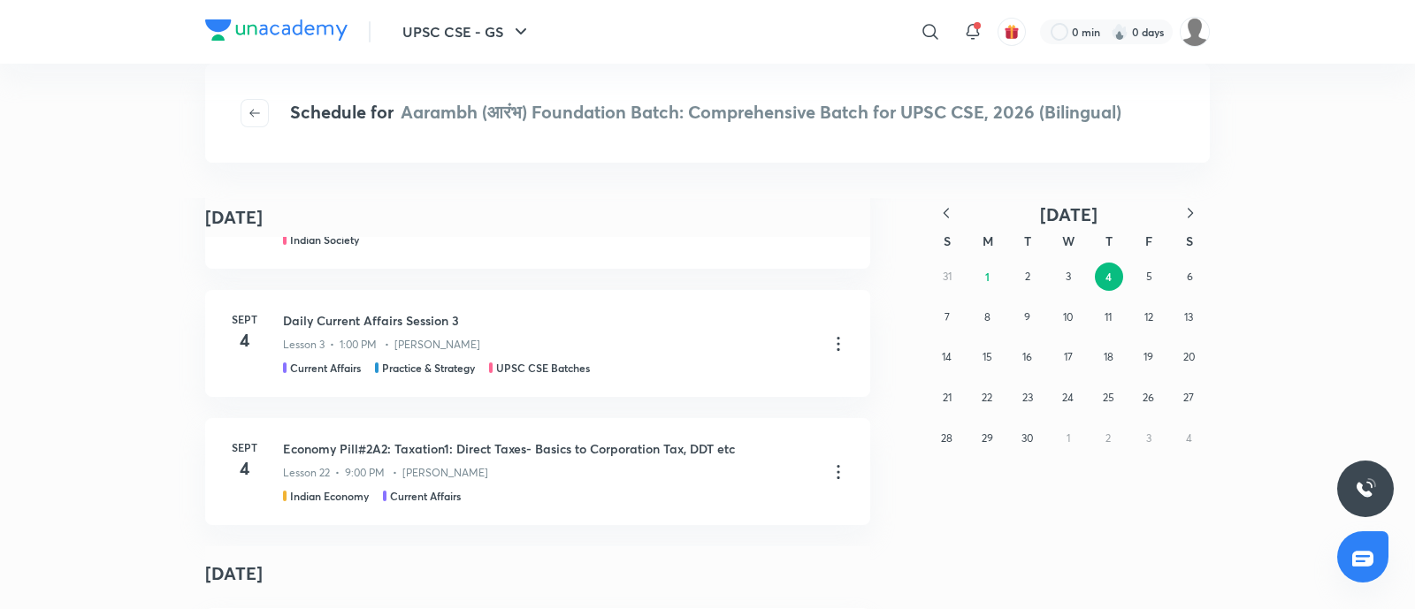
click at [1128, 284] on div "31 1 2 3 4 5 6 7 8 9 10 11 12 13 14 15 16 17 18 19 20 21 22 23 24 25 26 27 28 2…" at bounding box center [1068, 357] width 283 height 202
drag, startPoint x: 1141, startPoint y: 273, endPoint x: 757, endPoint y: 362, distance: 393.8
click at [1141, 272] on button "5" at bounding box center [1149, 277] width 28 height 28
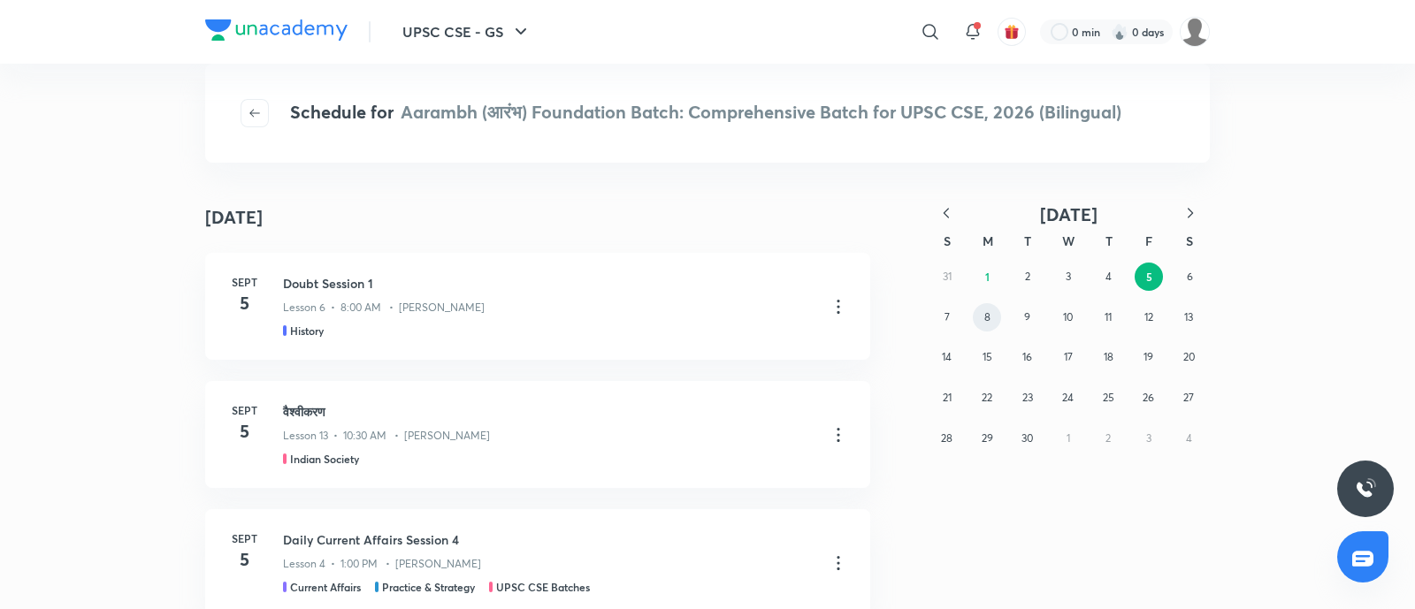
click at [978, 329] on div "31 1 2 3 4 5 6 7 8 9 10 11 12 13 14 15 16 17 18 19 20 21 22 23 24 25 26 27 28 2…" at bounding box center [1068, 357] width 283 height 202
click at [991, 317] on button "8" at bounding box center [987, 317] width 28 height 28
click at [1015, 321] on button "9" at bounding box center [1028, 317] width 28 height 28
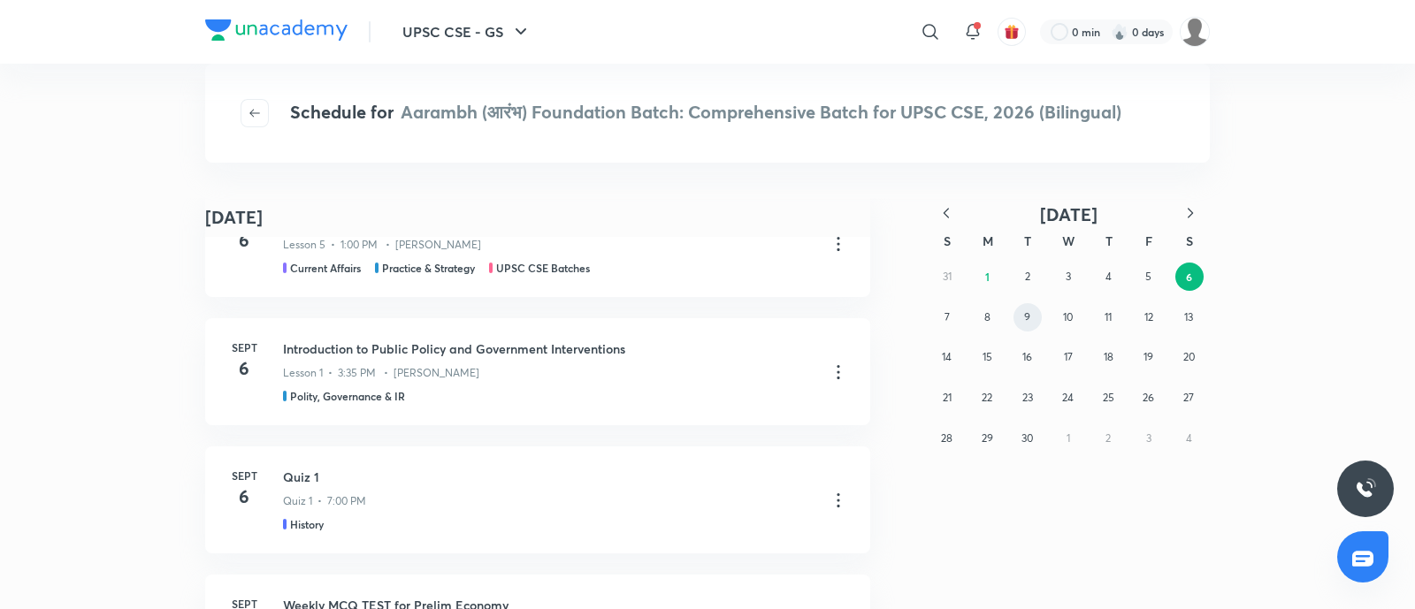
scroll to position [220, 0]
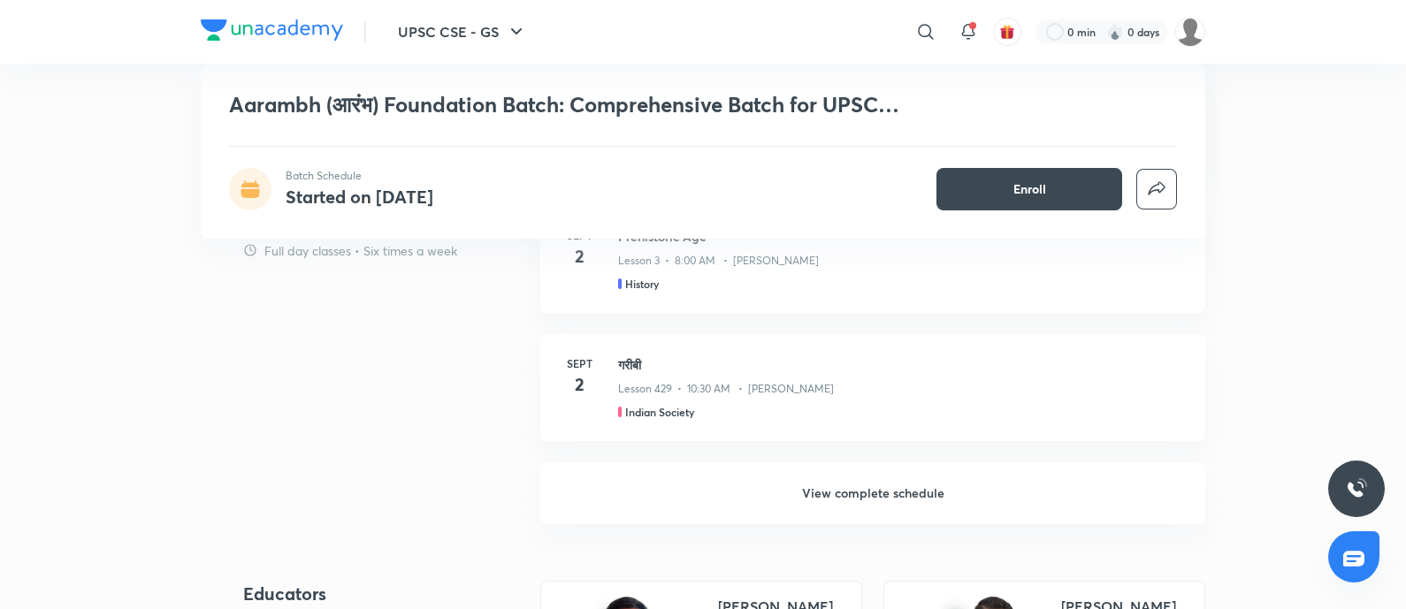
click at [854, 490] on h6 "View complete schedule" at bounding box center [872, 493] width 665 height 62
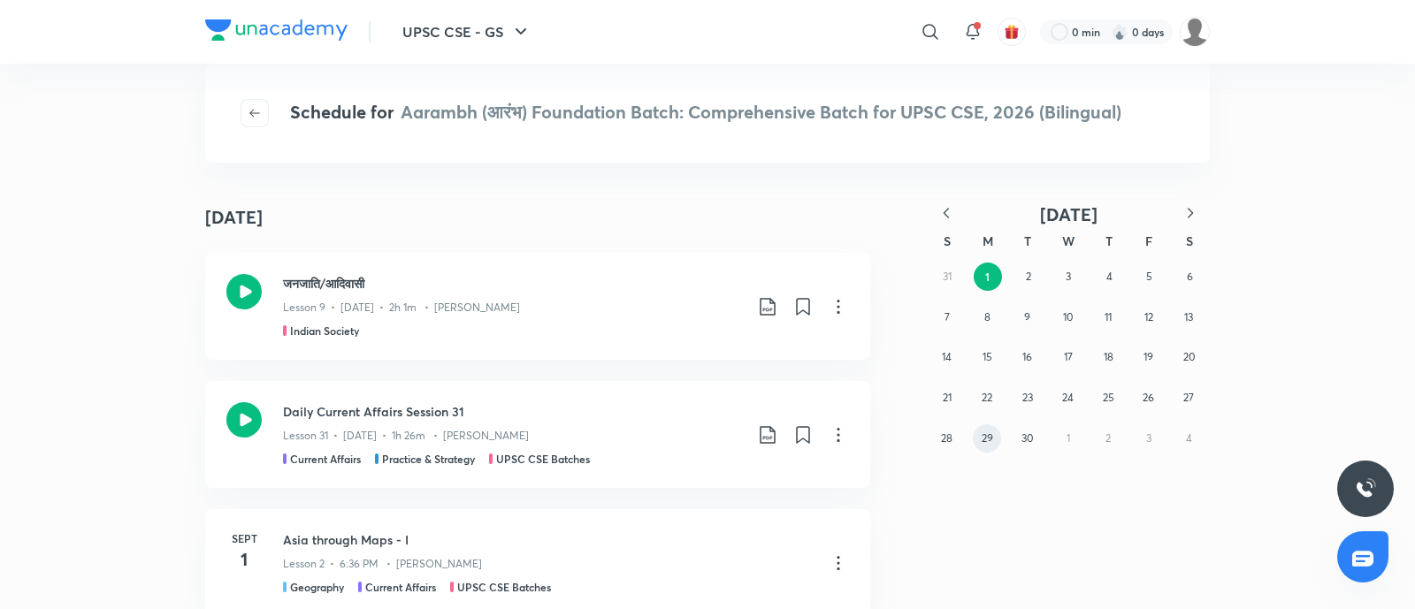
click at [990, 427] on button "29" at bounding box center [987, 438] width 28 height 28
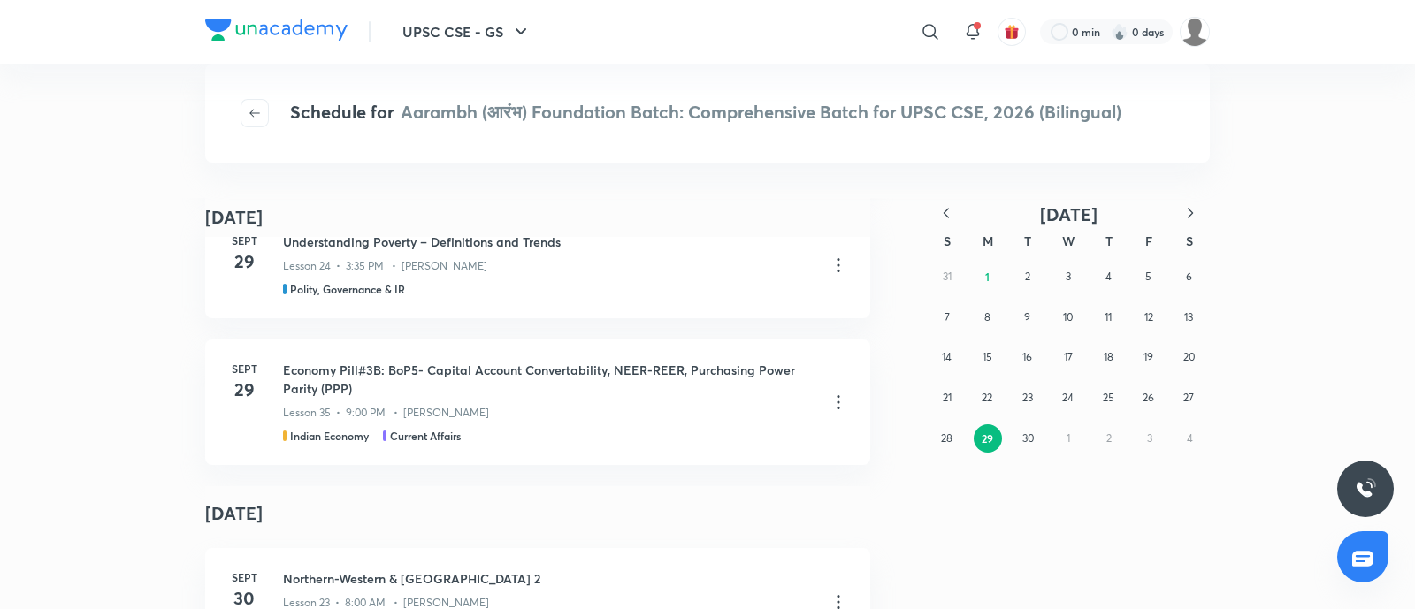
scroll to position [4673, 0]
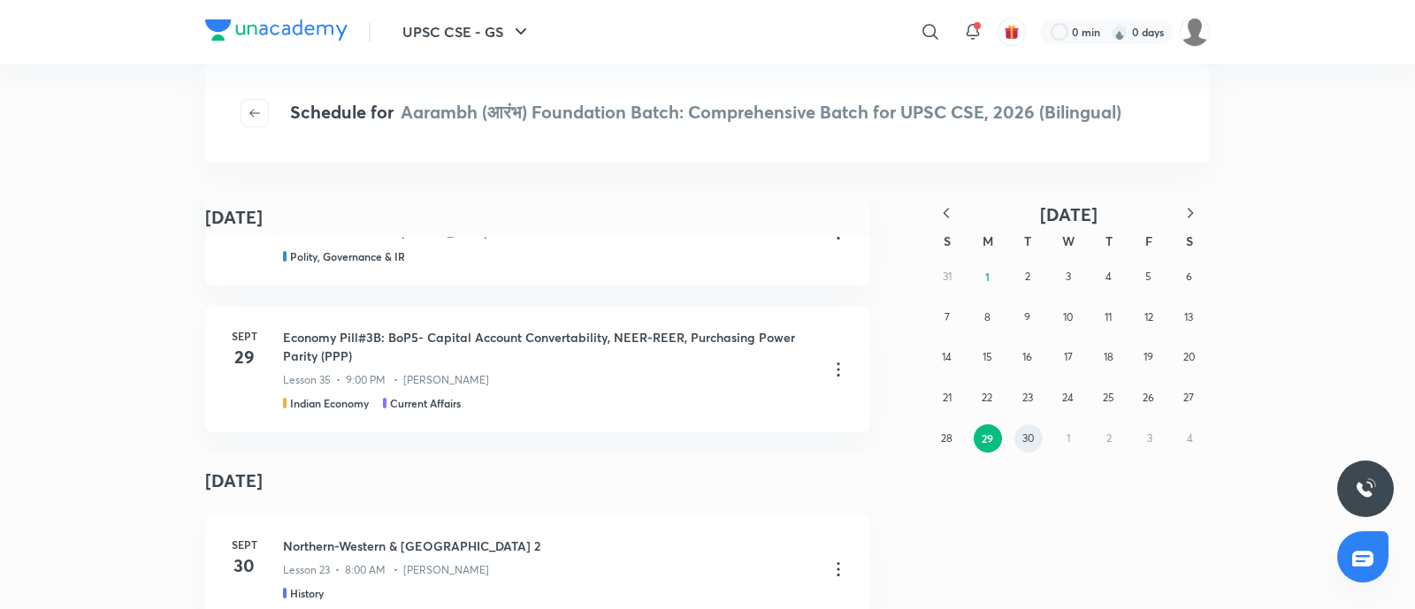
click at [1039, 440] on button "30" at bounding box center [1028, 438] width 28 height 28
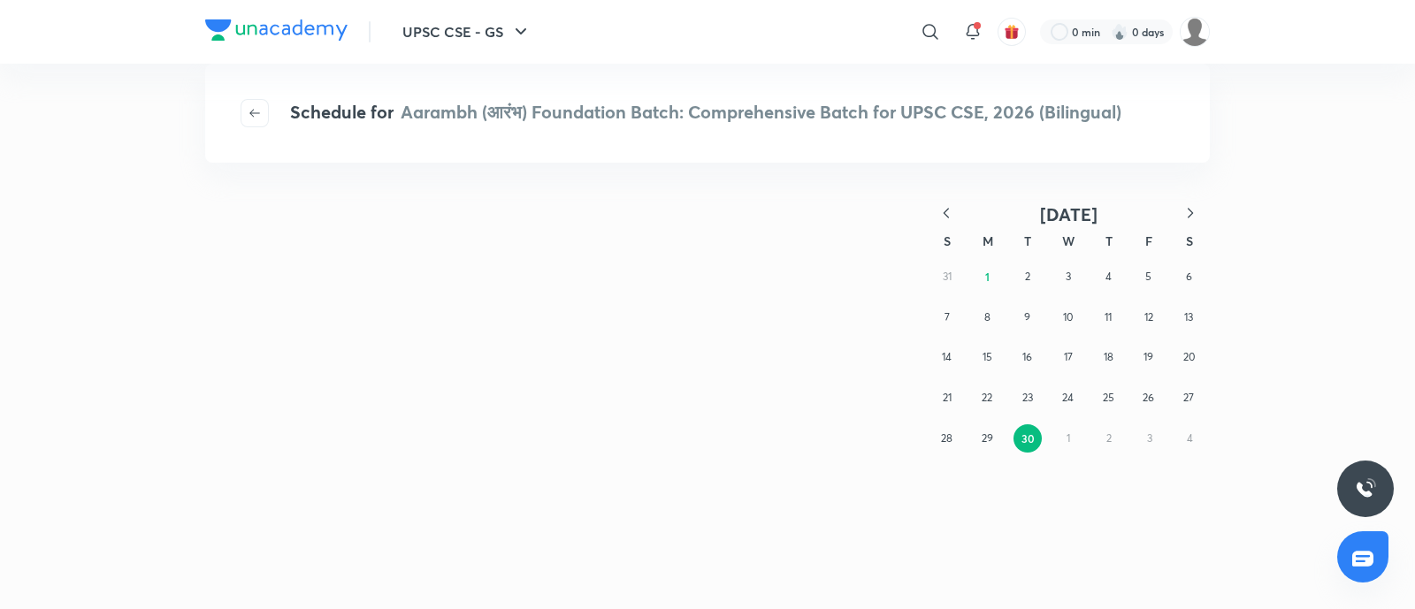
scroll to position [0, 0]
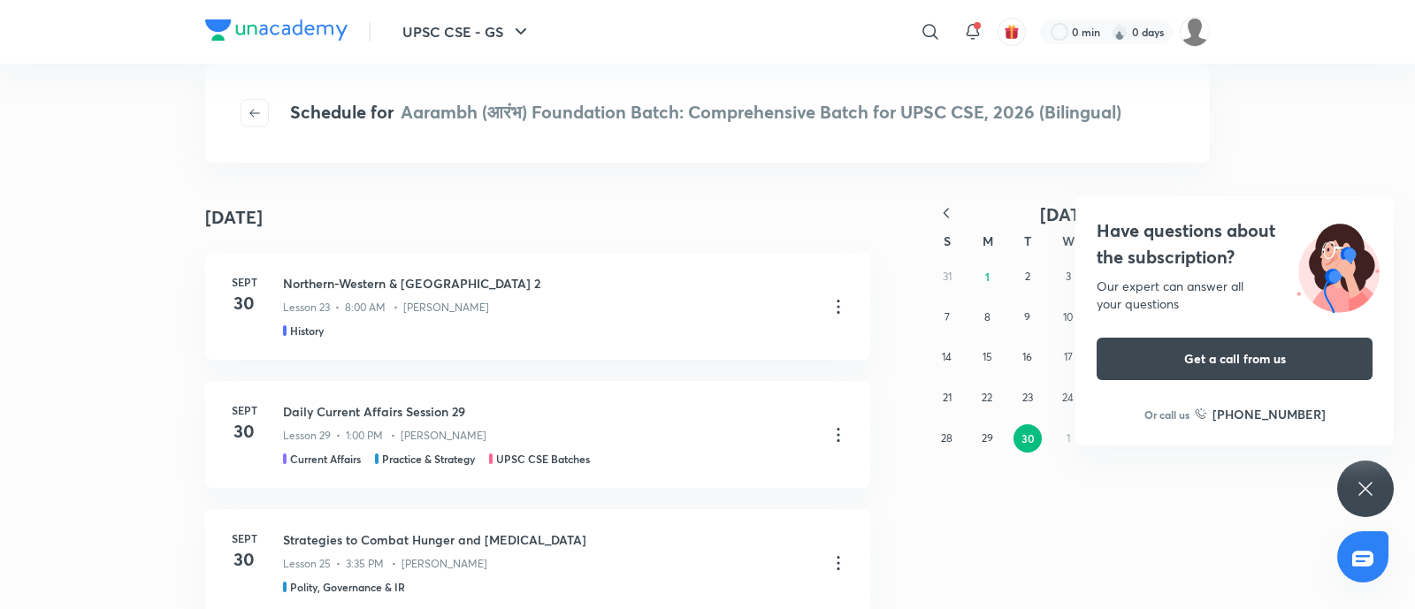
click at [1155, 239] on h4 "Have questions about the subscription?" at bounding box center [1235, 244] width 276 height 53
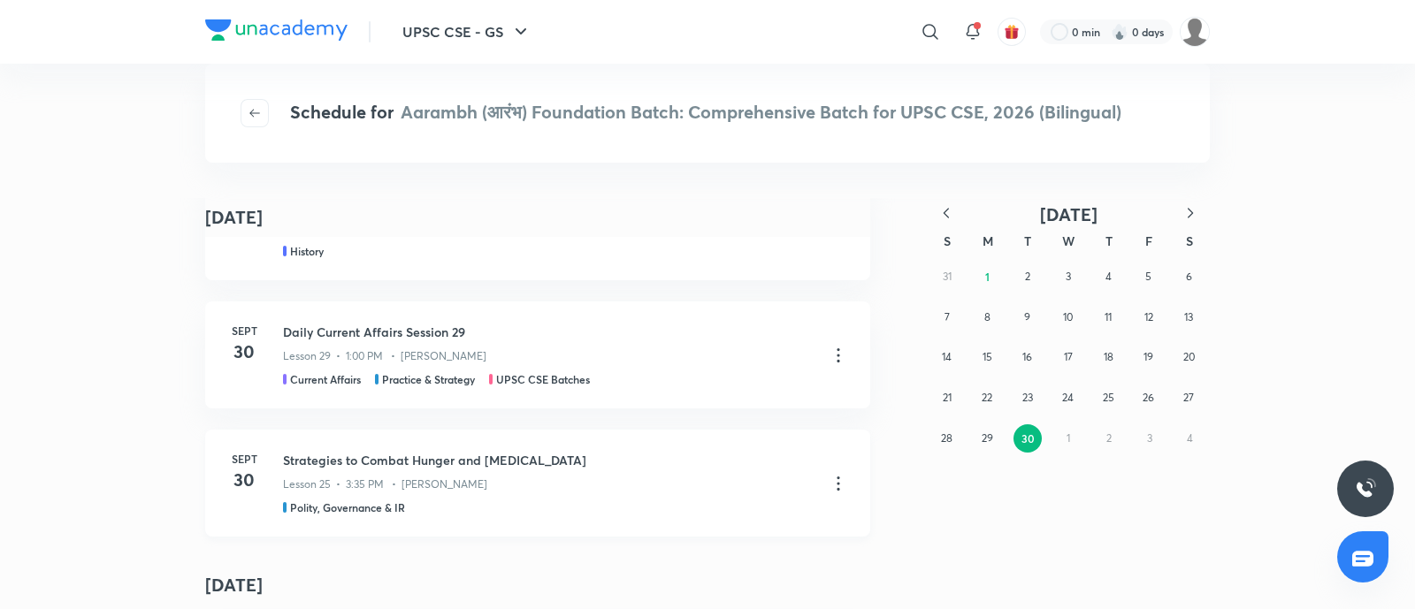
scroll to position [110, 0]
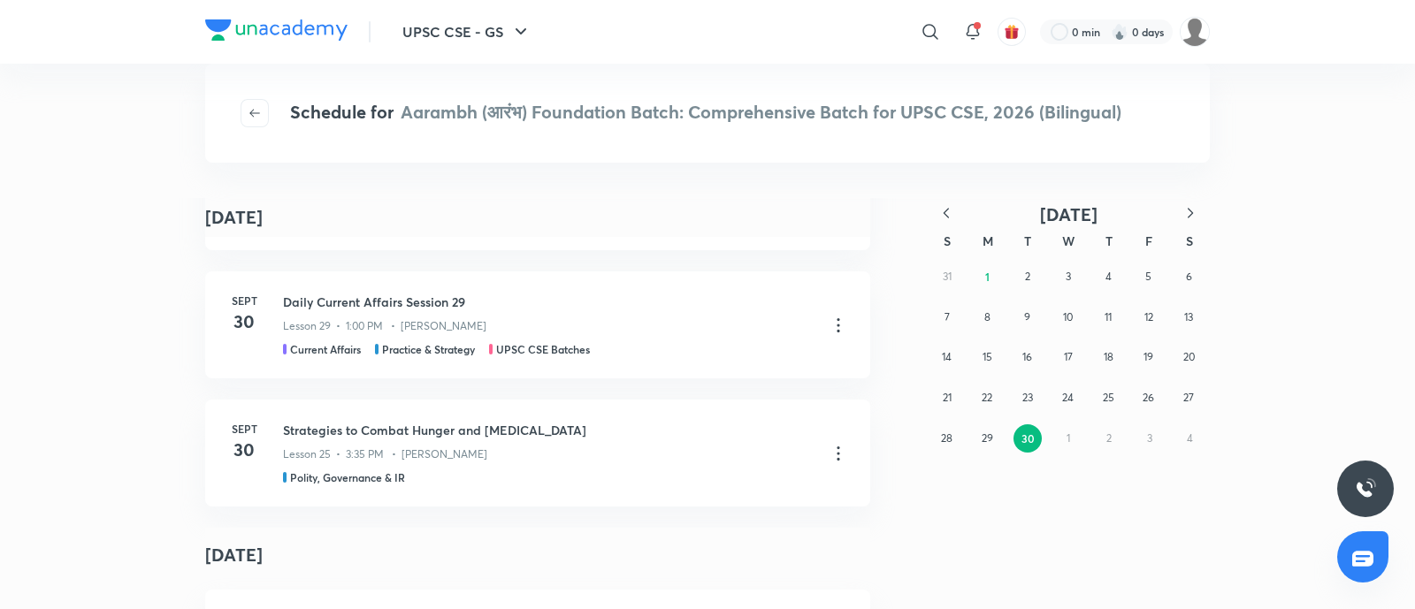
drag, startPoint x: 1195, startPoint y: 218, endPoint x: 1003, endPoint y: 292, distance: 205.4
click at [1196, 218] on icon "button" at bounding box center [1190, 213] width 18 height 18
click at [1065, 282] on button "1" at bounding box center [1068, 277] width 28 height 28
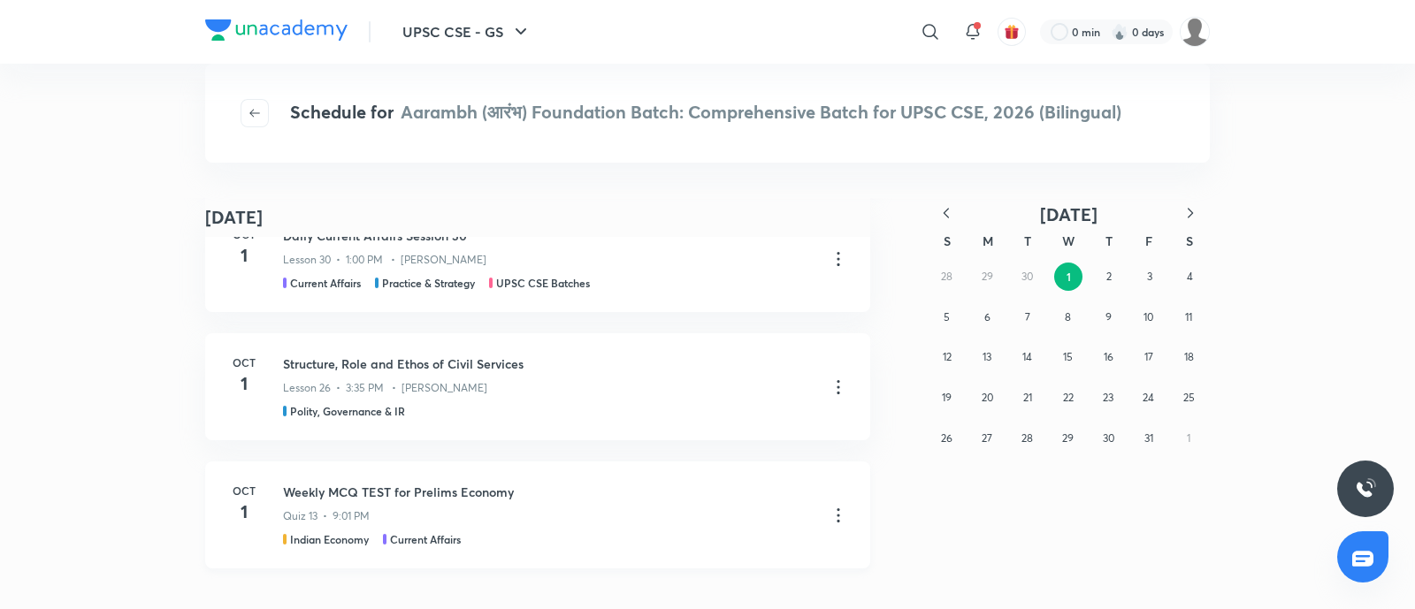
scroll to position [220, 0]
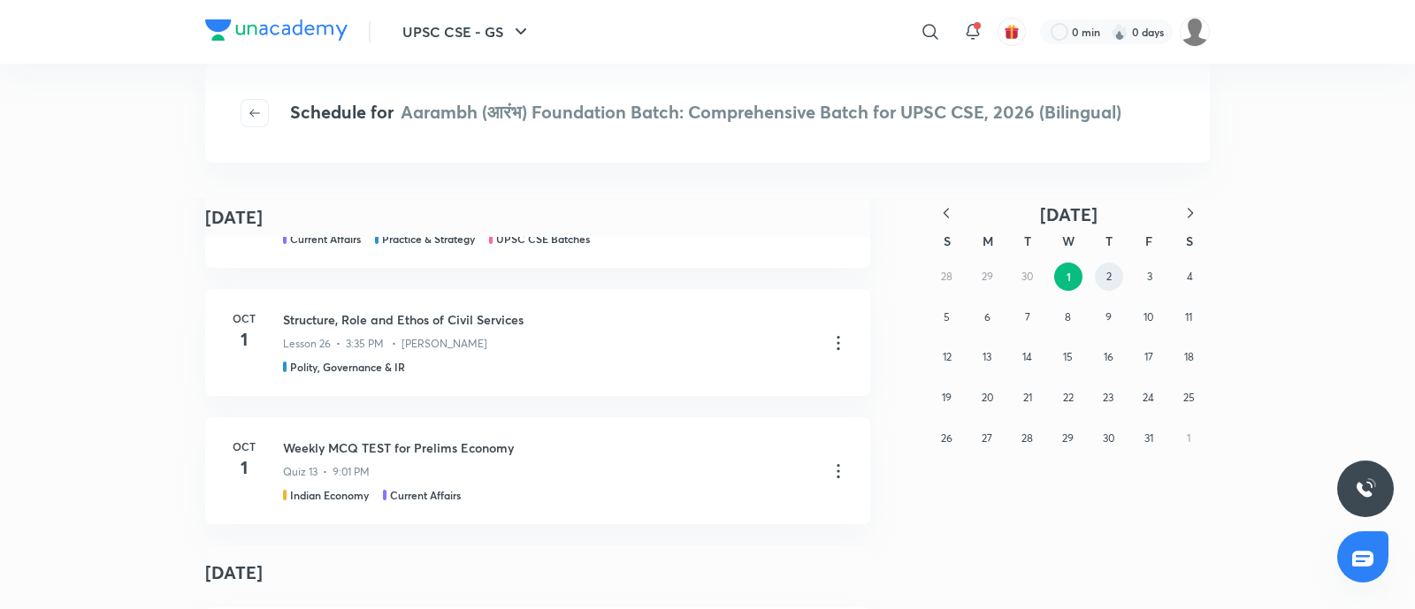
click at [1104, 273] on button "2" at bounding box center [1109, 277] width 28 height 28
click at [1157, 276] on button "3" at bounding box center [1149, 277] width 28 height 28
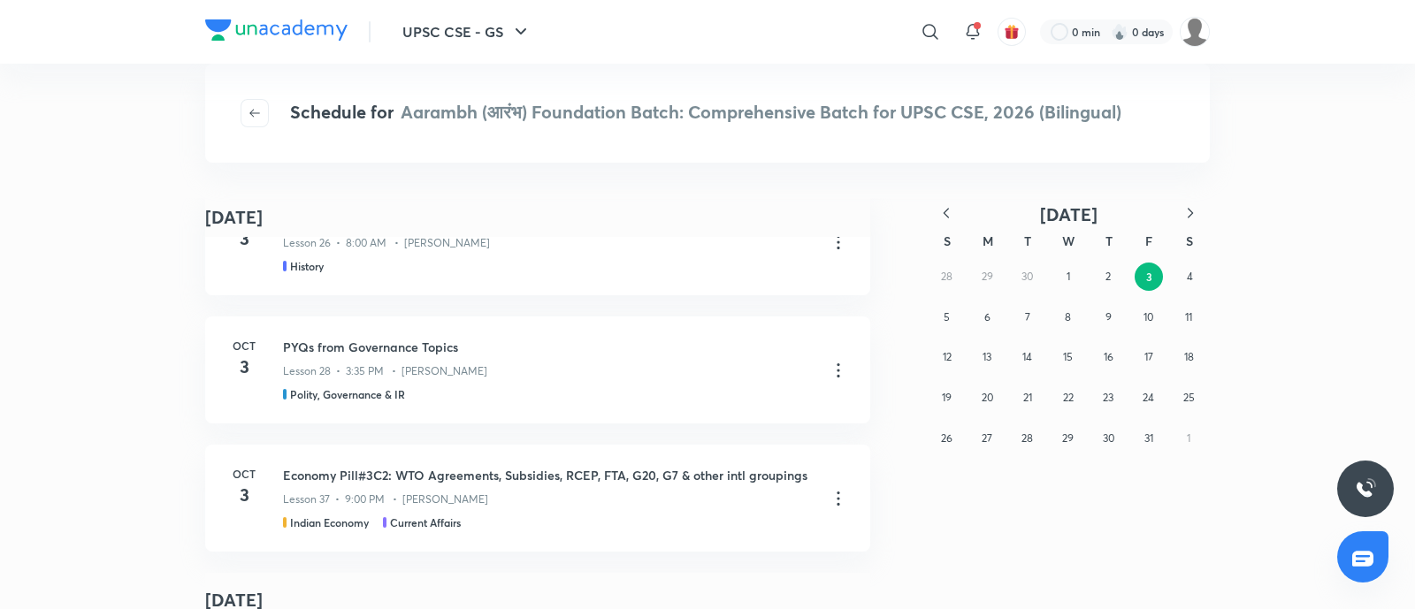
scroll to position [110, 0]
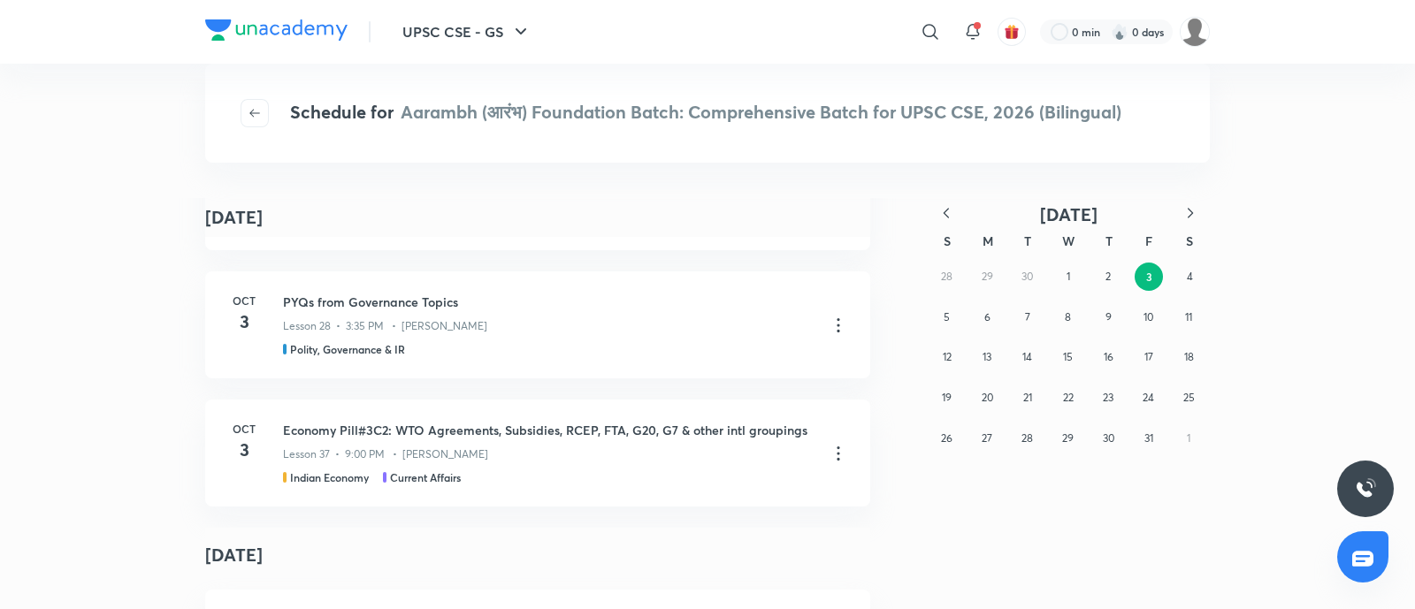
click at [954, 211] on icon "button" at bounding box center [946, 213] width 18 height 18
click at [1030, 280] on button "2" at bounding box center [1027, 277] width 28 height 28
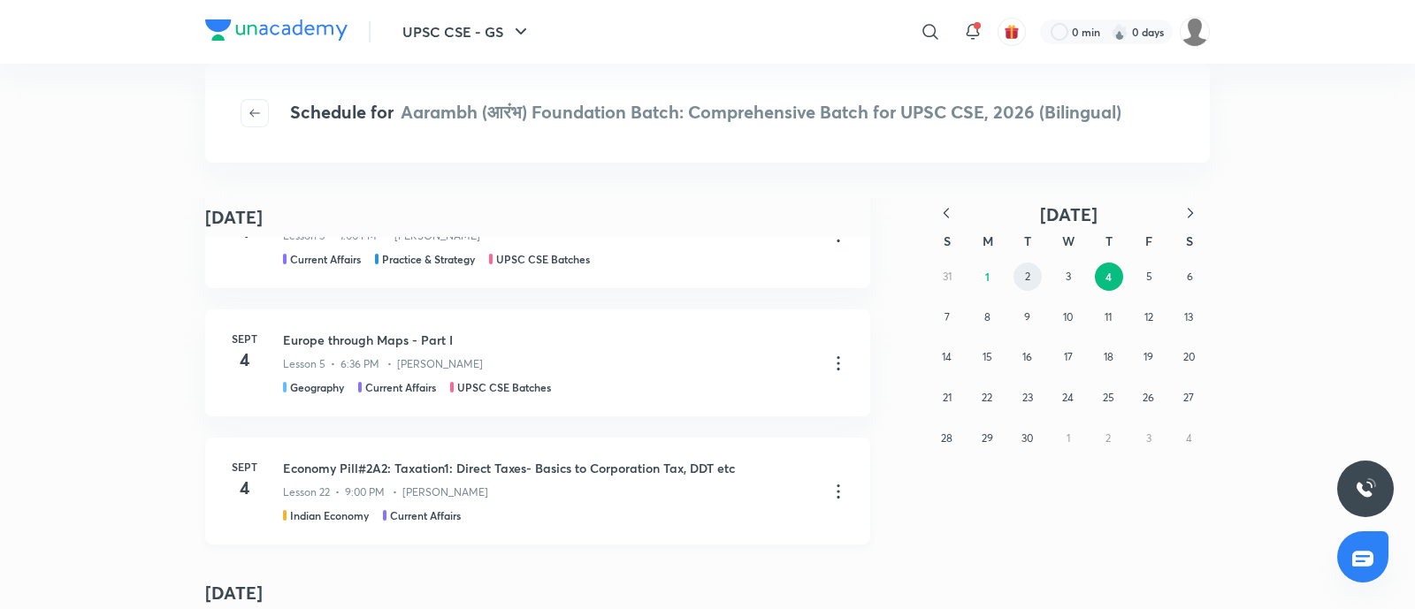
scroll to position [1768, 0]
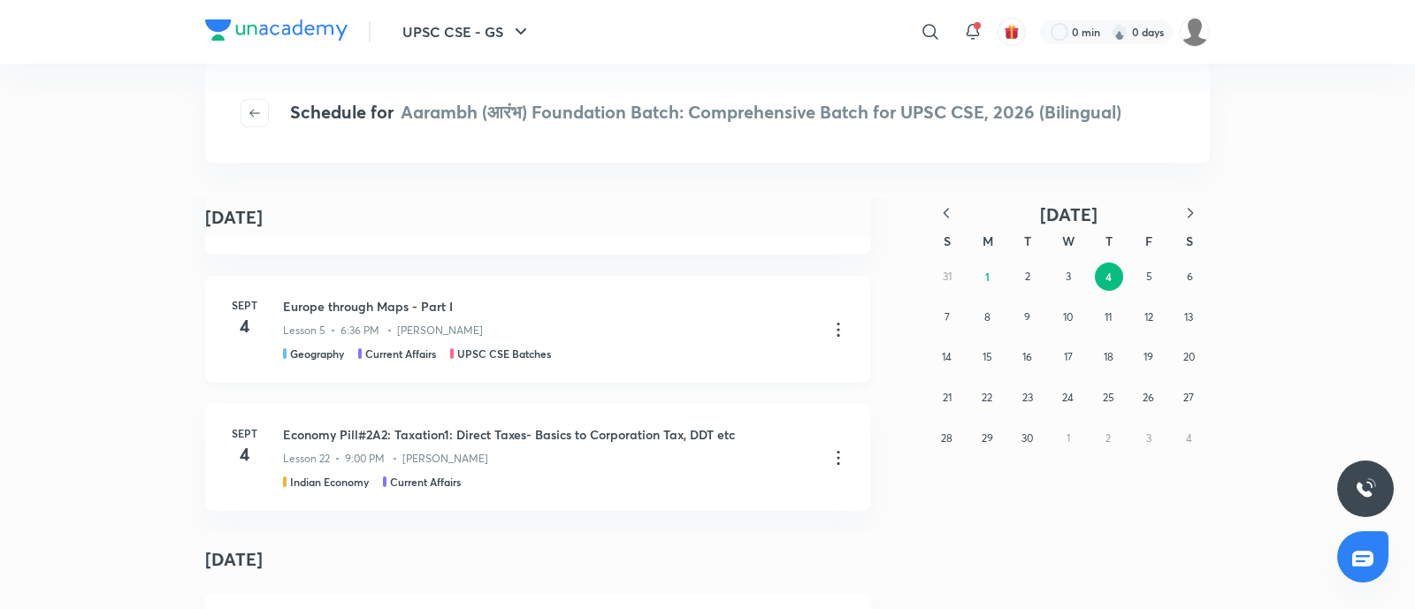
click at [828, 327] on icon at bounding box center [838, 329] width 21 height 21
click at [1140, 276] on div at bounding box center [707, 304] width 1415 height 609
click at [1147, 271] on abbr "5" at bounding box center [1149, 276] width 6 height 13
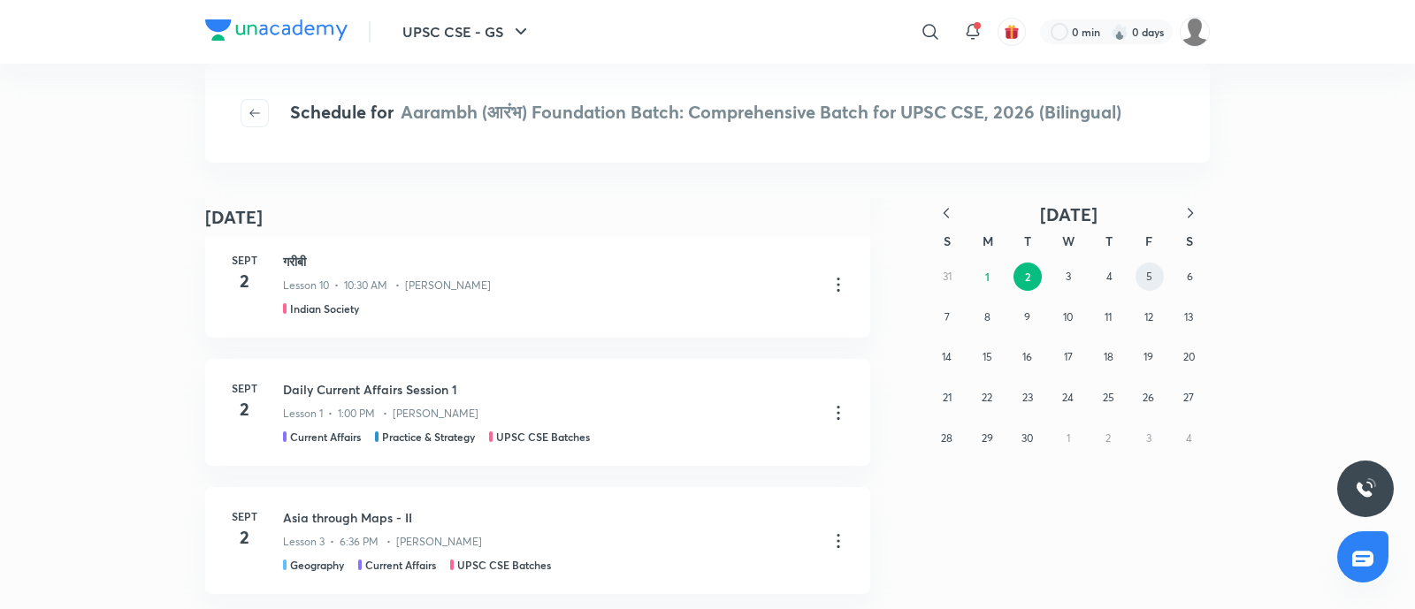
scroll to position [176, 0]
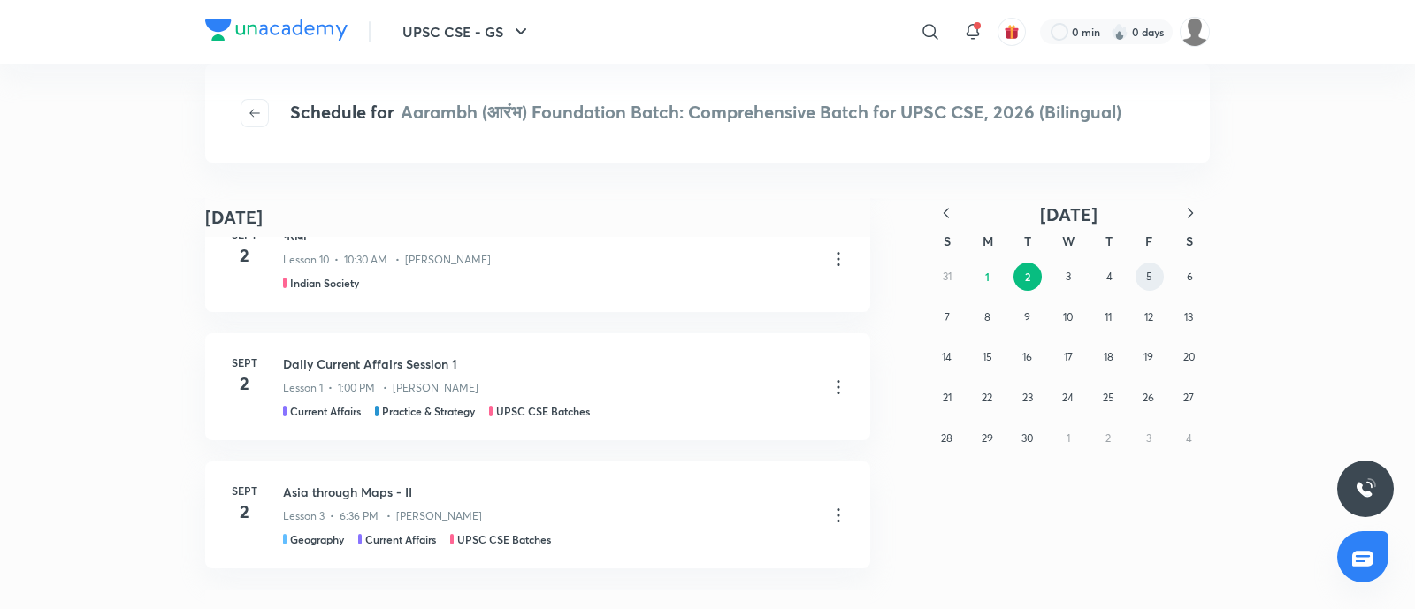
click at [1159, 271] on button "5" at bounding box center [1149, 277] width 28 height 28
